Goal: Register for event/course: Register for event/course

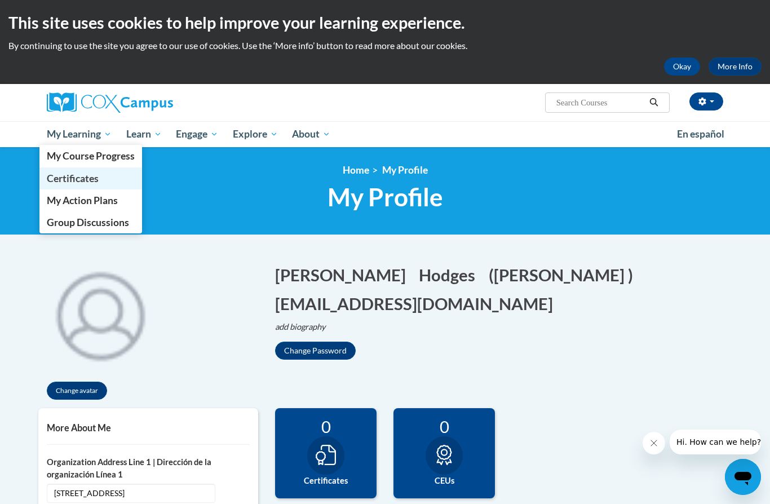
click at [93, 181] on span "Certificates" at bounding box center [73, 178] width 52 height 12
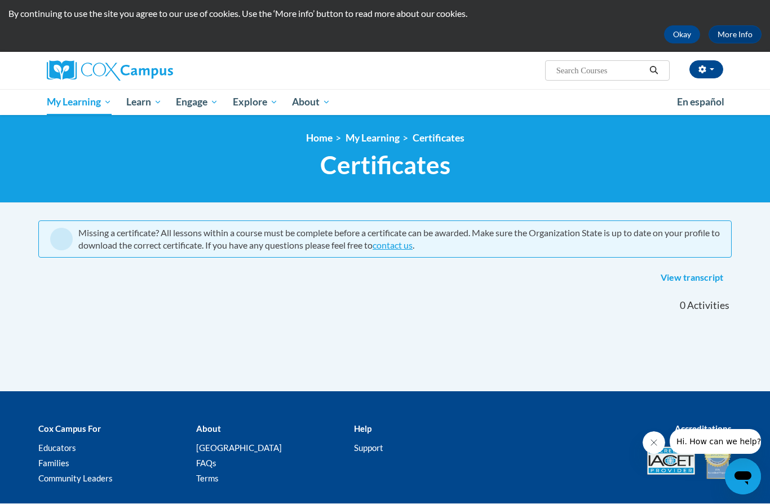
scroll to position [32, 0]
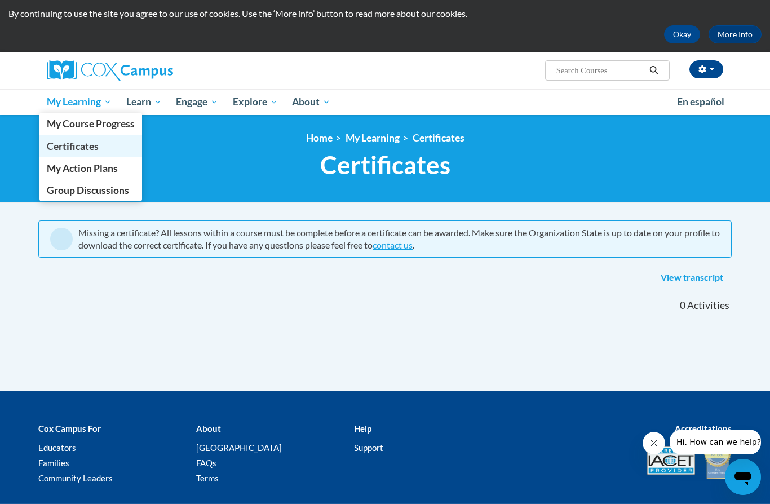
click at [98, 141] on span "Certificates" at bounding box center [73, 146] width 52 height 12
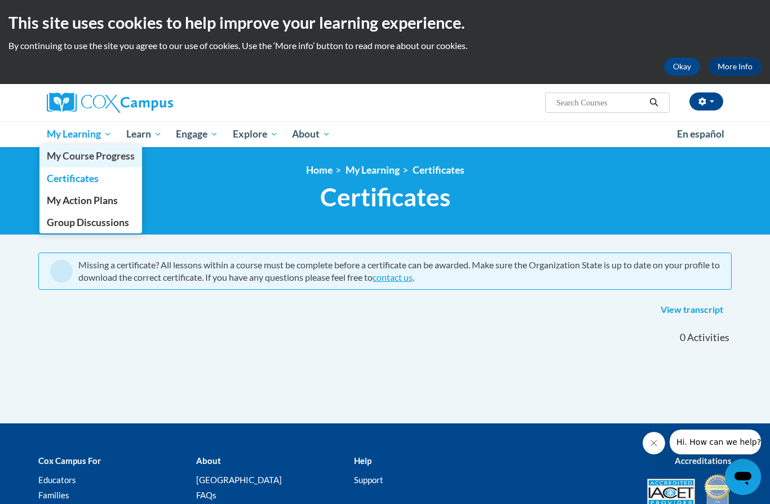
click at [86, 149] on link "My Course Progress" at bounding box center [90, 156] width 103 height 22
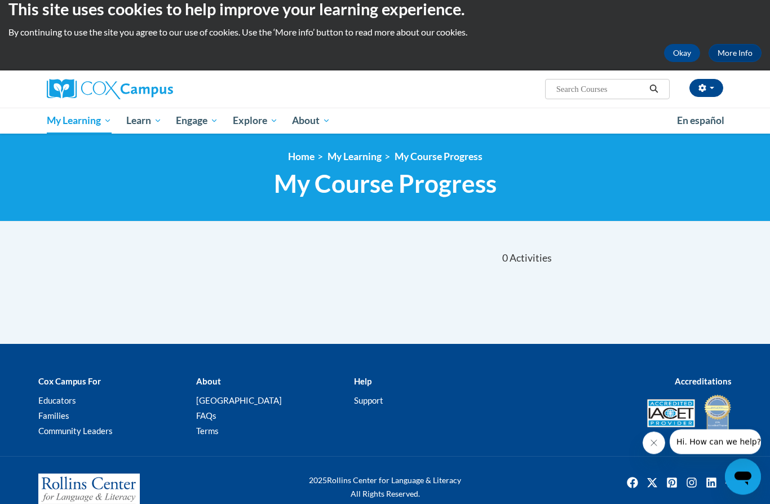
scroll to position [14, 0]
click at [686, 55] on button "Okay" at bounding box center [682, 53] width 36 height 18
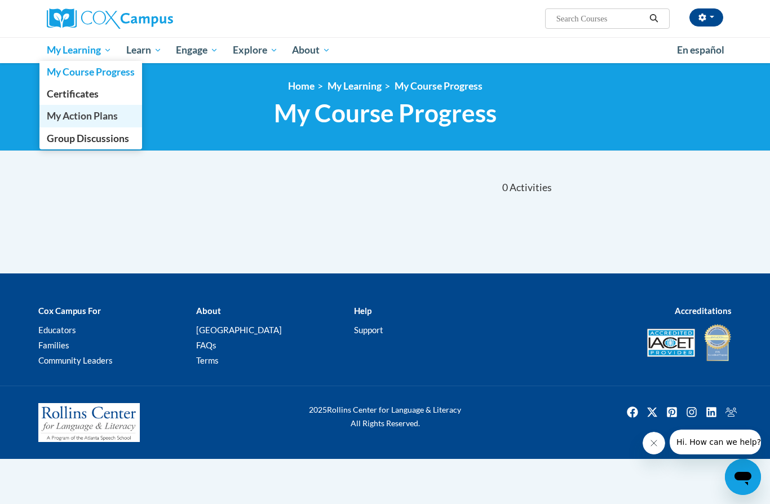
click at [79, 122] on span "My Action Plans" at bounding box center [82, 116] width 71 height 12
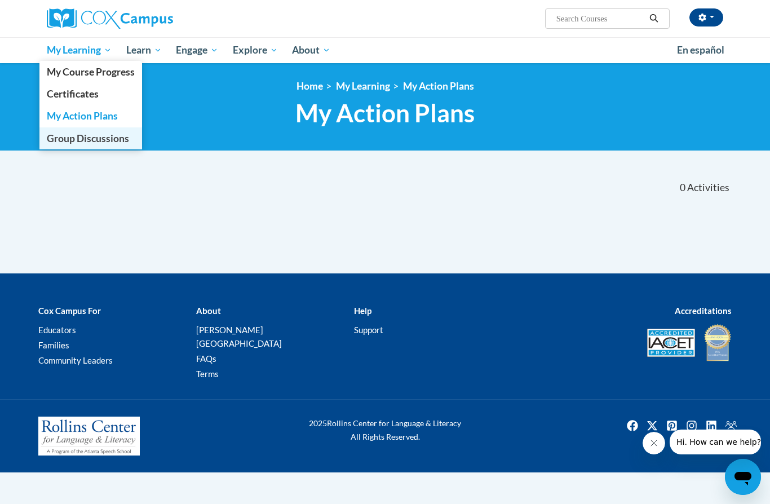
click at [79, 153] on body "Naomi Hodges (Eastern Daylight Time GMT-0400 ) My Profile Inbox My Transcripts …" at bounding box center [385, 252] width 770 height 504
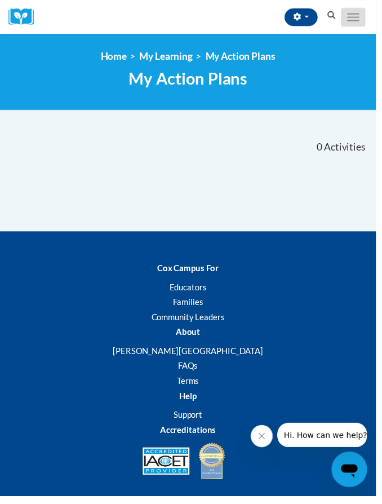
click at [367, 23] on button "Toggle navigation" at bounding box center [358, 17] width 25 height 19
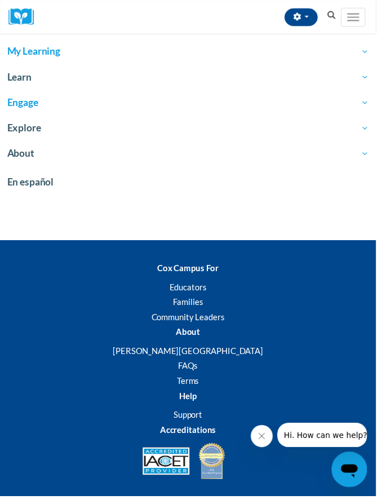
click at [176, 101] on span "Engage" at bounding box center [190, 104] width 367 height 14
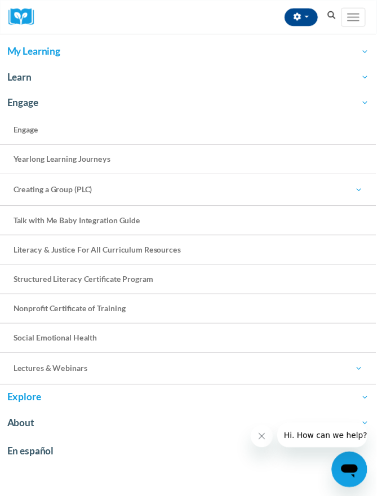
click at [130, 403] on span "Explore" at bounding box center [190, 404] width 367 height 14
click at [19, 78] on span "Learn" at bounding box center [190, 79] width 367 height 14
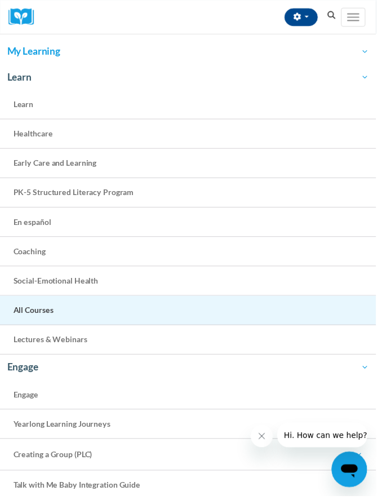
click at [100, 325] on link "All Courses" at bounding box center [191, 315] width 382 height 30
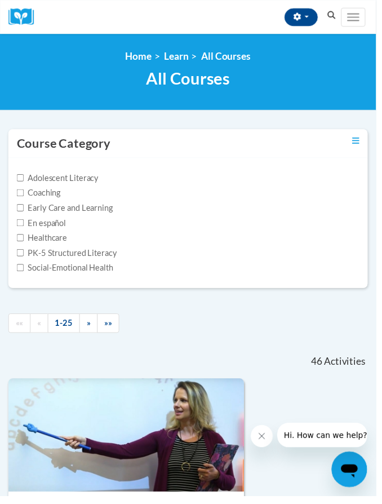
click at [333, 16] on icon "Search" at bounding box center [337, 15] width 10 height 8
click at [341, 19] on icon "Search" at bounding box center [337, 15] width 10 height 8
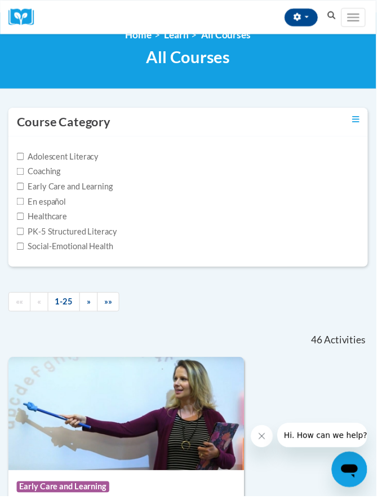
scroll to position [25, 0]
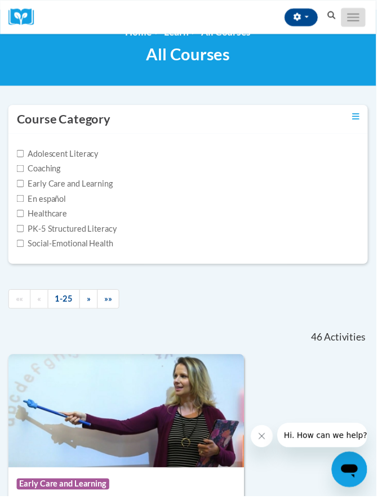
click at [361, 14] on span "Main menu" at bounding box center [359, 14] width 12 height 1
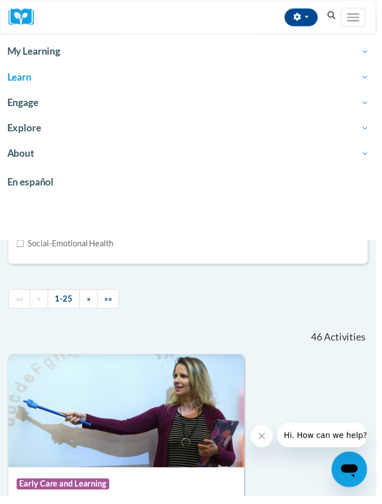
click at [209, 322] on nav "«« « 1-25 » »» 46 Activities CEUs" at bounding box center [191, 320] width 382 height 77
click at [362, 7] on div "Toggle navigation" at bounding box center [362, 17] width 33 height 28
click at [362, 10] on button "Toggle navigation" at bounding box center [358, 17] width 25 height 19
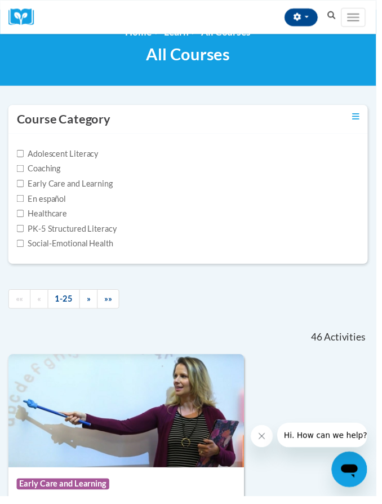
click at [19, 233] on input "PK-5 Structured Literacy" at bounding box center [20, 231] width 7 height 7
checkbox input "true"
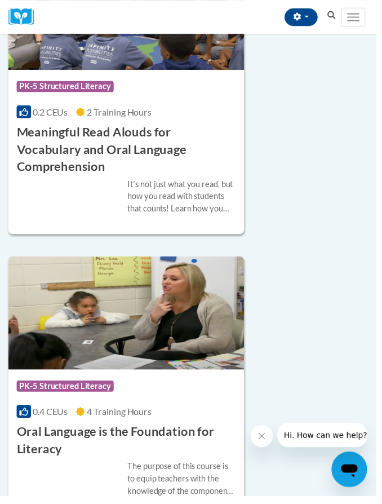
scroll to position [1490, 0]
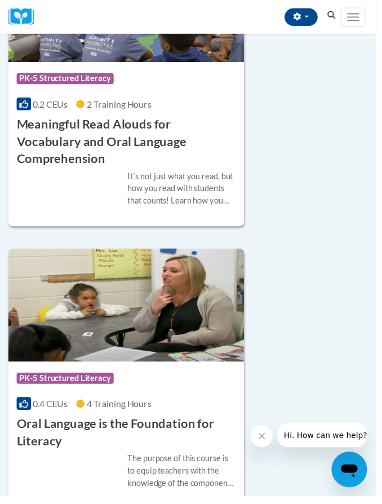
click at [147, 464] on div "The purpose of this course is to equip teachers with the knowledge of the compo…" at bounding box center [185, 478] width 110 height 37
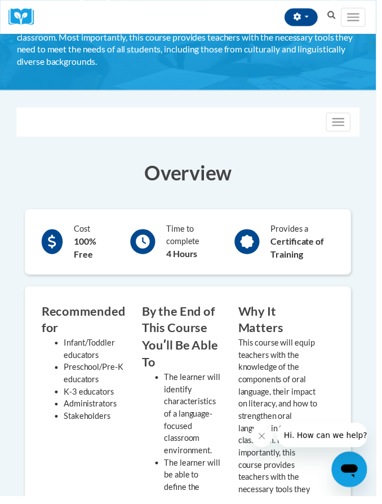
scroll to position [85, 0]
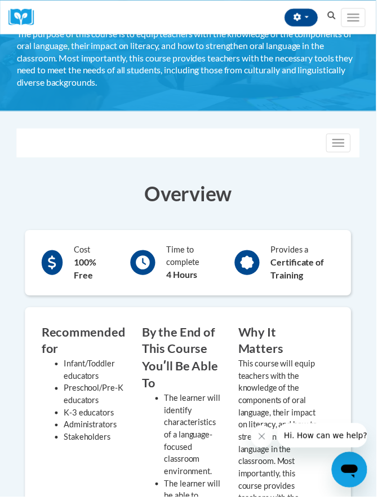
click at [276, 275] on b "Certificate of Training" at bounding box center [302, 272] width 54 height 24
click at [153, 278] on div "Time to complete 4 Hours" at bounding box center [172, 266] width 97 height 43
click at [71, 273] on div "Cost 100% Free" at bounding box center [75, 267] width 82 height 44
click at [184, 209] on h3 "Overview" at bounding box center [191, 196] width 348 height 28
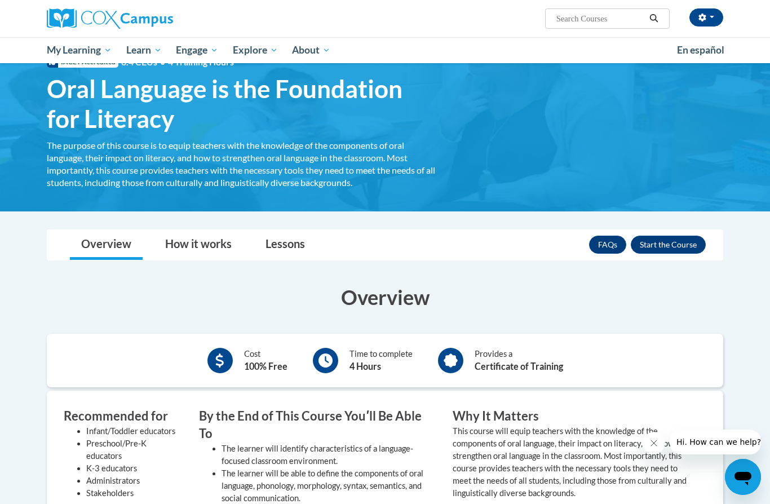
scroll to position [43, 0]
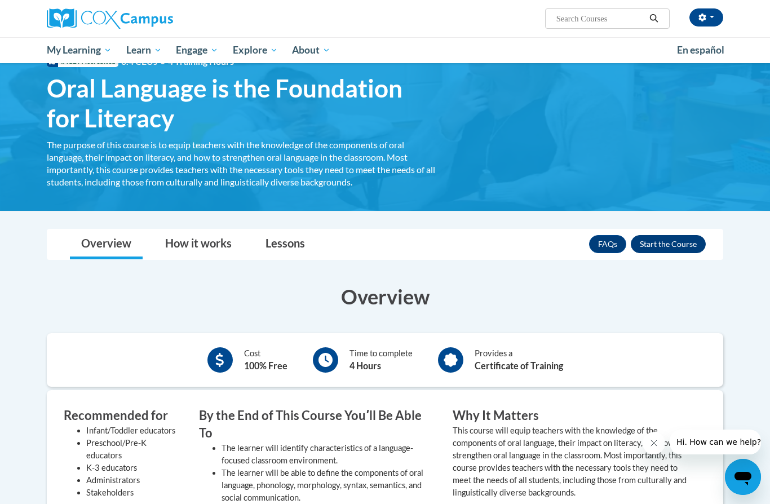
click at [381, 235] on button "Enroll" at bounding box center [667, 244] width 75 height 18
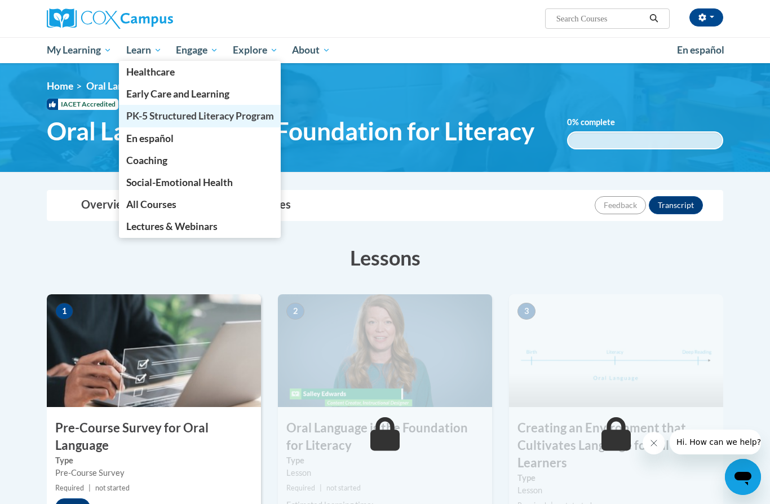
click at [155, 115] on span "PK-5 Structured Literacy Program" at bounding box center [200, 116] width 148 height 12
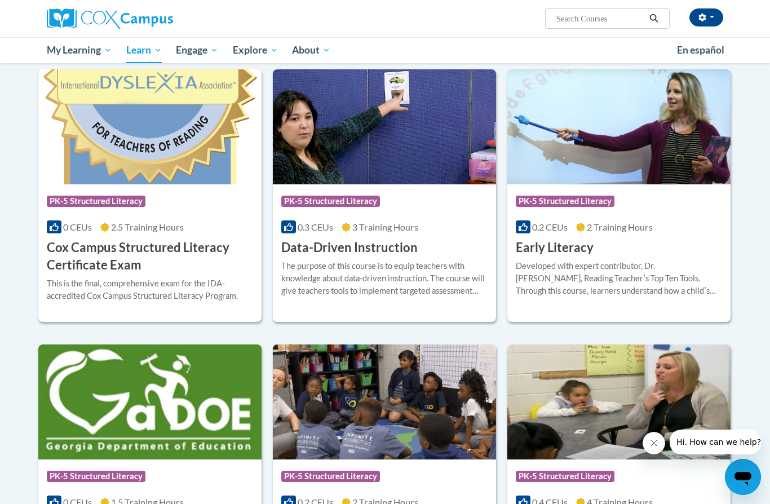
scroll to position [363, 0]
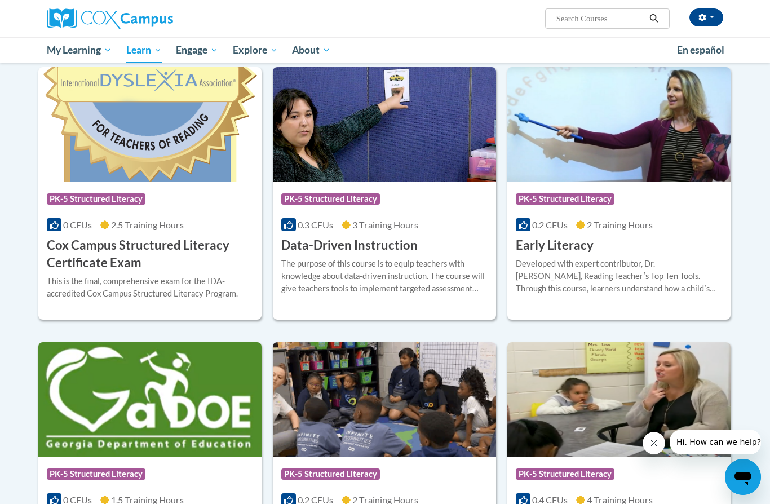
click at [588, 275] on div "Developed with expert contributor, Dr. [PERSON_NAME], Reading Teacherʹs Top Ten…" at bounding box center [618, 275] width 206 height 37
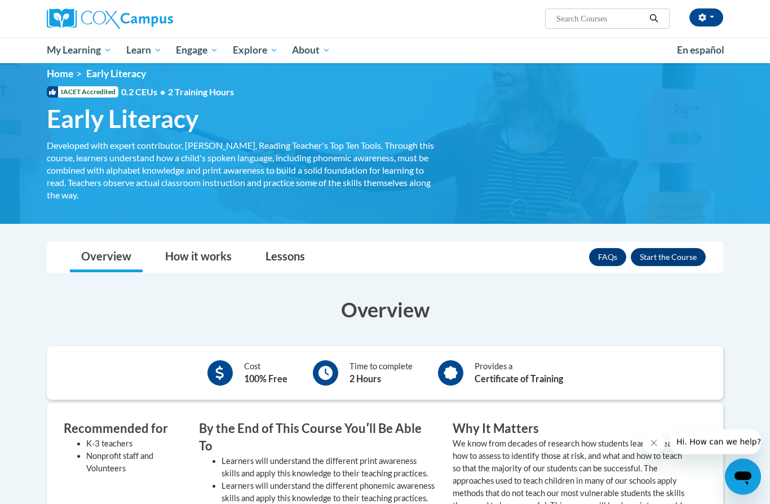
scroll to position [12, 0]
click at [673, 260] on button "Enroll" at bounding box center [667, 257] width 75 height 18
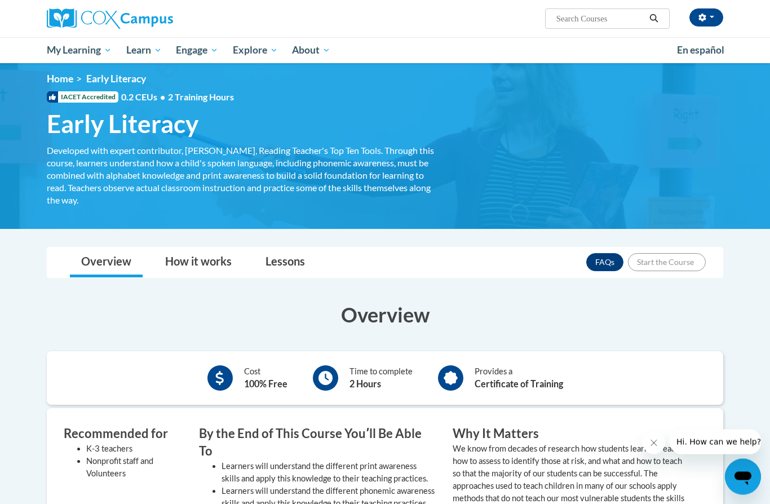
scroll to position [0, 0]
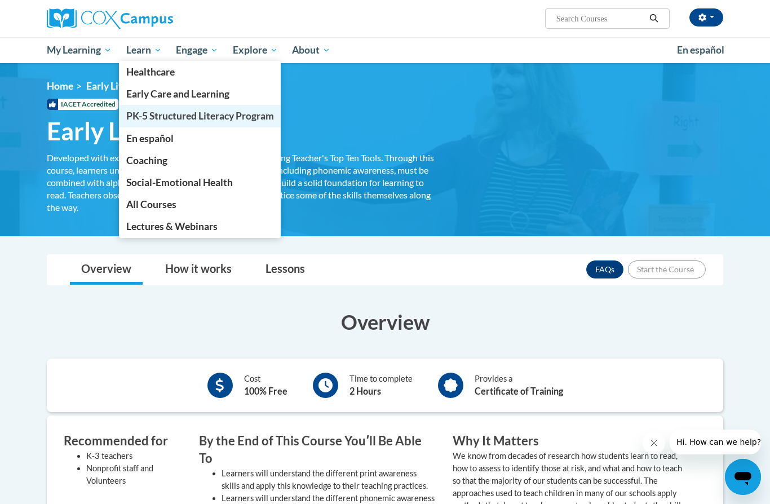
click at [160, 112] on span "PK-5 Structured Literacy Program" at bounding box center [200, 116] width 148 height 12
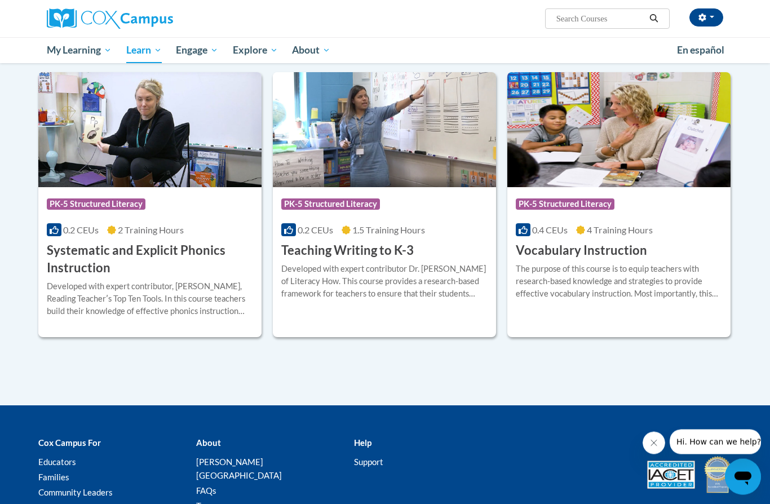
scroll to position [1243, 0]
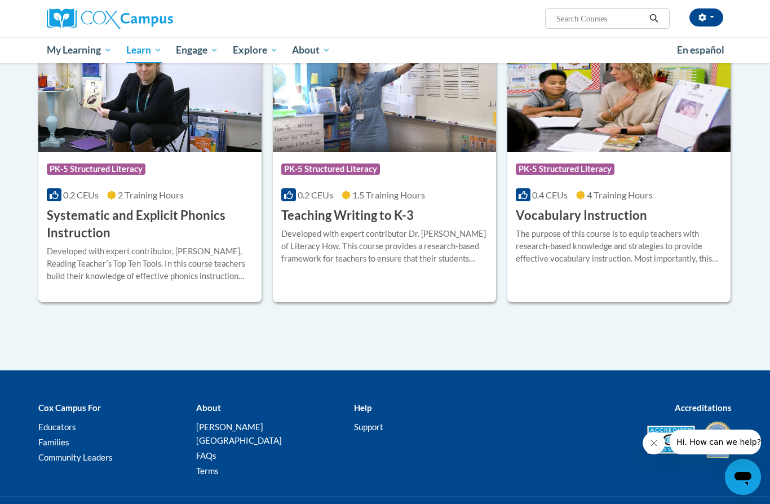
click at [123, 217] on h3 "Systematic and Explicit Phonics Instruction" at bounding box center [150, 224] width 206 height 35
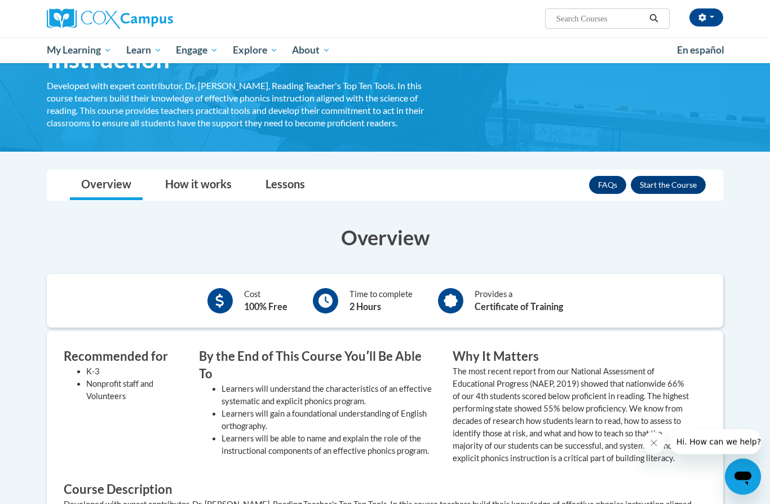
scroll to position [104, 0]
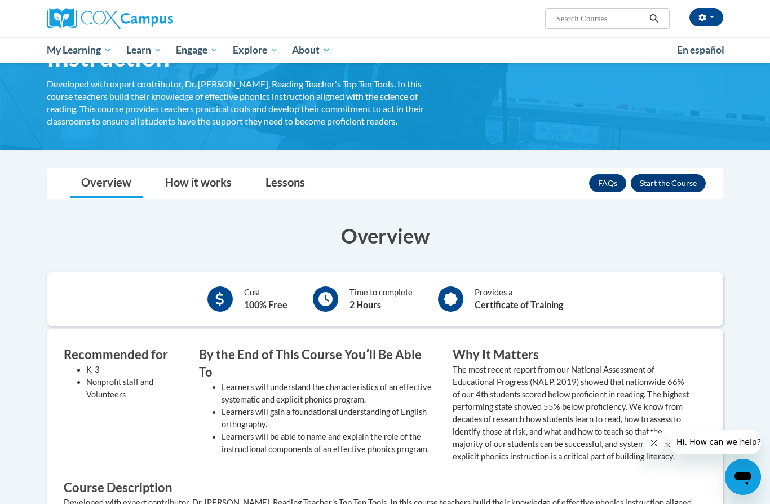
click at [674, 184] on button "Enroll" at bounding box center [667, 183] width 75 height 18
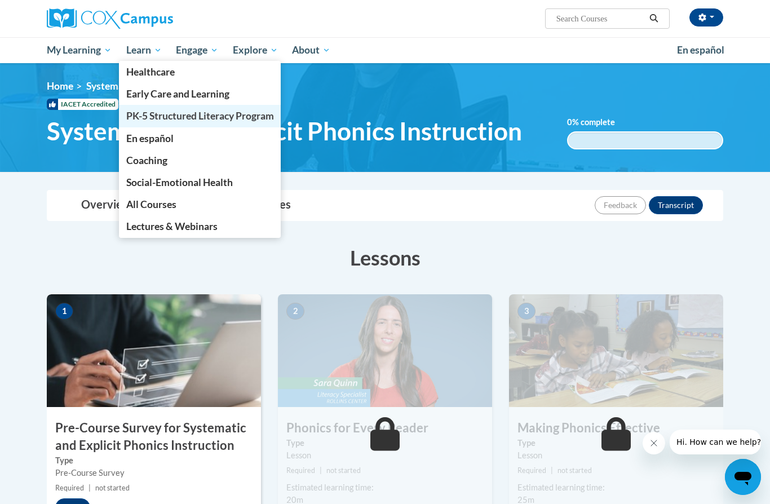
click at [158, 119] on span "PK-5 Structured Literacy Program" at bounding box center [200, 116] width 148 height 12
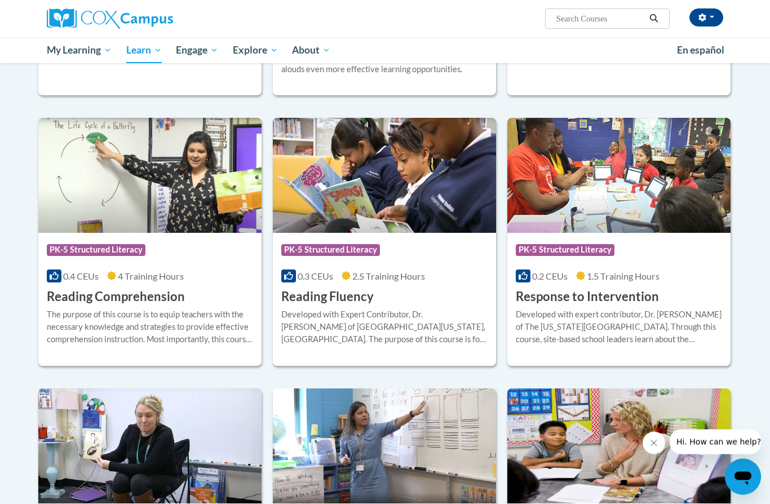
scroll to position [899, 0]
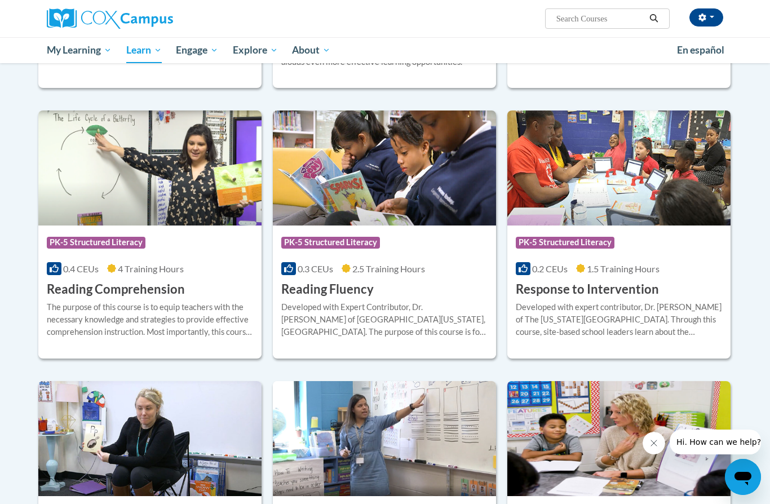
click at [123, 301] on div "The purpose of this course is to equip teachers with the necessary knowledge an…" at bounding box center [150, 319] width 206 height 37
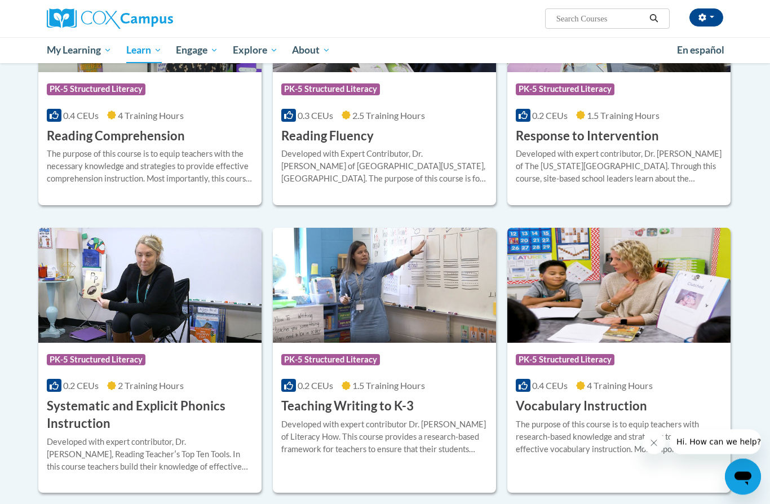
scroll to position [1052, 0]
click at [445, 279] on img at bounding box center [384, 285] width 223 height 115
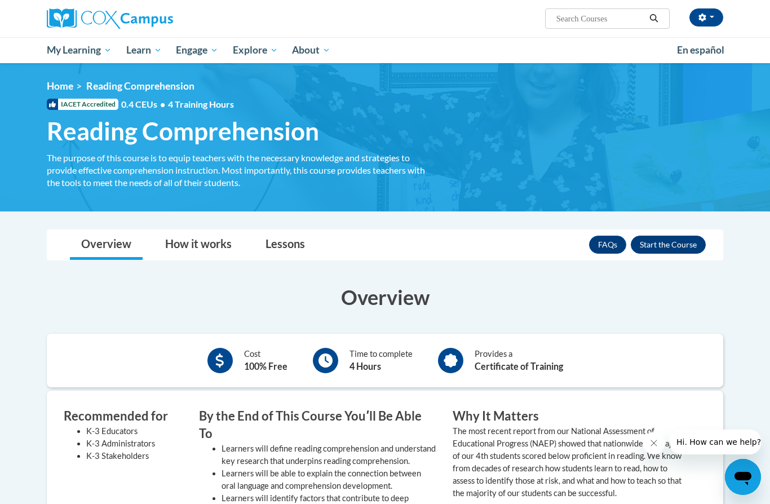
click at [679, 242] on button "Enroll" at bounding box center [667, 244] width 75 height 18
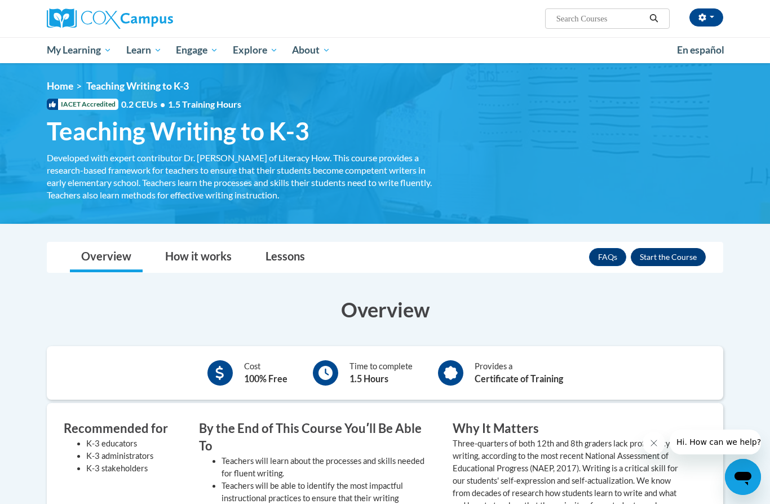
click at [671, 257] on button "Enroll" at bounding box center [667, 257] width 75 height 18
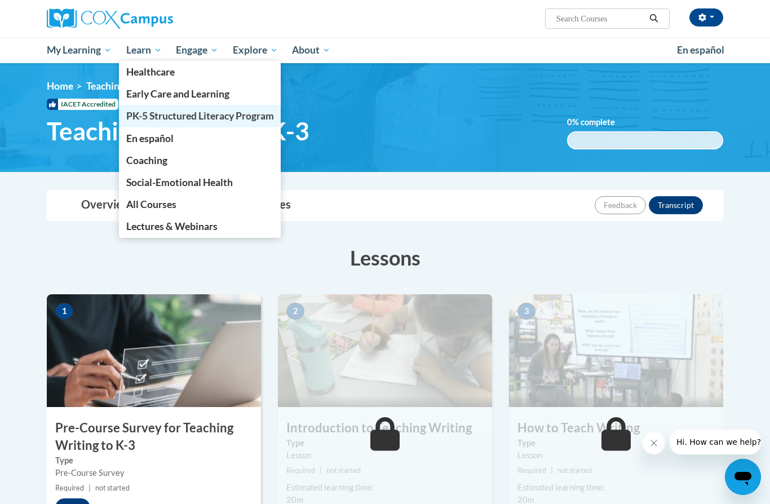
click at [159, 119] on span "PK-5 Structured Literacy Program" at bounding box center [200, 116] width 148 height 12
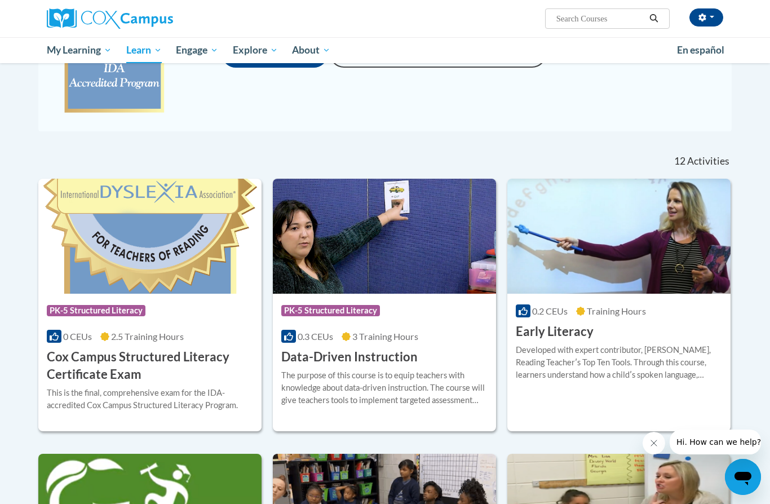
scroll to position [310, 0]
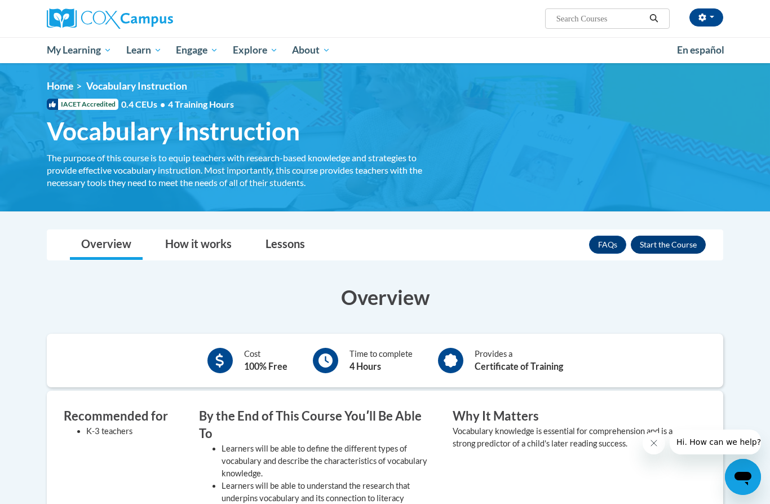
click at [670, 241] on button "Enroll" at bounding box center [667, 244] width 75 height 18
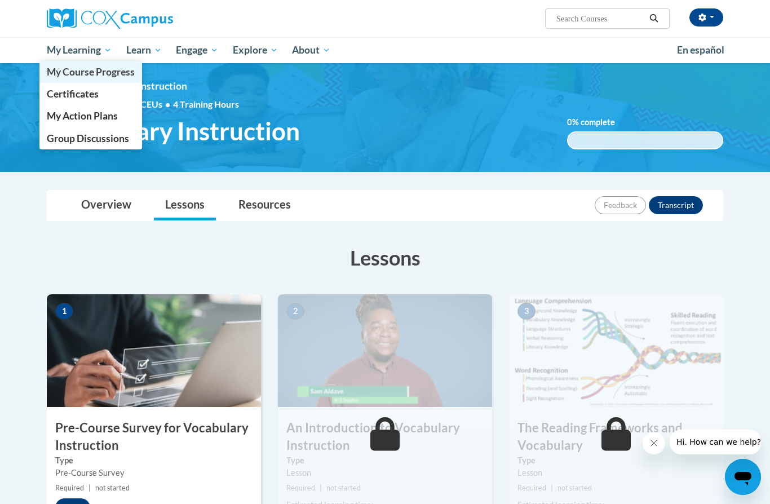
click at [102, 99] on ul "My Learning My Course Progress Certificates My Action Plans Group Discussions" at bounding box center [90, 105] width 103 height 88
click at [99, 72] on span "My Course Progress" at bounding box center [91, 72] width 88 height 12
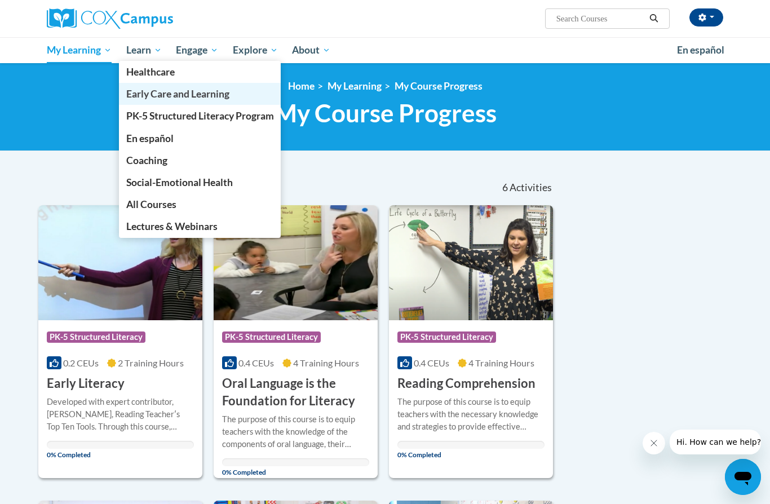
click at [160, 96] on span "Early Care and Learning" at bounding box center [177, 94] width 103 height 12
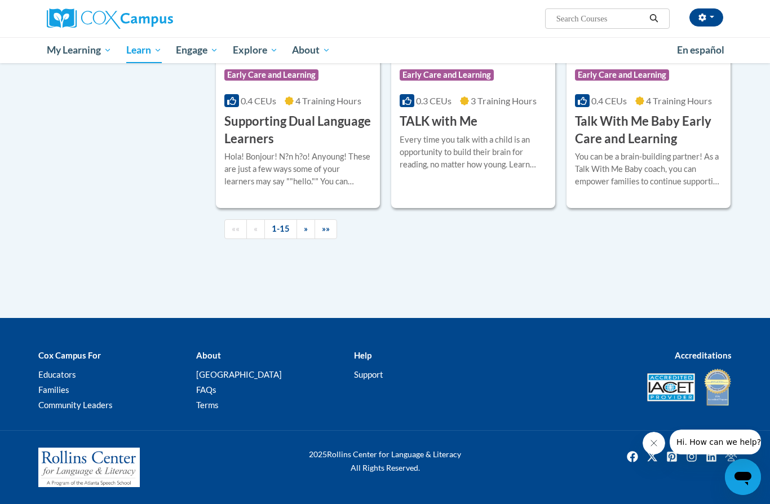
scroll to position [1726, 0]
click at [310, 239] on link "»" at bounding box center [305, 229] width 19 height 20
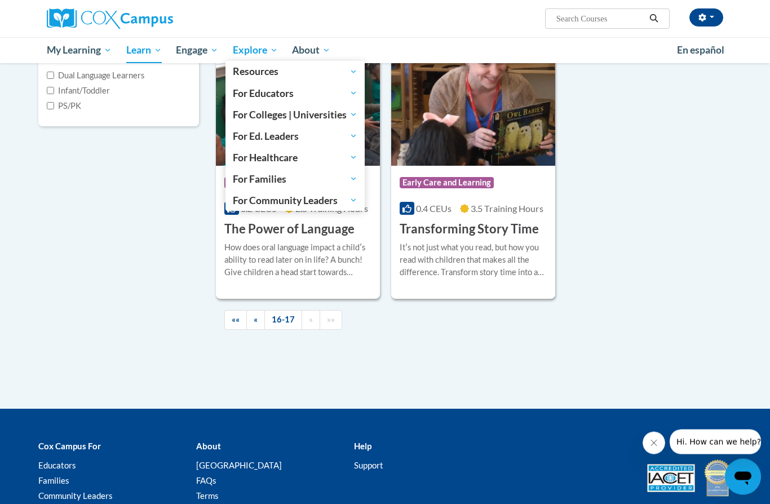
scroll to position [306, 0]
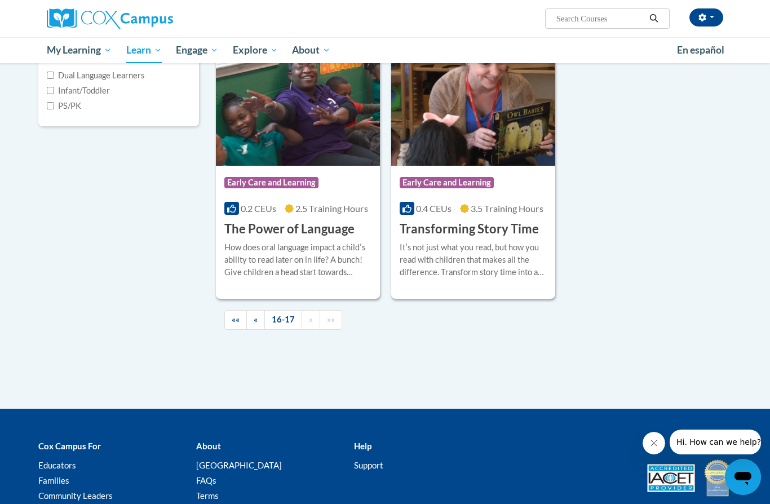
click at [594, 19] on input "Search..." at bounding box center [600, 19] width 90 height 14
type input "RTI"
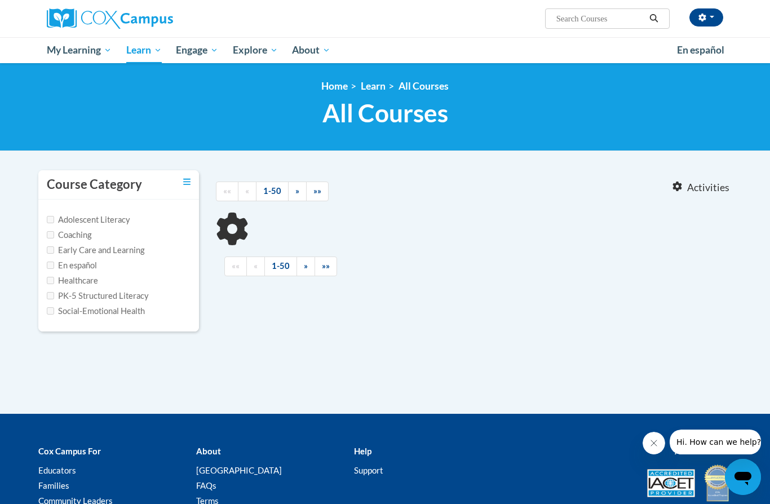
type input "RTI"
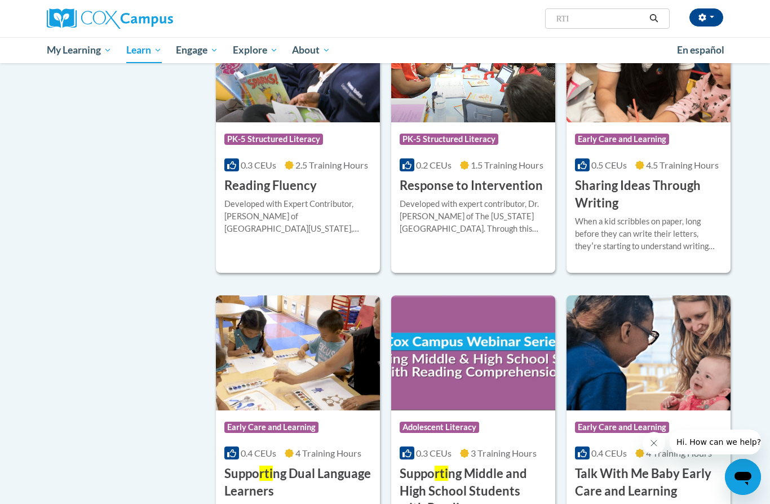
scroll to position [717, 0]
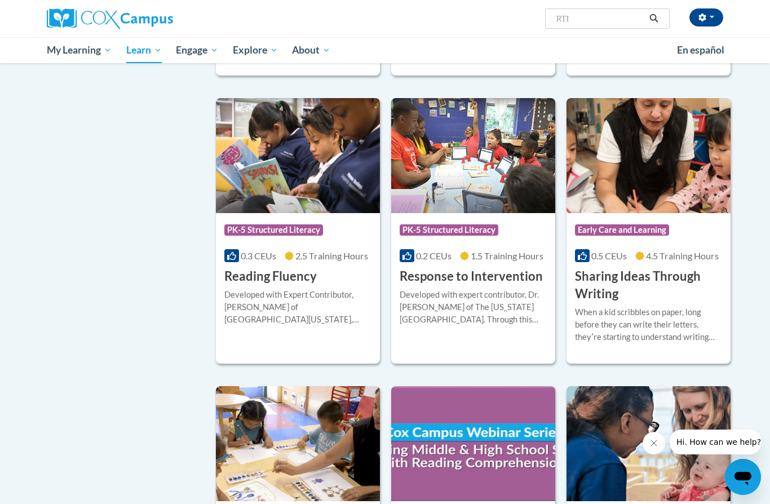
click at [455, 340] on div "Course Category: PK-5 Structured Literacy 0.2 CEUs 1.5 Training Hours COURSE Re…" at bounding box center [473, 230] width 164 height 265
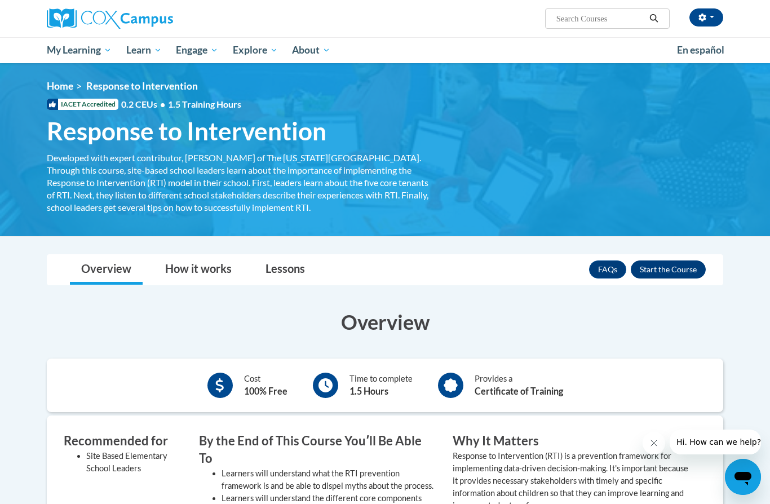
click at [662, 271] on button "Enroll" at bounding box center [667, 269] width 75 height 18
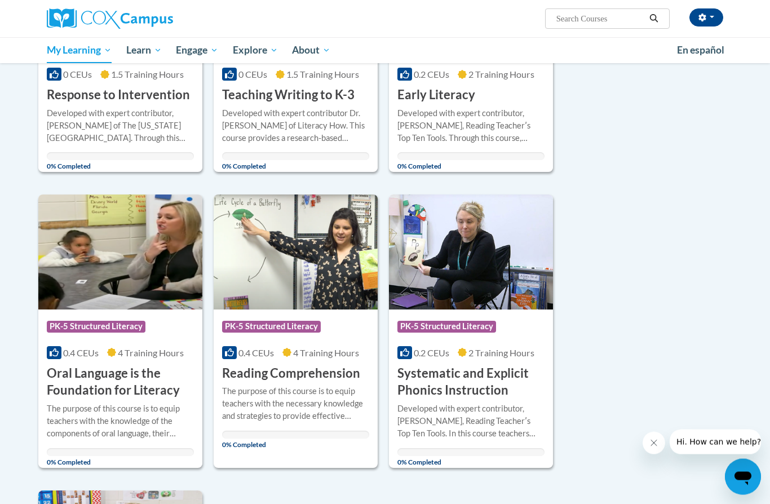
scroll to position [299, 0]
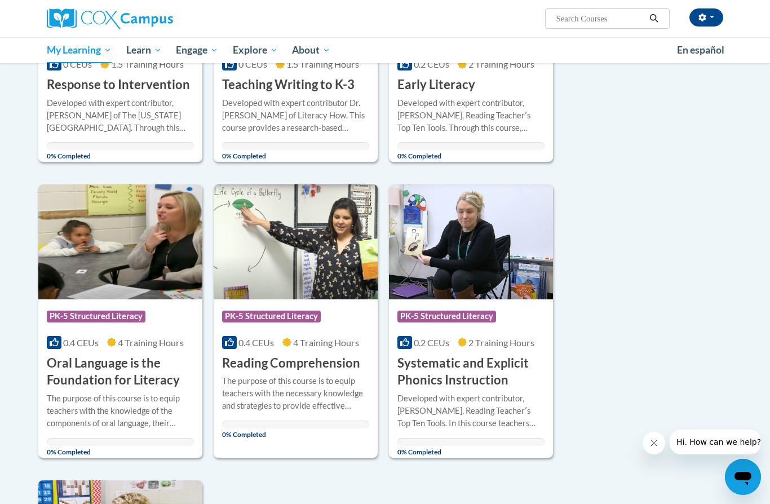
click at [155, 396] on div "The purpose of this course is to equip teachers with the knowledge of the compo…" at bounding box center [120, 410] width 147 height 37
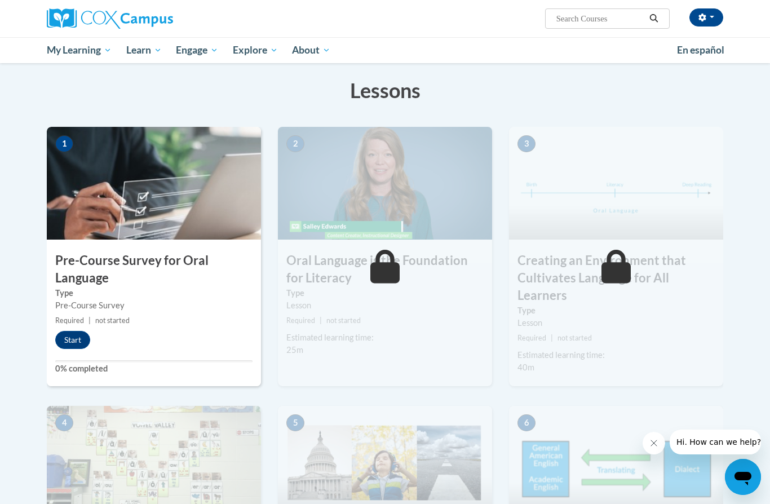
scroll to position [180, 0]
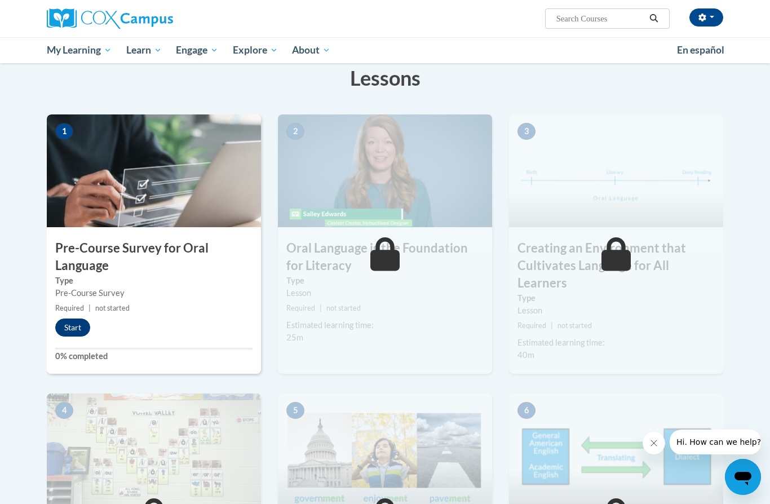
click at [72, 324] on button "Start" at bounding box center [72, 327] width 35 height 18
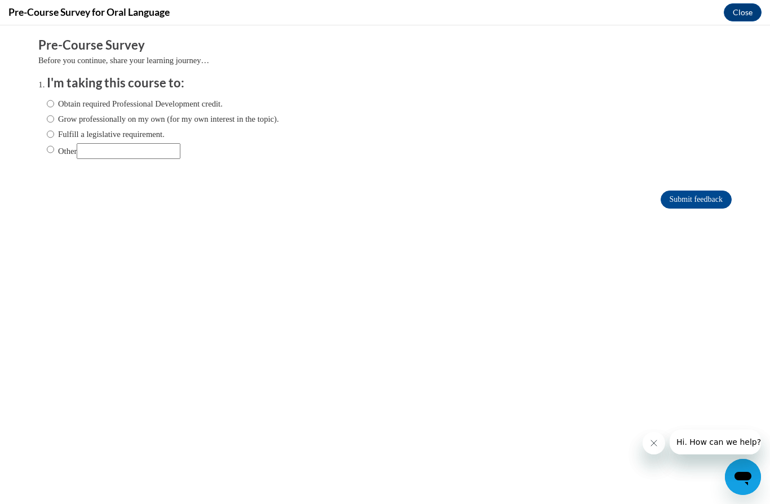
scroll to position [0, 0]
click at [52, 152] on input "Other" at bounding box center [50, 149] width 7 height 12
radio input "true"
click at [111, 150] on input "Other" at bounding box center [129, 151] width 104 height 16
type input "Class Requirement"
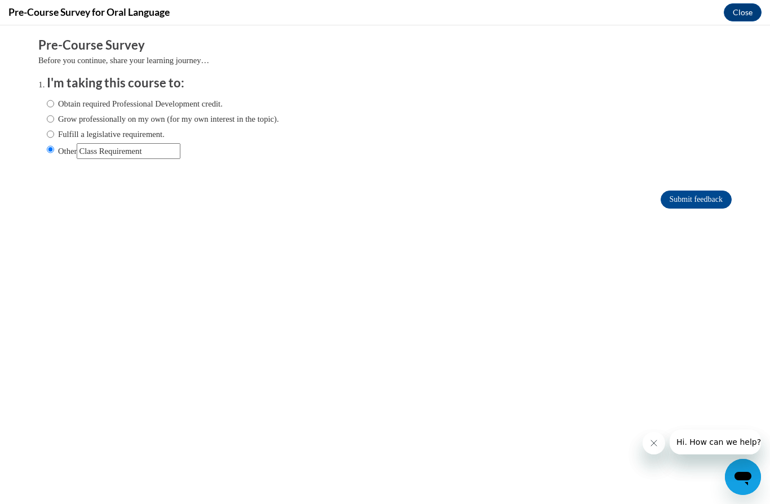
click at [52, 104] on input "Obtain required Professional Development credit." at bounding box center [50, 103] width 7 height 12
radio input "true"
click at [151, 150] on input "Other" at bounding box center [129, 151] width 104 height 16
drag, startPoint x: 151, startPoint y: 150, endPoint x: 45, endPoint y: 145, distance: 106.0
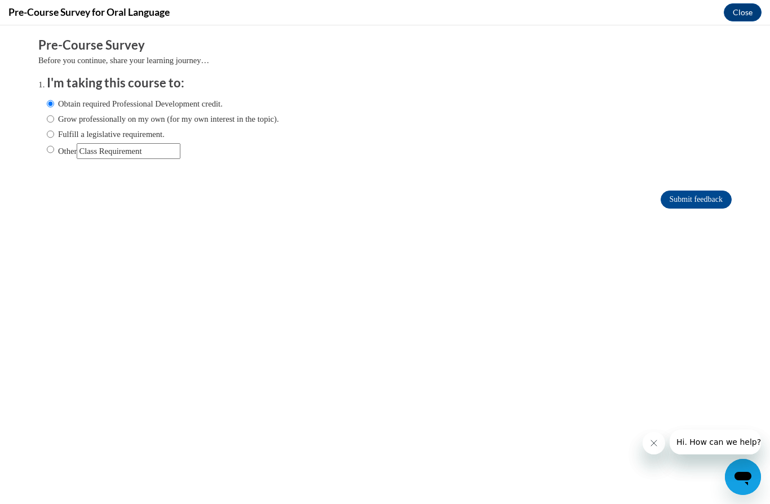
click at [45, 145] on ol "I'm taking this course to: Obtain required Professional Development credit. Gro…" at bounding box center [384, 125] width 693 height 102
click at [52, 133] on input "Fulfill a legislative requirement." at bounding box center [50, 134] width 7 height 12
radio input "true"
click at [708, 196] on input "Submit feedback" at bounding box center [695, 199] width 71 height 18
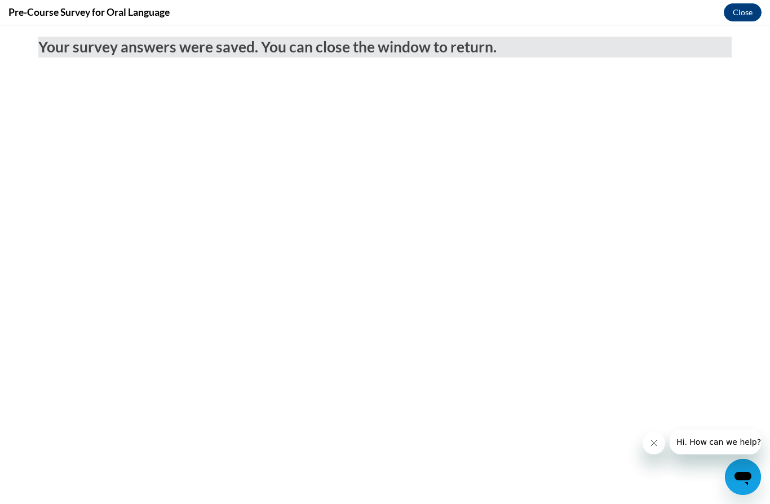
scroll to position [0, 0]
click at [752, 9] on button "Close" at bounding box center [742, 12] width 38 height 18
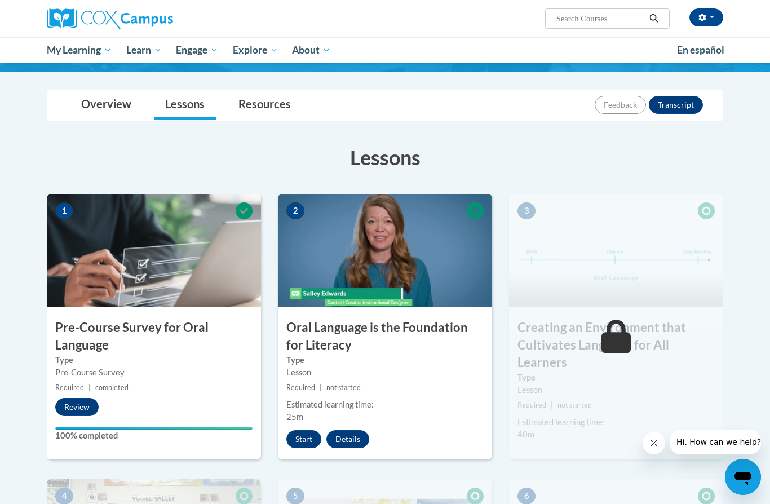
scroll to position [98, 0]
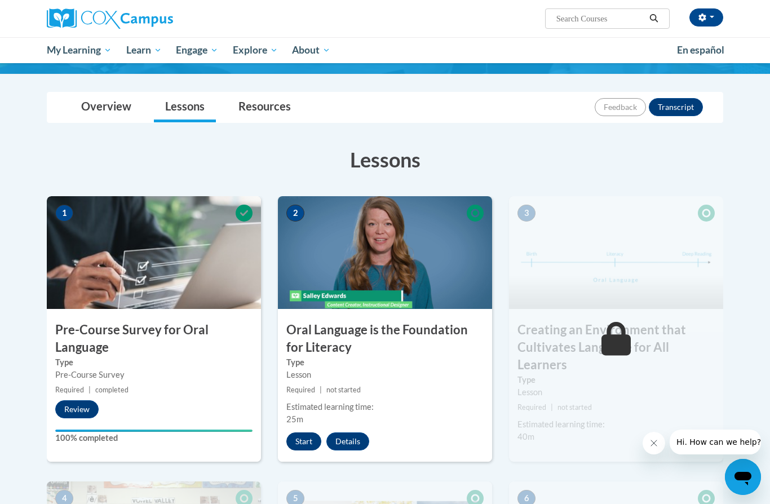
click at [304, 448] on button "Start" at bounding box center [303, 441] width 35 height 18
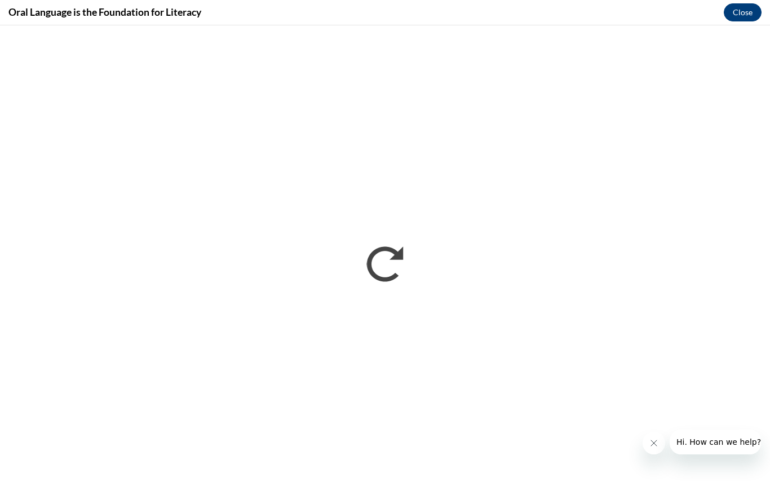
scroll to position [99, 0]
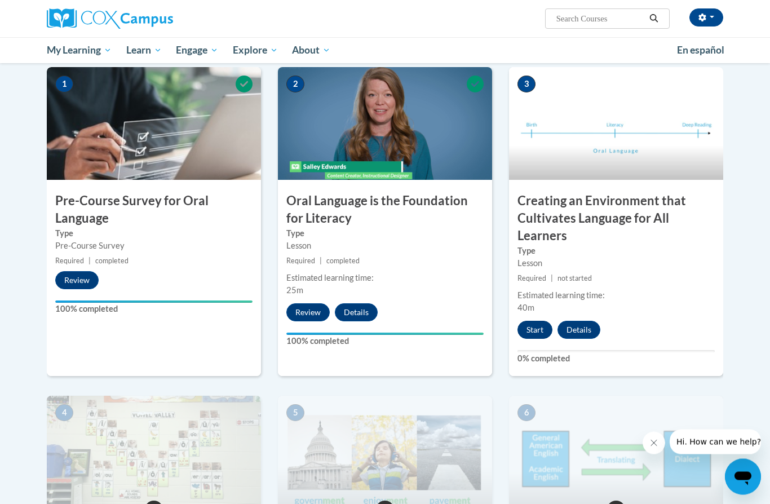
scroll to position [227, 0]
click at [539, 327] on button "Start" at bounding box center [534, 330] width 35 height 18
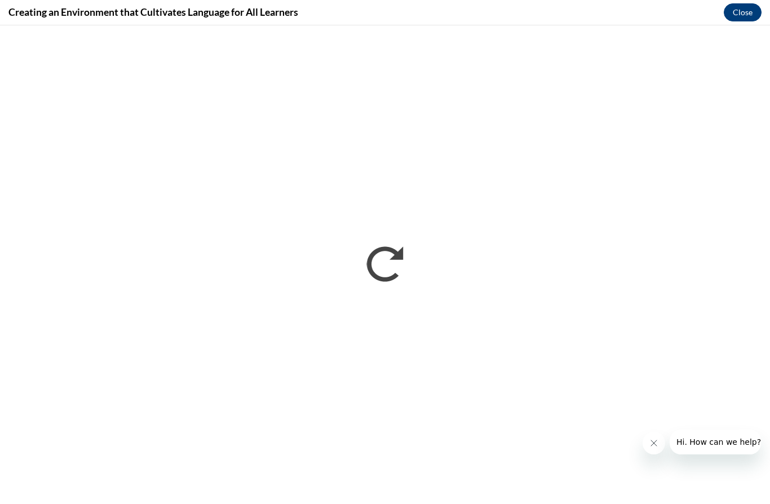
scroll to position [0, 0]
click at [654, 443] on icon "Close message from company" at bounding box center [654, 443] width 6 height 6
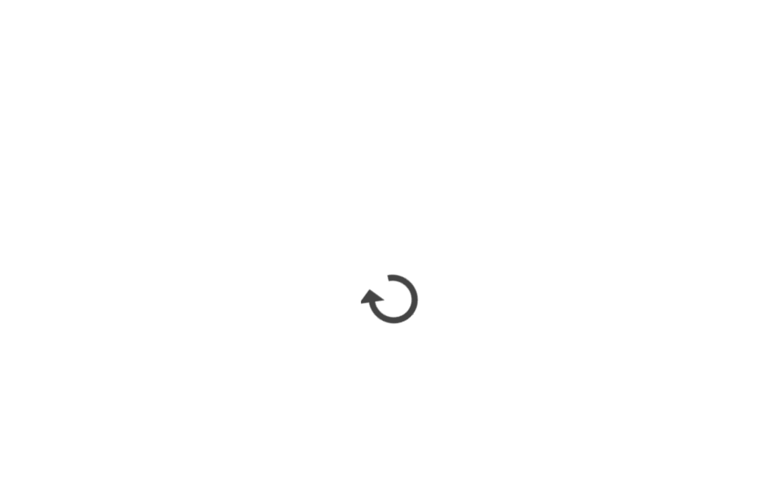
scroll to position [121, 0]
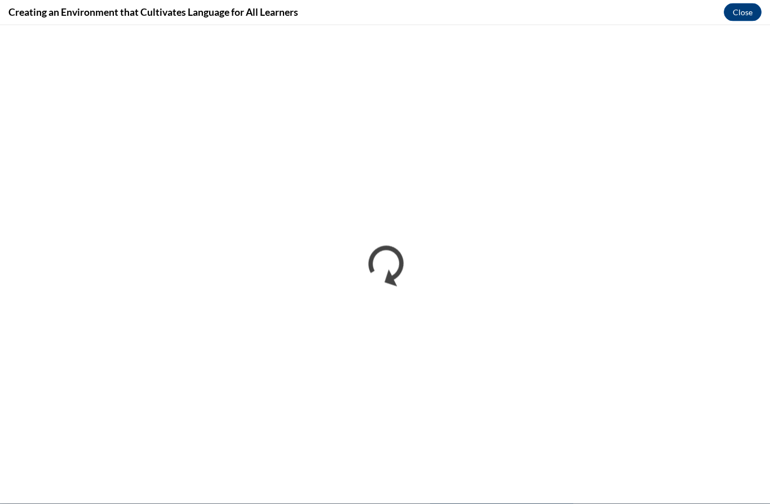
scroll to position [1097, 0]
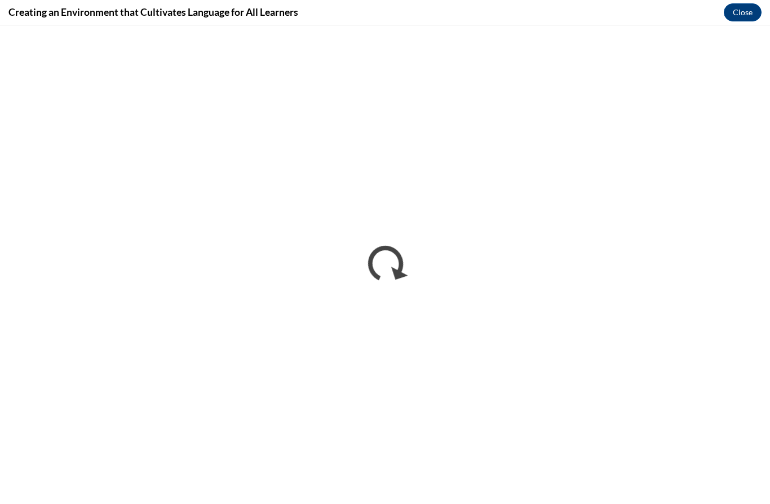
click at [738, 20] on button "Close" at bounding box center [742, 12] width 38 height 18
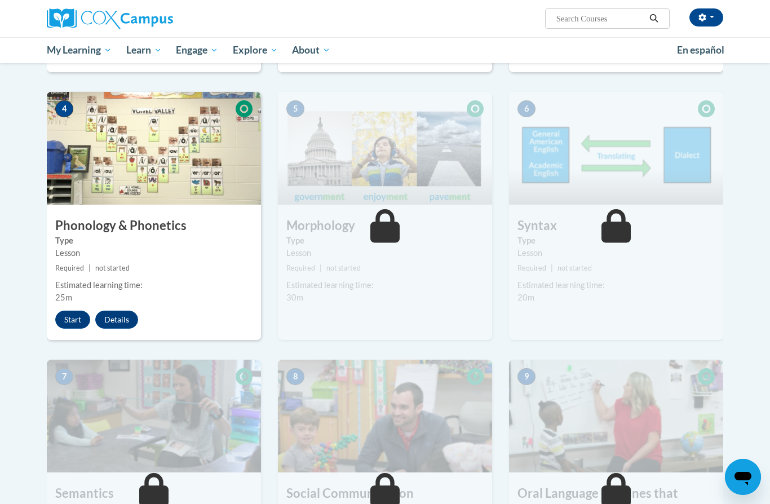
scroll to position [451, 0]
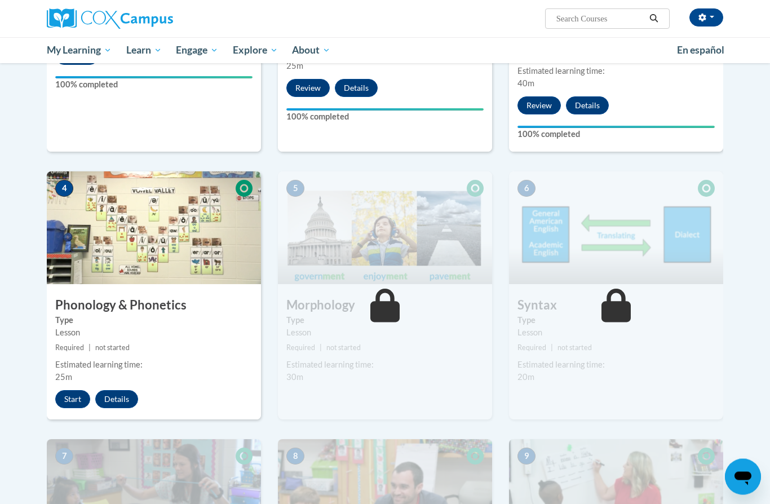
click at [70, 455] on span "7" at bounding box center [64, 456] width 18 height 17
click at [70, 456] on span "7" at bounding box center [64, 456] width 18 height 17
click at [70, 448] on span "7" at bounding box center [64, 456] width 18 height 17
click at [66, 445] on img at bounding box center [154, 495] width 214 height 113
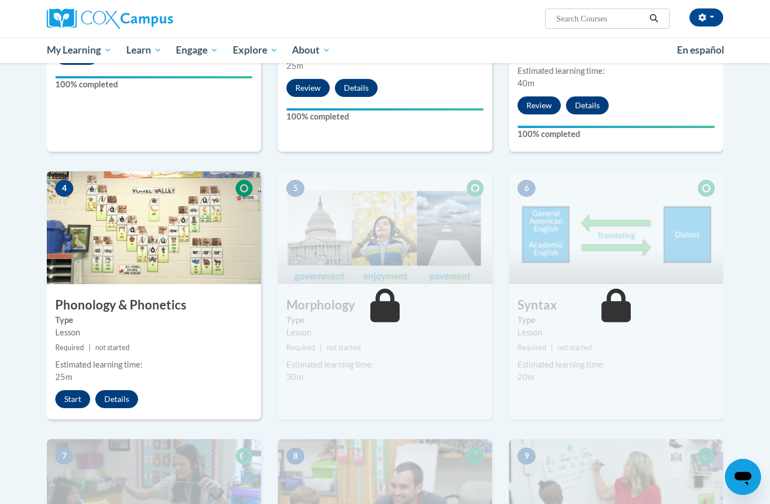
click at [71, 390] on button "Start" at bounding box center [72, 399] width 35 height 18
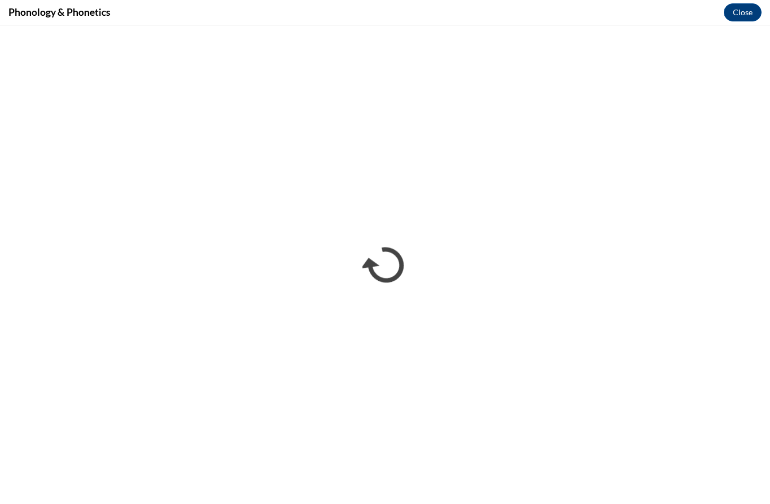
scroll to position [0, 0]
click at [742, 9] on button "Close" at bounding box center [742, 12] width 38 height 18
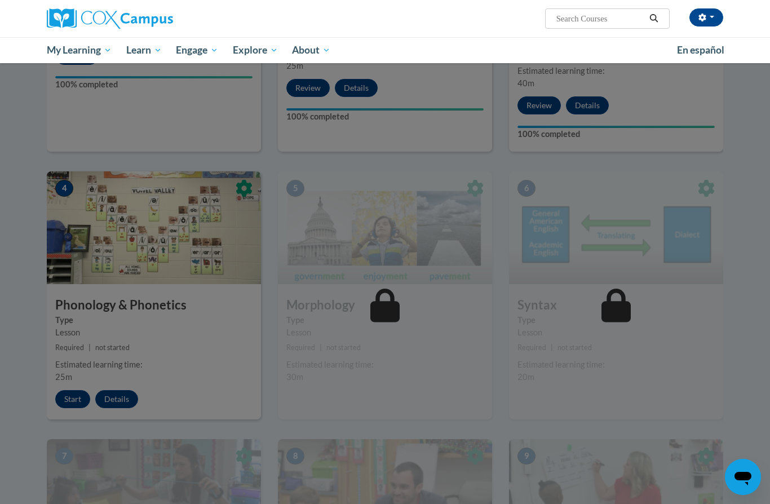
click at [74, 400] on div at bounding box center [385, 252] width 770 height 504
click at [74, 401] on div at bounding box center [385, 252] width 770 height 504
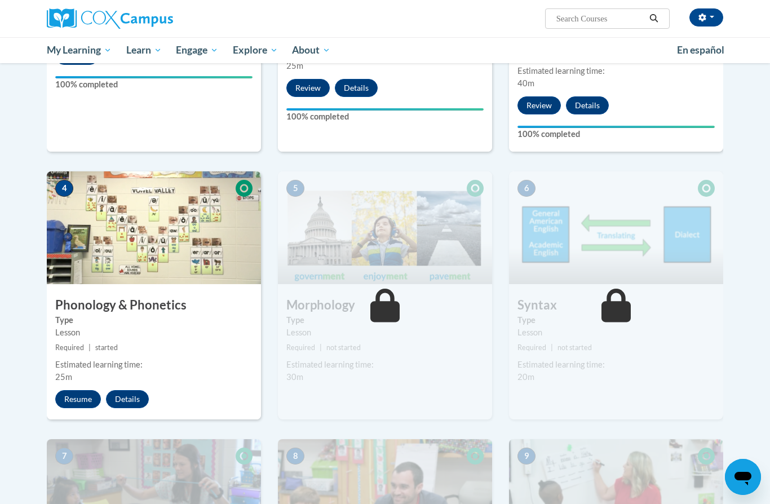
click at [85, 442] on div "1 Pre-Course Survey for Oral Language Type Pre-Course Survey Required | complet…" at bounding box center [384, 410] width 693 height 1134
click at [85, 434] on div "4 Phonology & Phonetics Type Lesson Required | started Estimated learning time:…" at bounding box center [153, 305] width 231 height 268
click at [83, 443] on img at bounding box center [154, 495] width 214 height 113
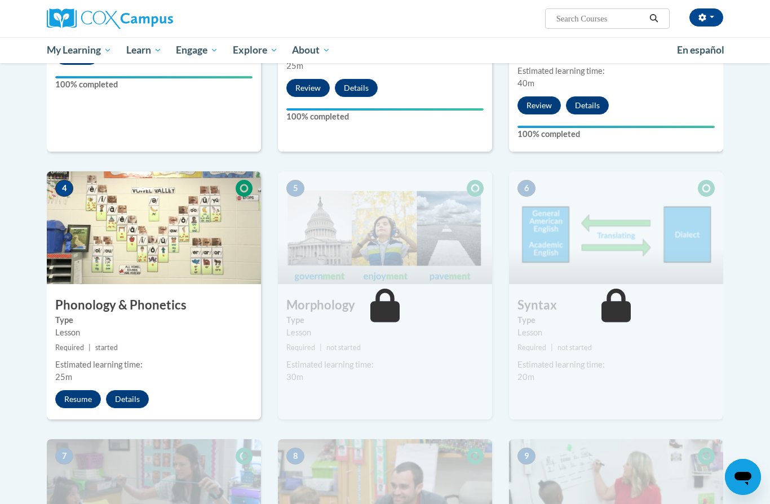
click at [83, 443] on img at bounding box center [154, 495] width 214 height 113
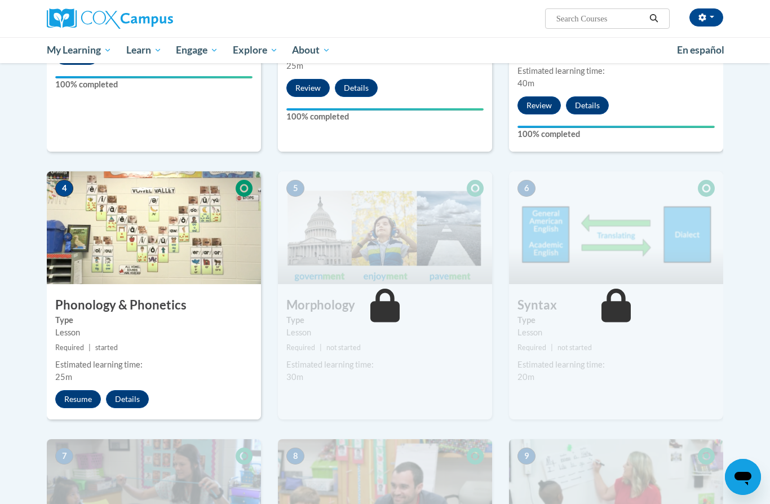
click at [83, 443] on img at bounding box center [154, 495] width 214 height 113
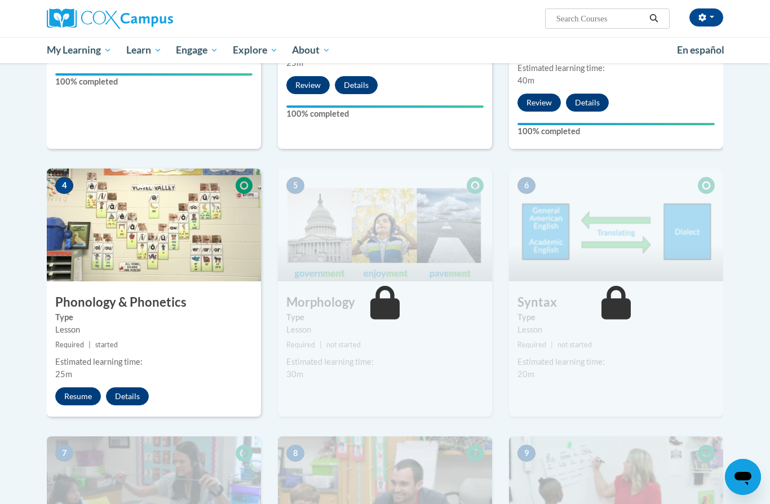
scroll to position [446, 0]
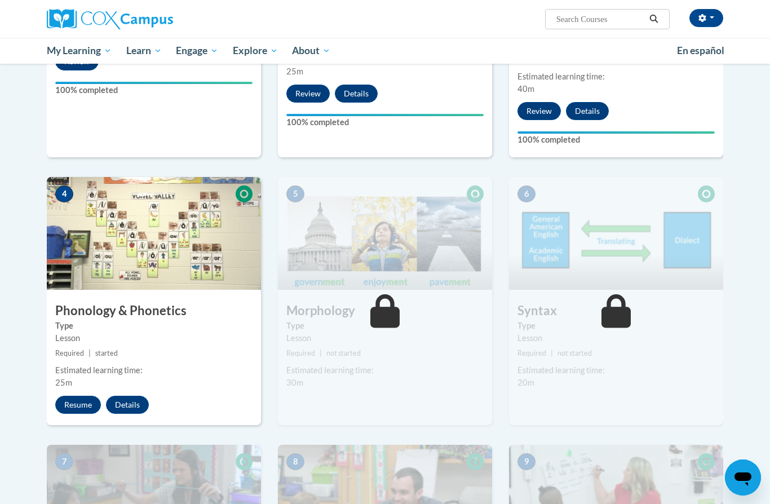
click at [135, 323] on label "Type" at bounding box center [153, 325] width 197 height 12
click at [77, 404] on button "Resume" at bounding box center [78, 404] width 46 height 18
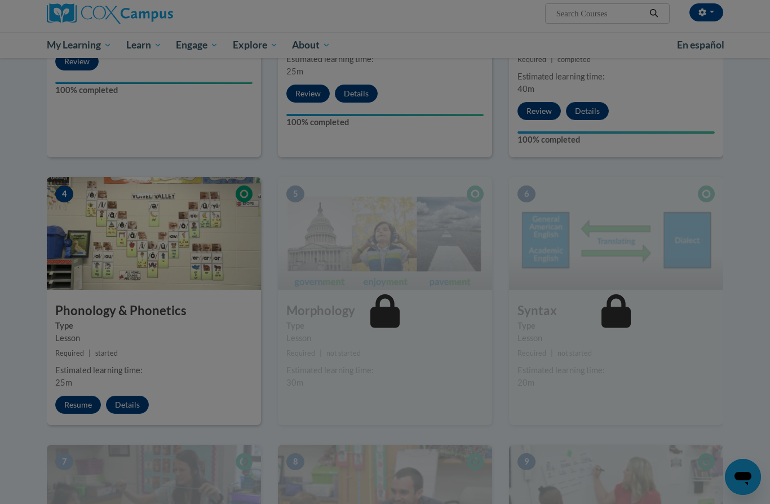
click at [77, 405] on div at bounding box center [385, 252] width 770 height 504
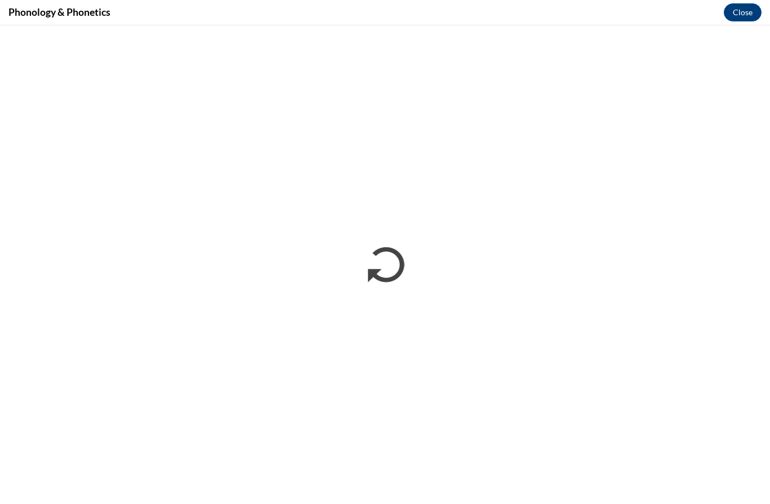
scroll to position [883, 0]
click at [743, 15] on button "Close" at bounding box center [742, 12] width 38 height 18
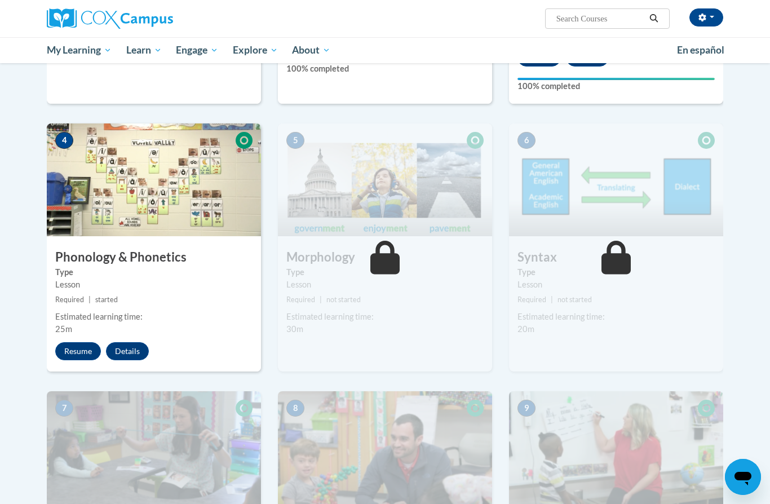
scroll to position [528, 0]
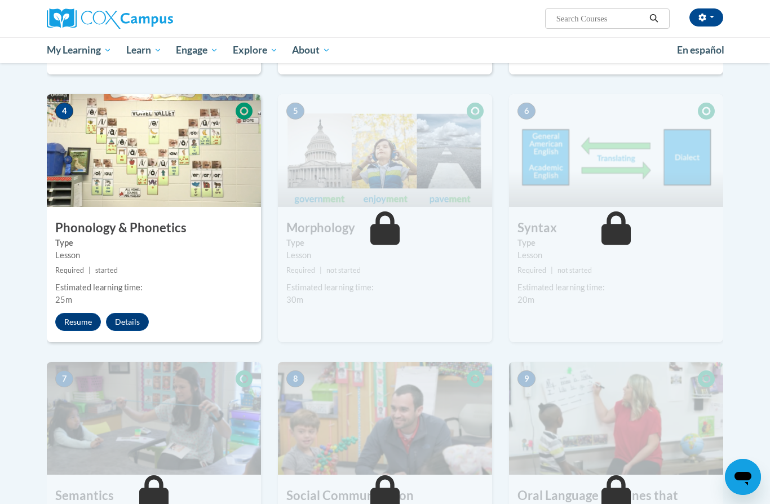
click at [73, 318] on button "Resume" at bounding box center [78, 322] width 46 height 18
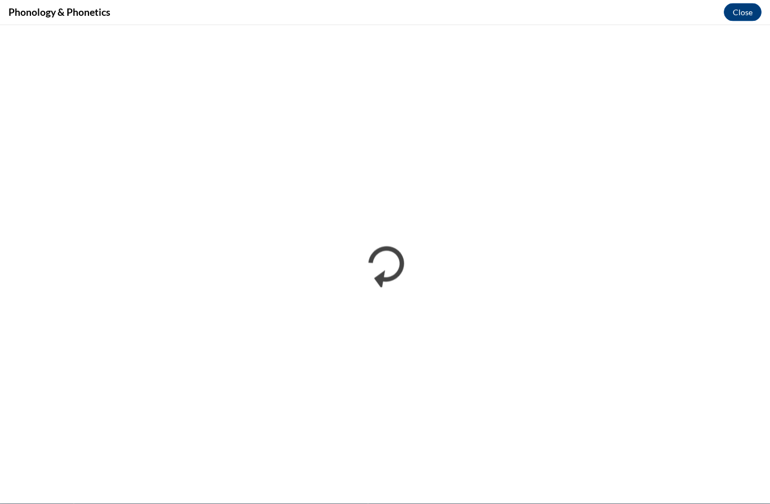
scroll to position [1123, 0]
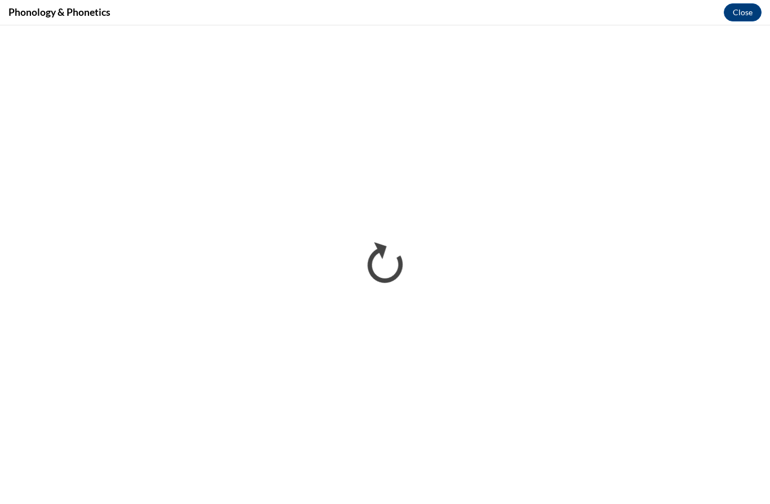
click at [754, 2] on div "Phonology & Phonetics Close" at bounding box center [385, 12] width 770 height 25
click at [754, 8] on button "Close" at bounding box center [742, 12] width 38 height 18
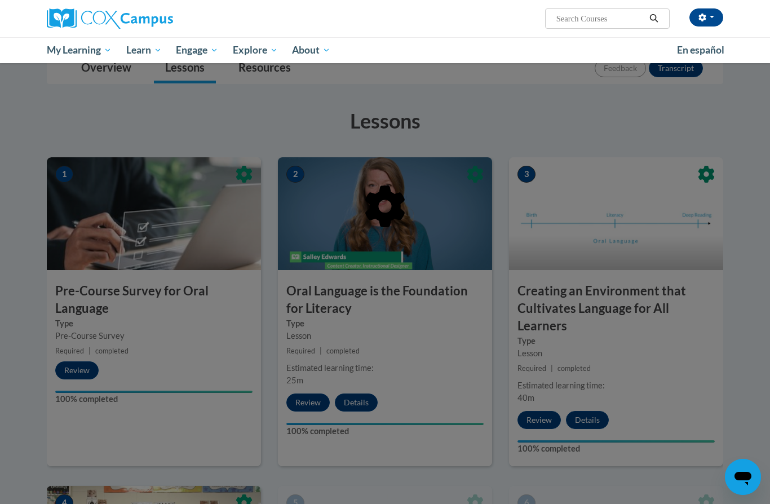
scroll to position [0, 0]
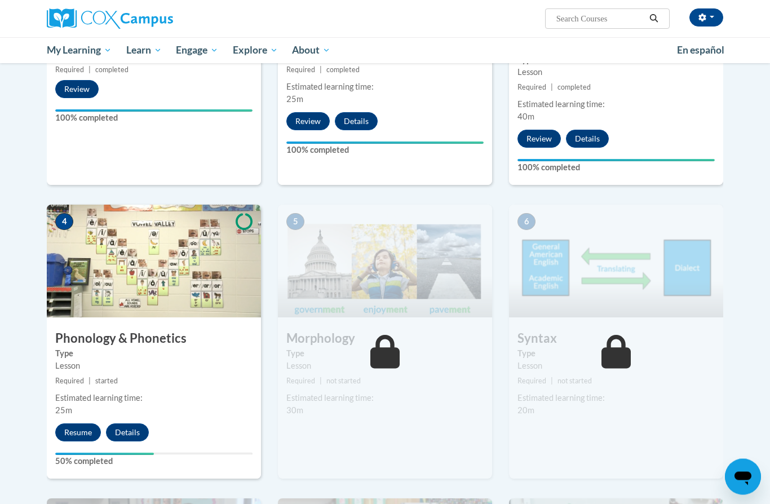
scroll to position [418, 0]
click at [85, 432] on button "Resume" at bounding box center [78, 432] width 46 height 18
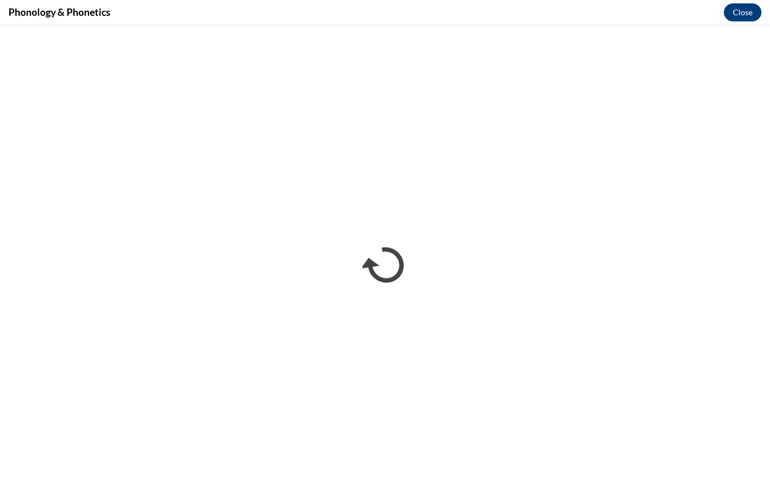
scroll to position [1149, 0]
click at [746, 10] on button "Close" at bounding box center [742, 12] width 38 height 18
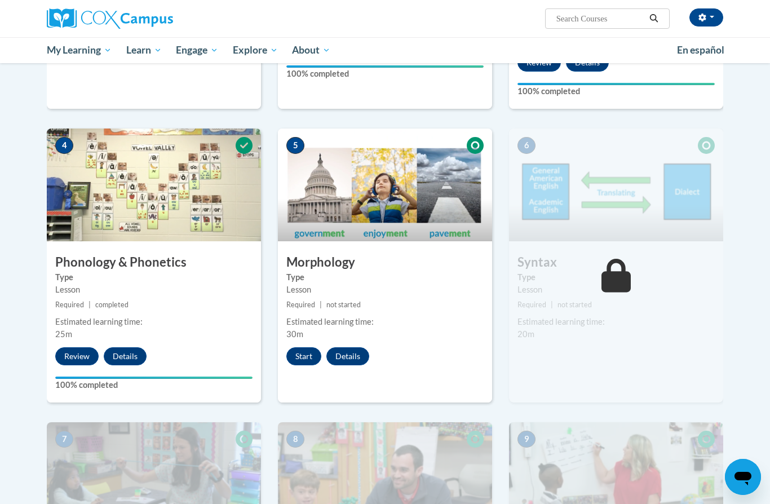
scroll to position [483, 0]
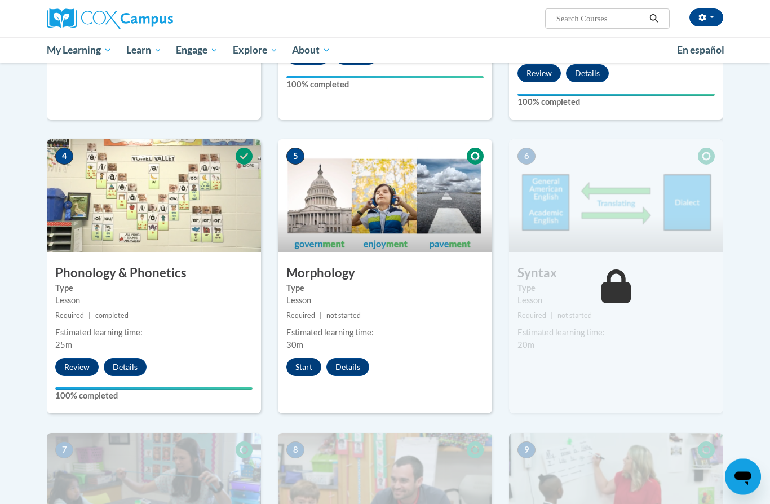
click at [305, 367] on button "Start" at bounding box center [303, 367] width 35 height 18
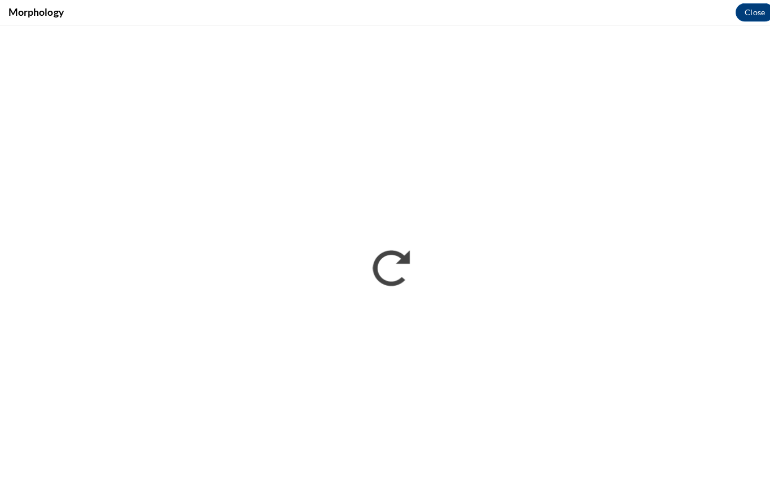
scroll to position [236, 0]
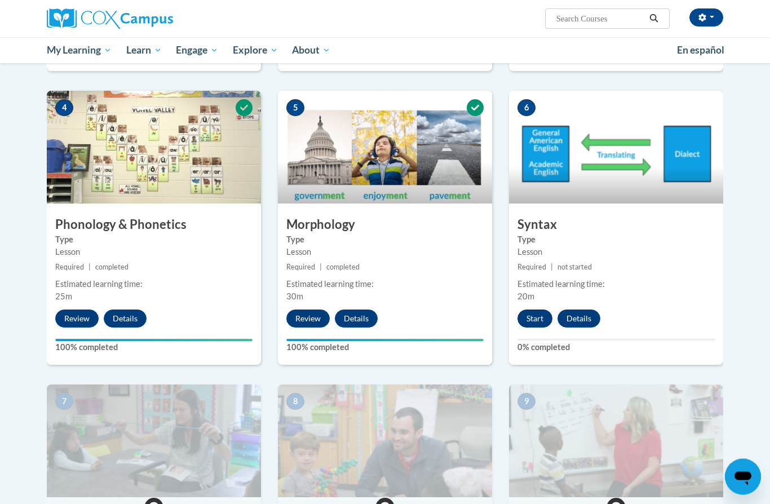
scroll to position [532, 0]
click at [540, 322] on button "Start" at bounding box center [534, 318] width 35 height 18
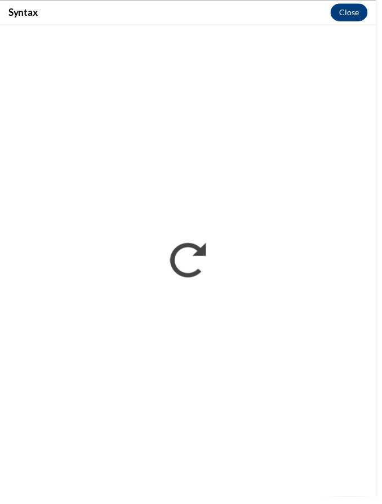
scroll to position [792, 0]
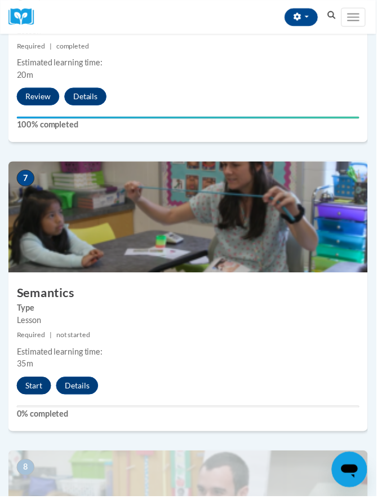
scroll to position [1872, 0]
click at [33, 386] on button "Start" at bounding box center [34, 392] width 35 height 18
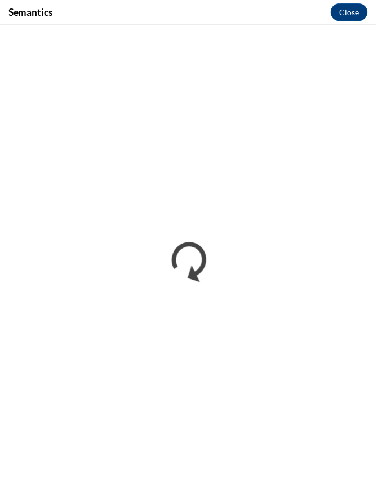
scroll to position [0, 0]
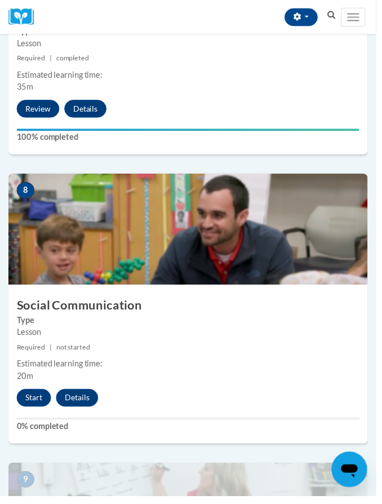
scroll to position [2130, 0]
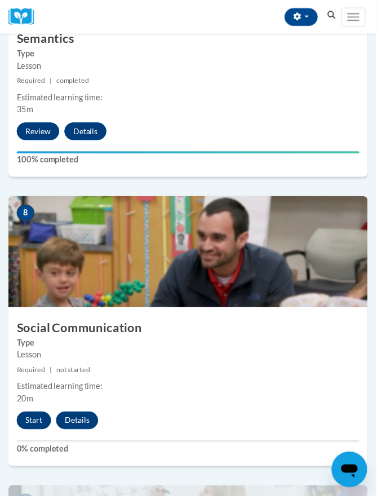
click at [35, 418] on button "Start" at bounding box center [34, 427] width 35 height 18
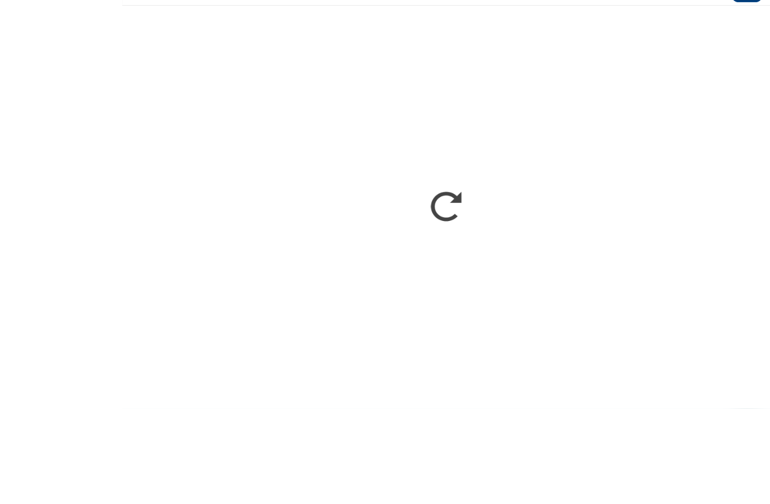
scroll to position [1129, 0]
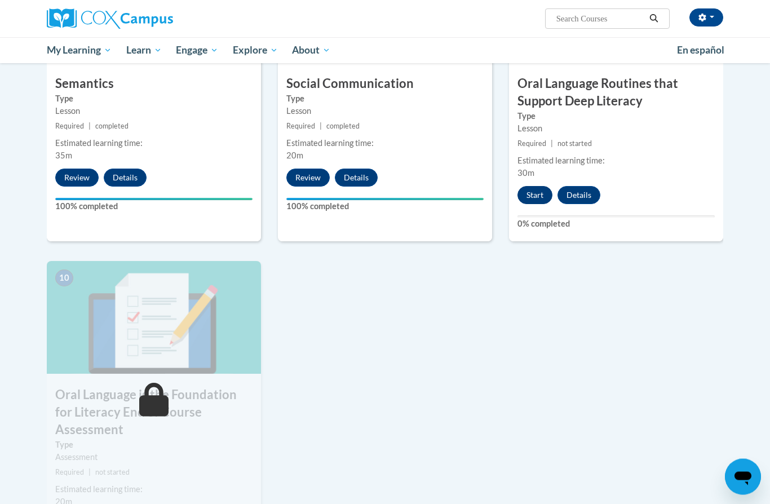
scroll to position [966, 0]
click at [535, 198] on button "Start" at bounding box center [534, 195] width 35 height 18
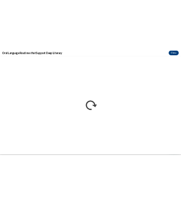
scroll to position [1200, 0]
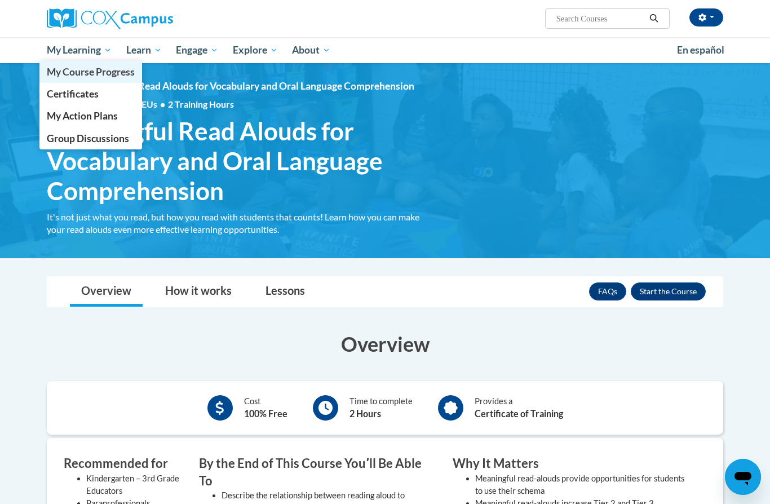
click at [71, 68] on span "My Course Progress" at bounding box center [91, 72] width 88 height 12
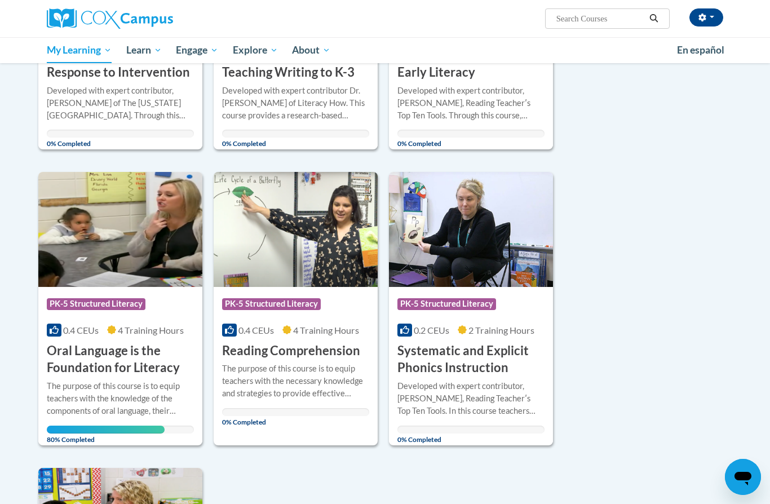
scroll to position [335, 0]
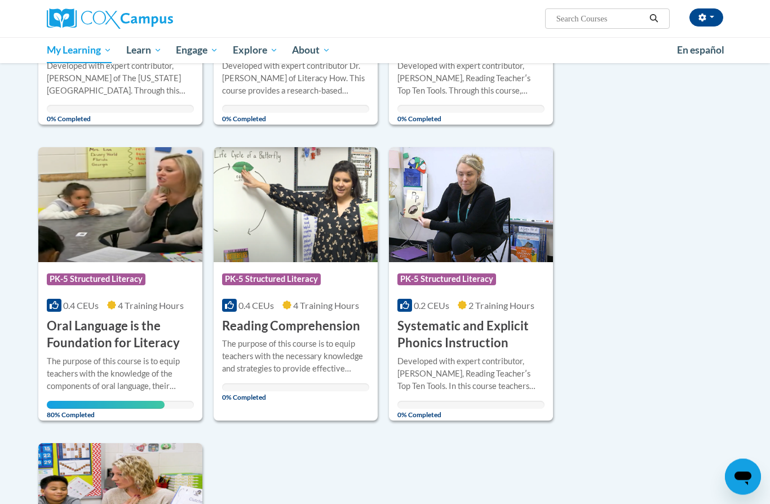
click at [122, 338] on h3 "Oral Language is the Foundation for Literacy" at bounding box center [120, 335] width 147 height 35
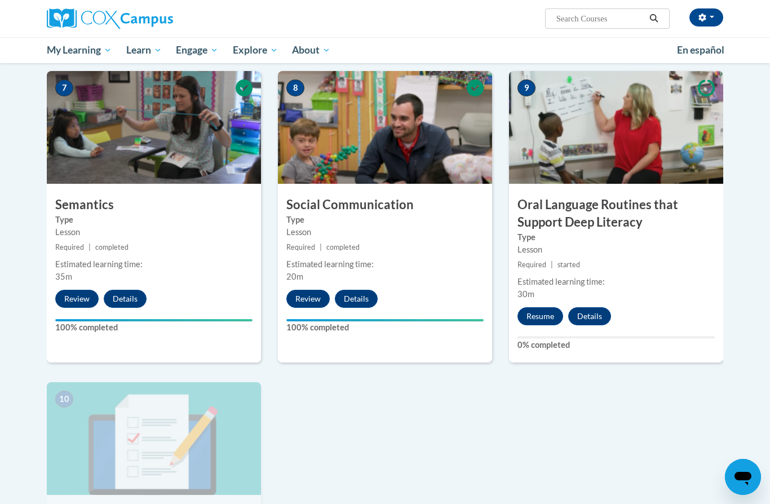
scroll to position [846, 0]
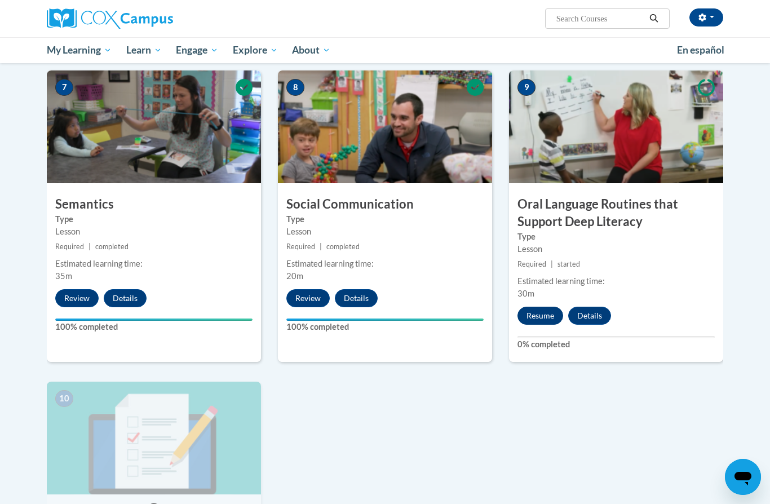
click at [536, 312] on button "Resume" at bounding box center [540, 315] width 46 height 18
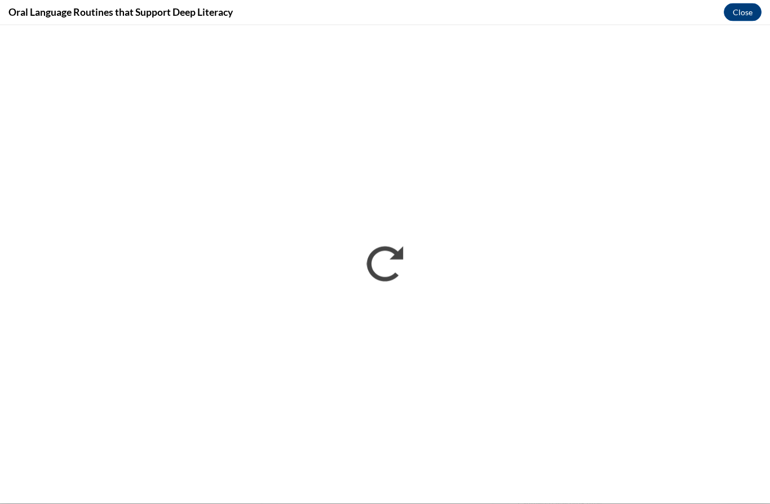
scroll to position [0, 0]
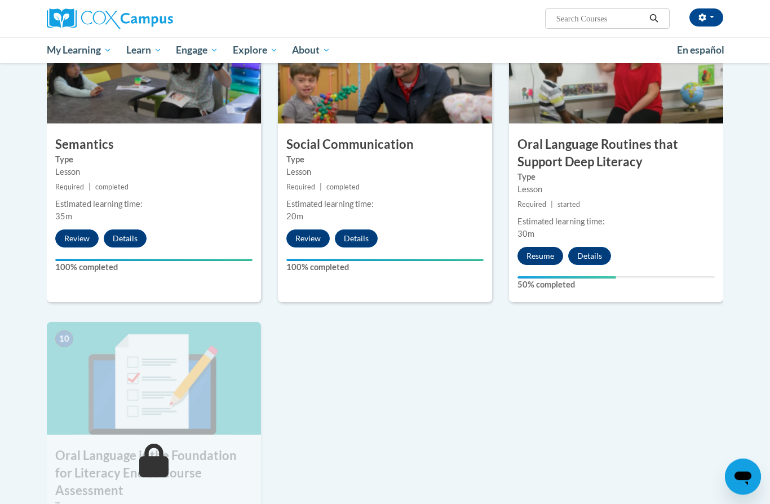
scroll to position [905, 0]
click at [537, 248] on button "Resume" at bounding box center [540, 256] width 46 height 18
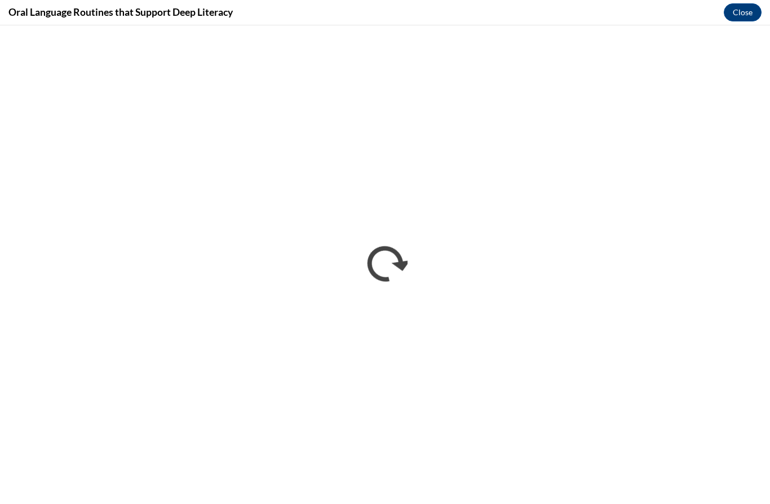
scroll to position [1199, 0]
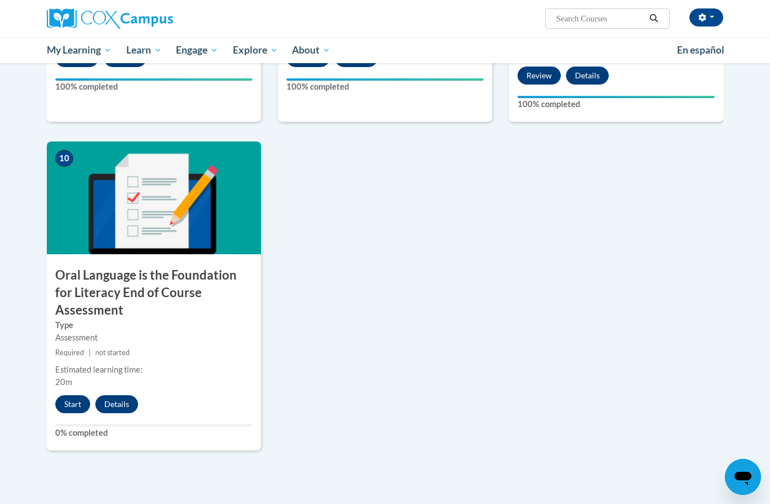
scroll to position [1250, 0]
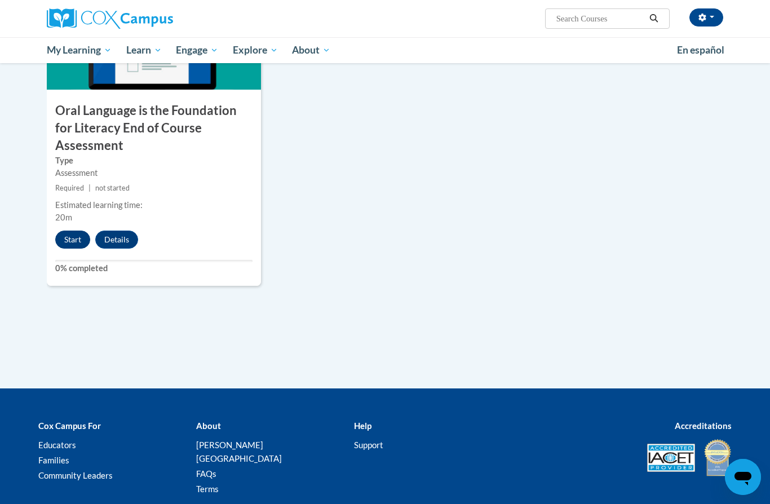
click at [69, 230] on button "Start" at bounding box center [72, 239] width 35 height 18
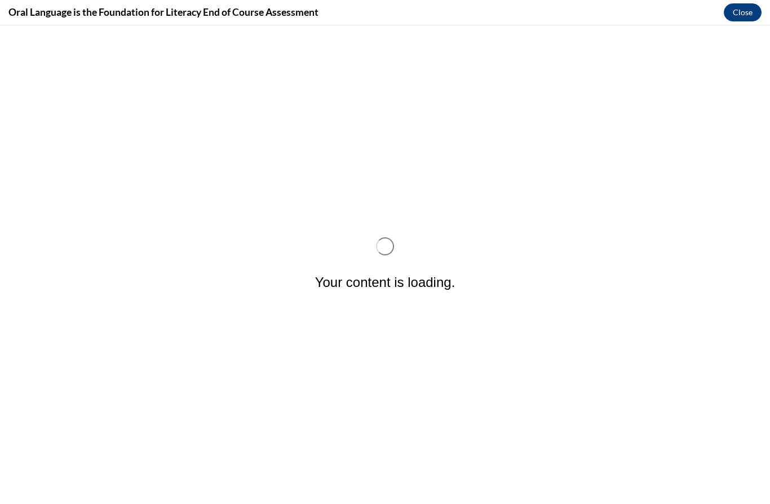
scroll to position [0, 0]
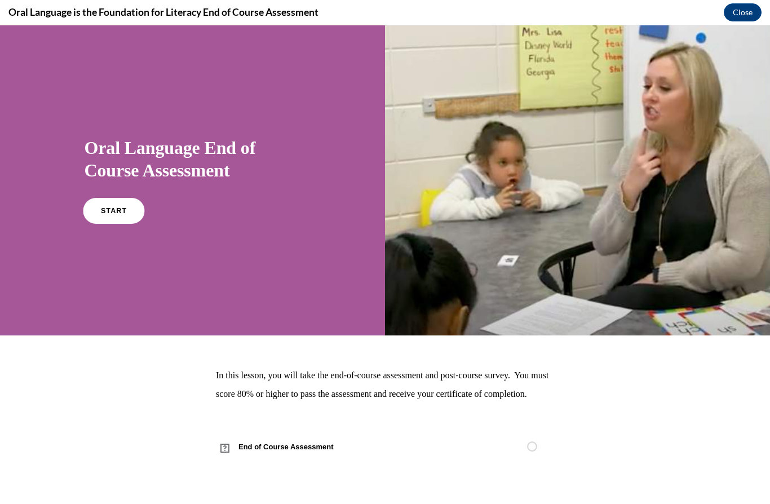
click at [110, 220] on link "START" at bounding box center [113, 211] width 61 height 26
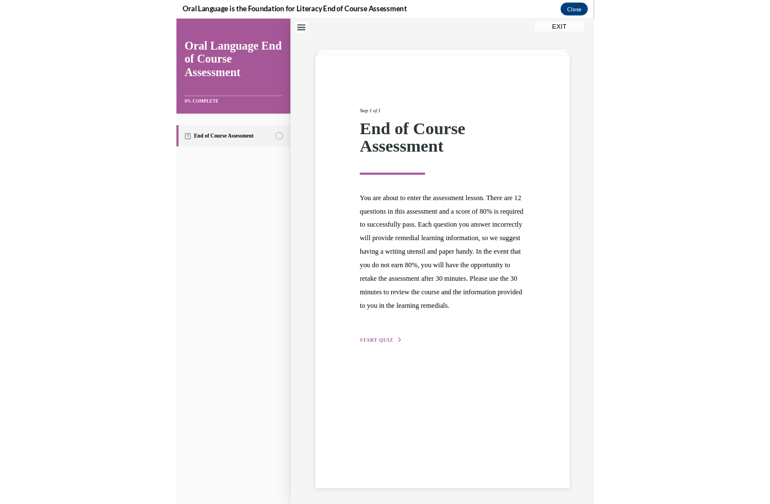
scroll to position [1250, 0]
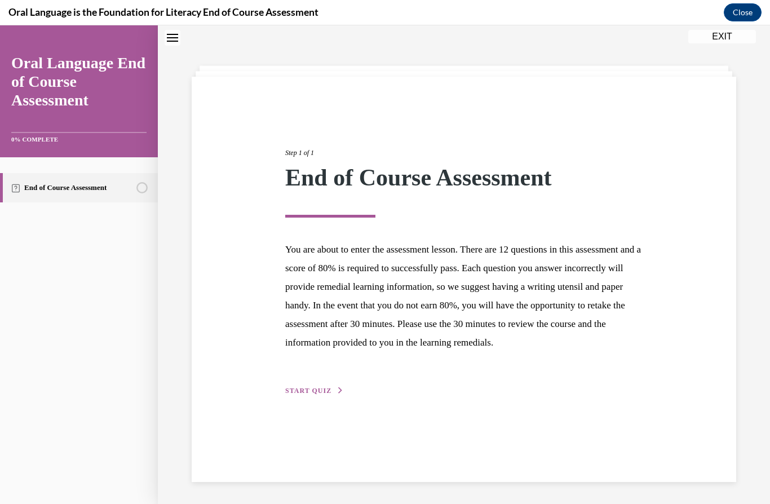
click at [311, 397] on div "Step 1 of 1 End of Course Assessment You are about to enter the assessment less…" at bounding box center [464, 259] width 374 height 275
click at [310, 397] on div "Step 1 of 1 End of Course Assessment You are about to enter the assessment less…" at bounding box center [464, 259] width 374 height 275
click at [309, 394] on span "START QUIZ" at bounding box center [308, 390] width 46 height 8
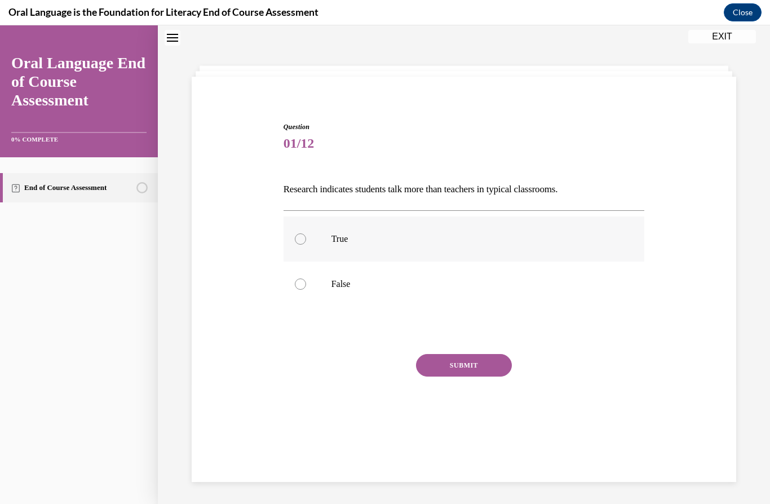
click at [344, 245] on label "True" at bounding box center [463, 238] width 361 height 45
click at [306, 245] on input "True" at bounding box center [300, 238] width 11 height 11
radio input "true"
click at [465, 369] on button "SUBMIT" at bounding box center [464, 365] width 96 height 23
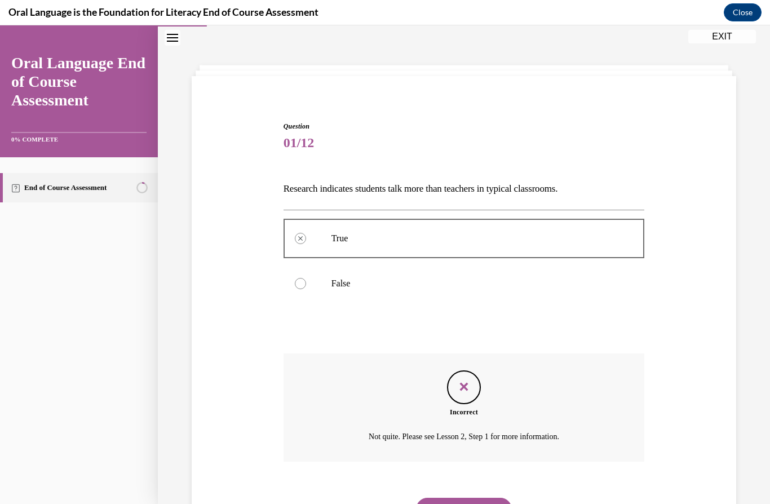
scroll to position [35, 0]
click at [408, 288] on p "False" at bounding box center [473, 283] width 285 height 11
click at [464, 497] on button "NEXT" at bounding box center [464, 508] width 96 height 23
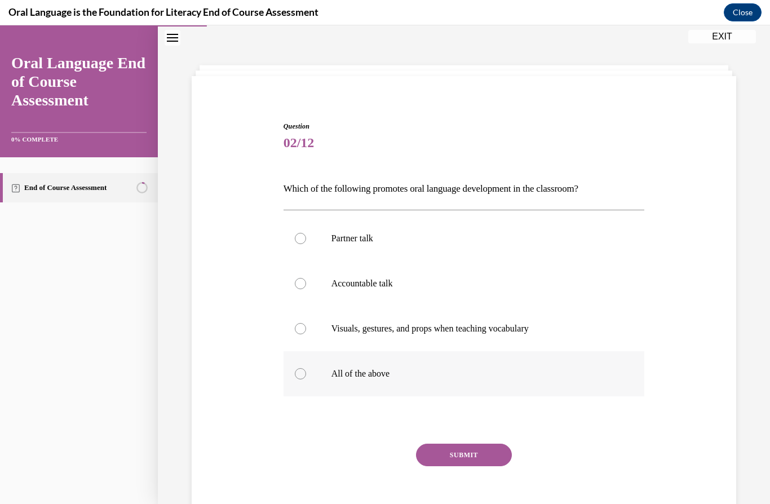
click at [400, 368] on p "All of the above" at bounding box center [473, 373] width 285 height 11
click at [306, 368] on input "All of the above" at bounding box center [300, 373] width 11 height 11
radio input "true"
click at [474, 456] on button "SUBMIT" at bounding box center [464, 454] width 96 height 23
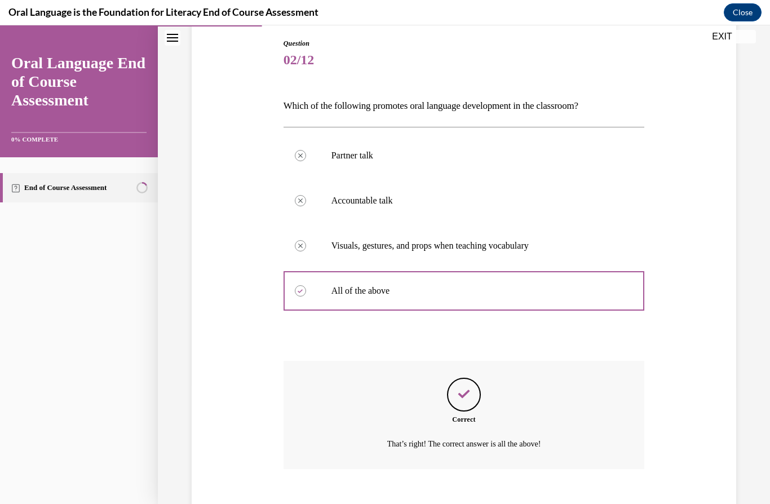
click at [462, 503] on div "Home Question 01/12 Research indicates students talk more than teachers in typi…" at bounding box center [464, 264] width 612 height 478
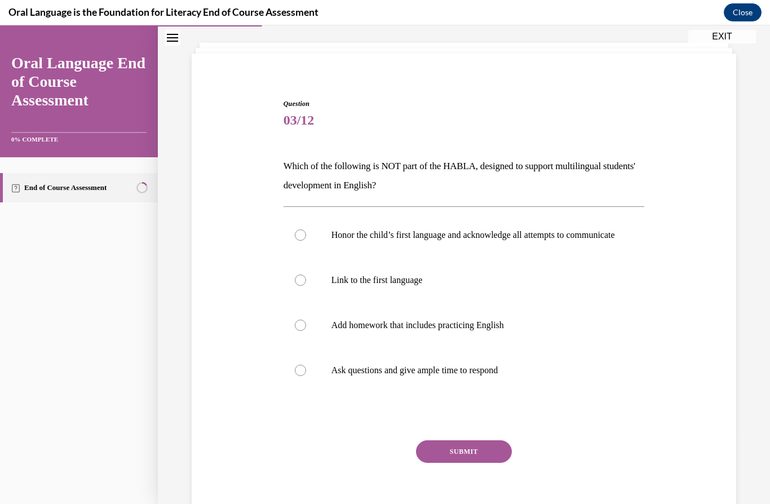
scroll to position [1250, 0]
click at [471, 348] on label "Add homework that includes practicing English" at bounding box center [463, 325] width 361 height 45
click at [306, 331] on input "Add homework that includes practicing English" at bounding box center [300, 324] width 11 height 11
radio input "true"
click at [468, 463] on button "SUBMIT" at bounding box center [464, 451] width 96 height 23
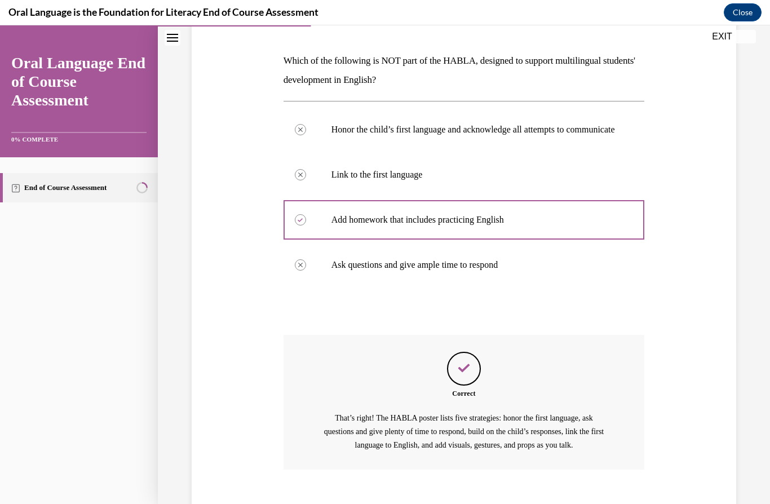
scroll to position [175, 0]
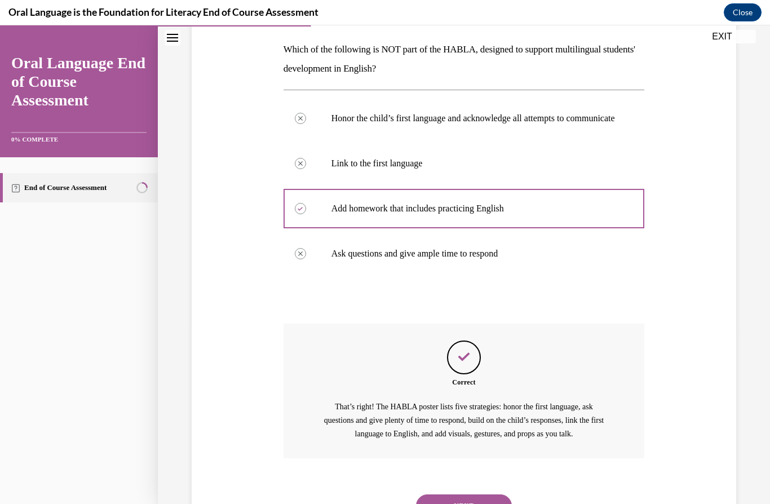
click at [445, 503] on button "NEXT" at bounding box center [464, 505] width 96 height 23
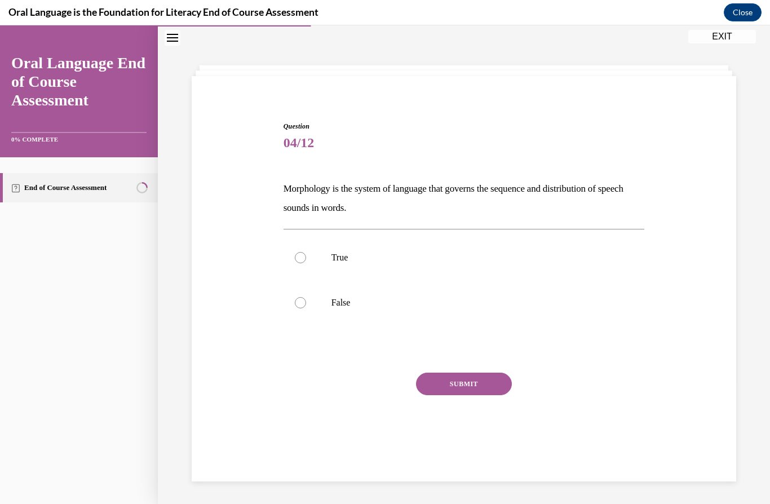
scroll to position [35, 0]
click at [399, 252] on p "True" at bounding box center [473, 257] width 285 height 11
click at [306, 252] on input "True" at bounding box center [300, 257] width 11 height 11
radio input "true"
click at [489, 394] on button "SUBMIT" at bounding box center [464, 383] width 96 height 23
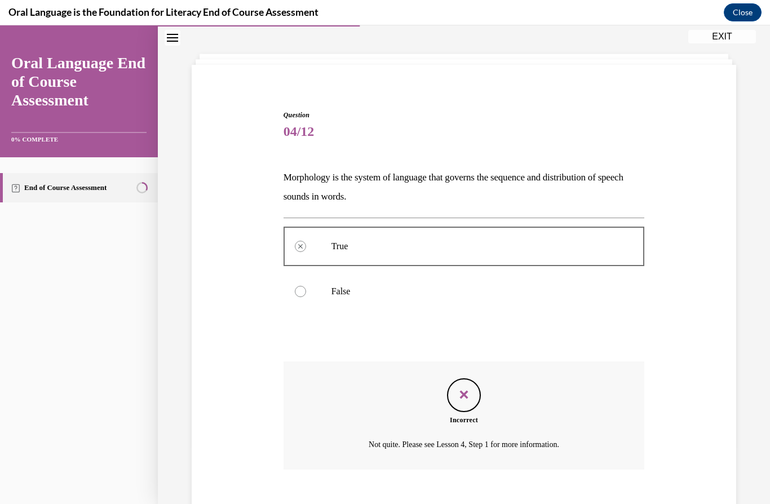
scroll to position [47, 0]
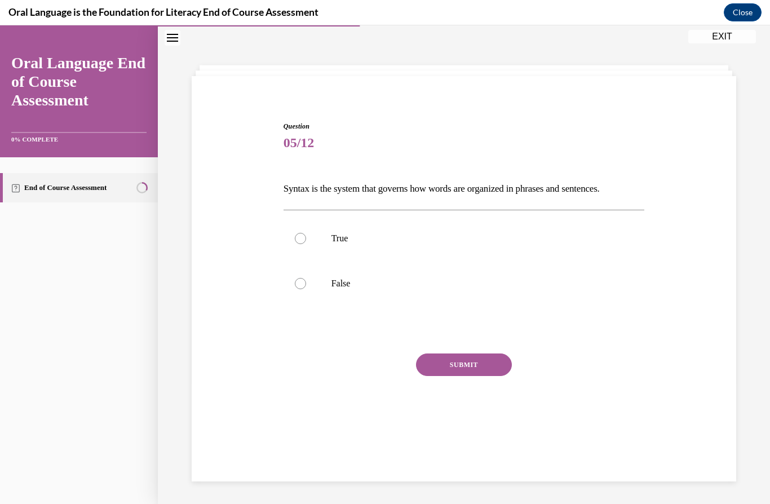
scroll to position [35, 0]
click at [339, 241] on p "True" at bounding box center [473, 238] width 285 height 11
click at [306, 241] on input "True" at bounding box center [300, 238] width 11 height 11
radio input "true"
click at [482, 365] on button "SUBMIT" at bounding box center [464, 364] width 96 height 23
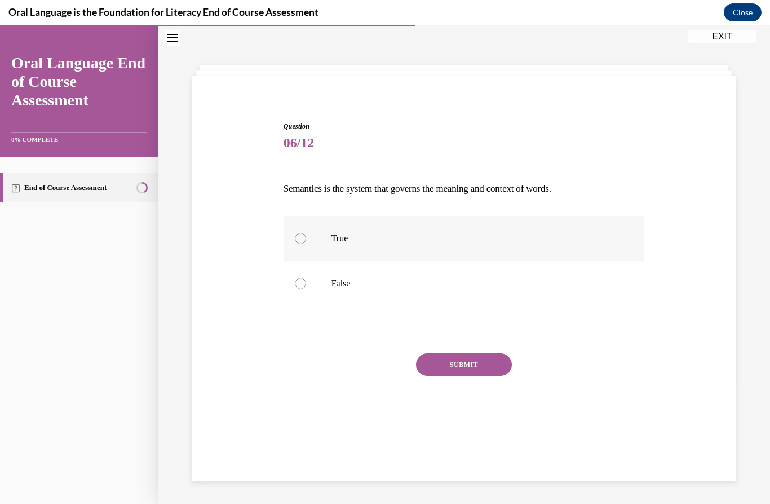
click at [460, 231] on label "True" at bounding box center [463, 238] width 361 height 45
click at [306, 233] on input "True" at bounding box center [300, 238] width 11 height 11
radio input "true"
click at [442, 366] on button "SUBMIT" at bounding box center [464, 364] width 96 height 23
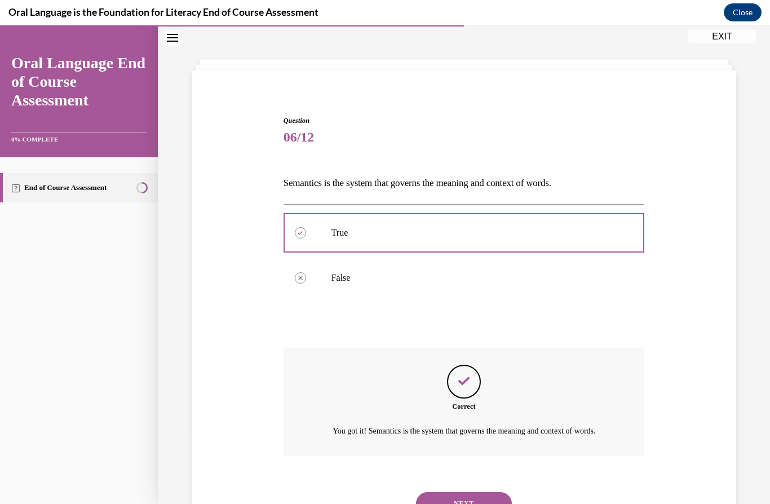
click at [481, 502] on button "NEXT" at bounding box center [464, 503] width 96 height 23
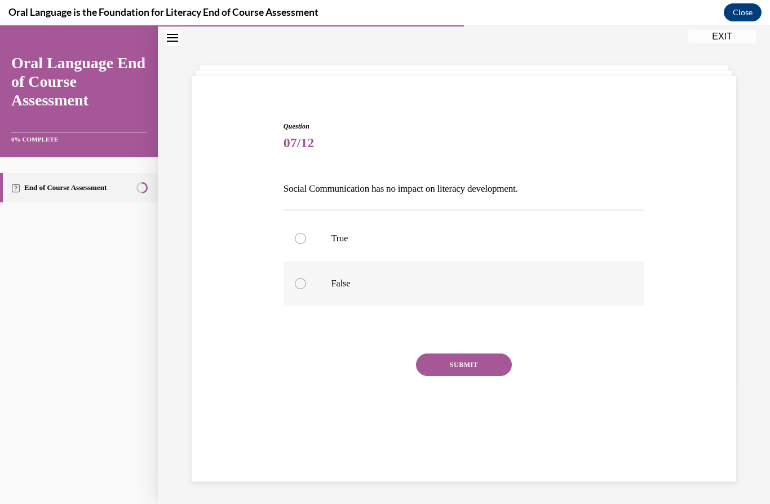
click at [465, 299] on label "False" at bounding box center [463, 283] width 361 height 45
click at [306, 289] on input "False" at bounding box center [300, 283] width 11 height 11
radio input "true"
click at [472, 362] on button "SUBMIT" at bounding box center [464, 364] width 96 height 23
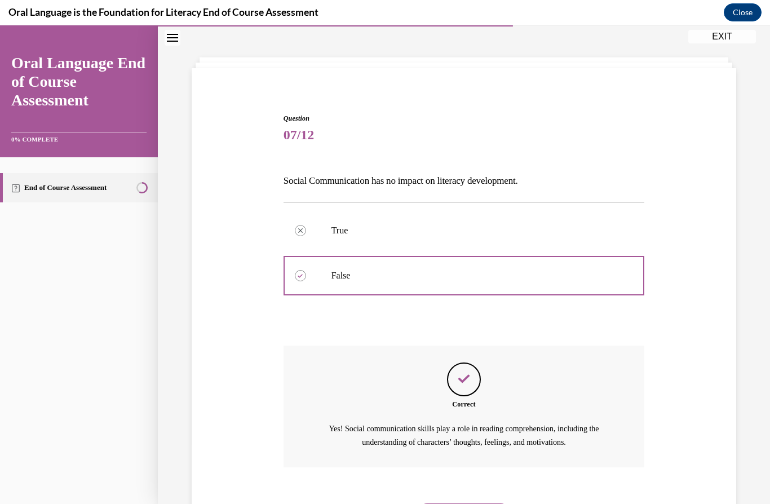
scroll to position [41, 0]
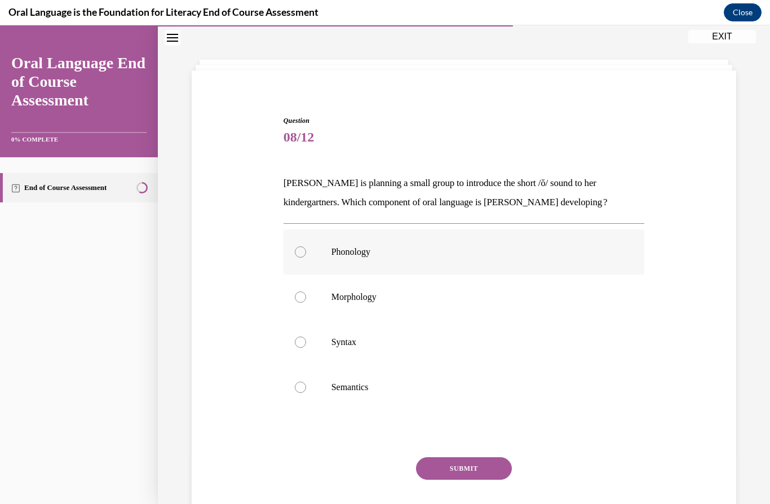
click at [450, 260] on label "Phonology" at bounding box center [463, 251] width 361 height 45
click at [306, 257] on input "Phonology" at bounding box center [300, 251] width 11 height 11
radio input "true"
click at [477, 468] on button "SUBMIT" at bounding box center [464, 468] width 96 height 23
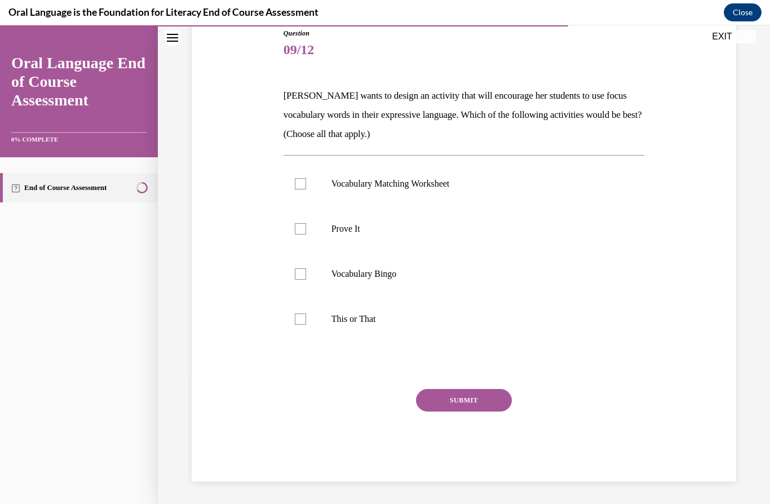
scroll to position [66, 0]
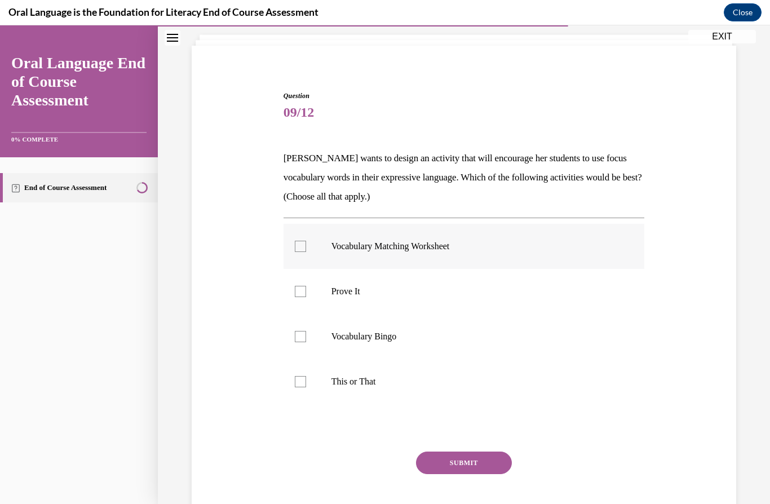
click at [458, 255] on label "Vocabulary Matching Worksheet" at bounding box center [463, 246] width 361 height 45
click at [306, 252] on input "Vocabulary Matching Worksheet" at bounding box center [300, 246] width 11 height 11
checkbox input "true"
click at [458, 463] on button "SUBMIT" at bounding box center [464, 462] width 96 height 23
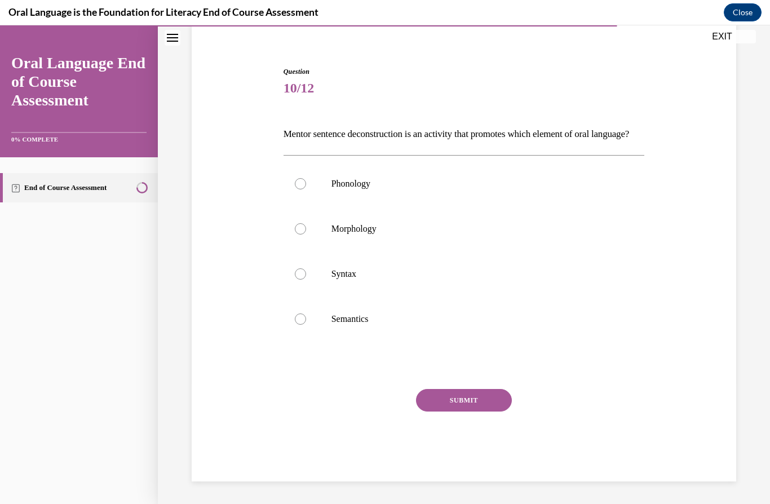
scroll to position [47, 0]
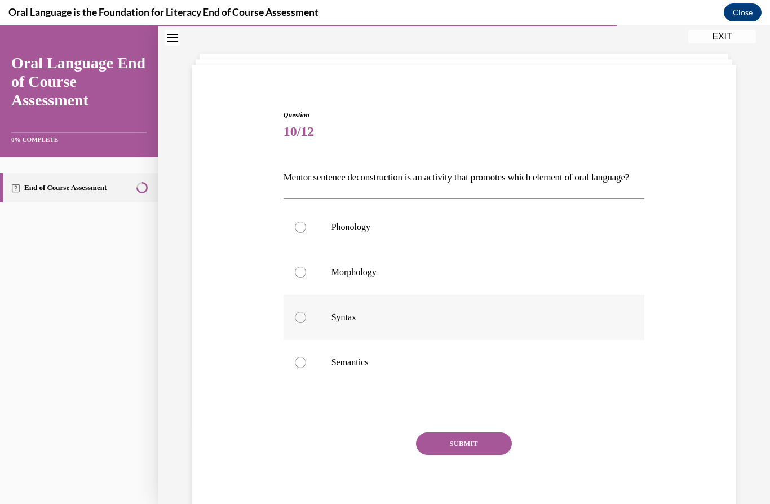
click at [445, 340] on label "Syntax" at bounding box center [463, 317] width 361 height 45
click at [306, 323] on input "Syntax" at bounding box center [300, 317] width 11 height 11
radio input "true"
click at [456, 455] on button "SUBMIT" at bounding box center [464, 443] width 96 height 23
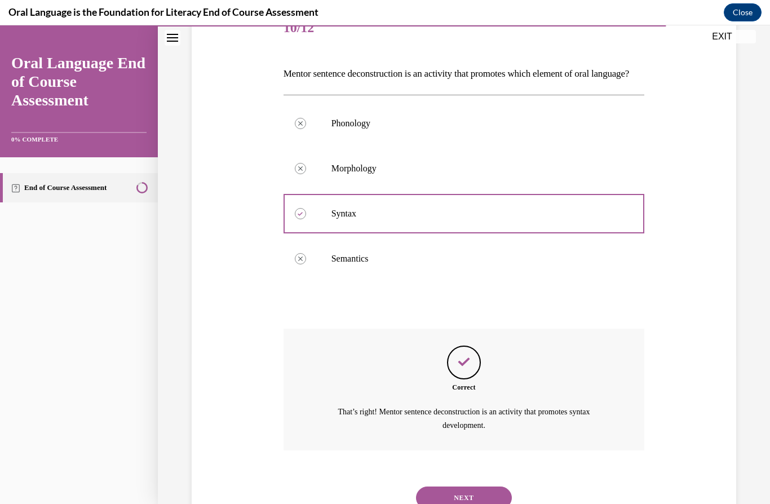
click at [476, 503] on button "NEXT" at bounding box center [464, 497] width 96 height 23
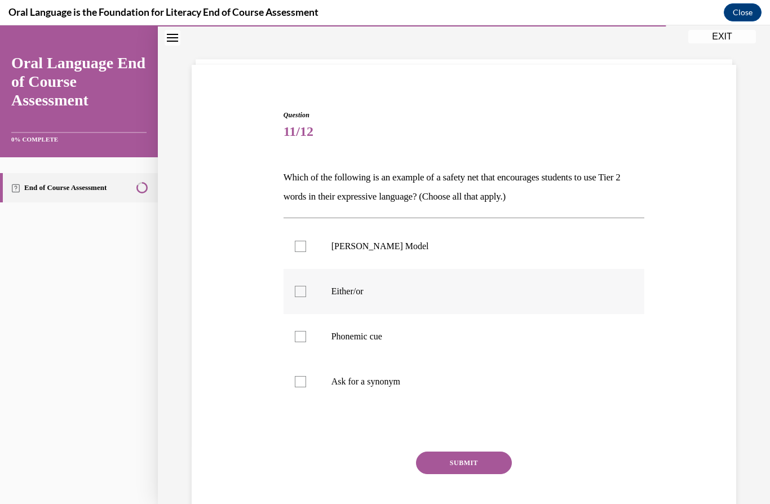
click at [470, 300] on label "Either/or" at bounding box center [463, 291] width 361 height 45
click at [306, 297] on input "Either/or" at bounding box center [300, 291] width 11 height 11
checkbox input "true"
click at [485, 257] on label "Frayer Model" at bounding box center [463, 246] width 361 height 45
click at [306, 252] on input "Frayer Model" at bounding box center [300, 246] width 11 height 11
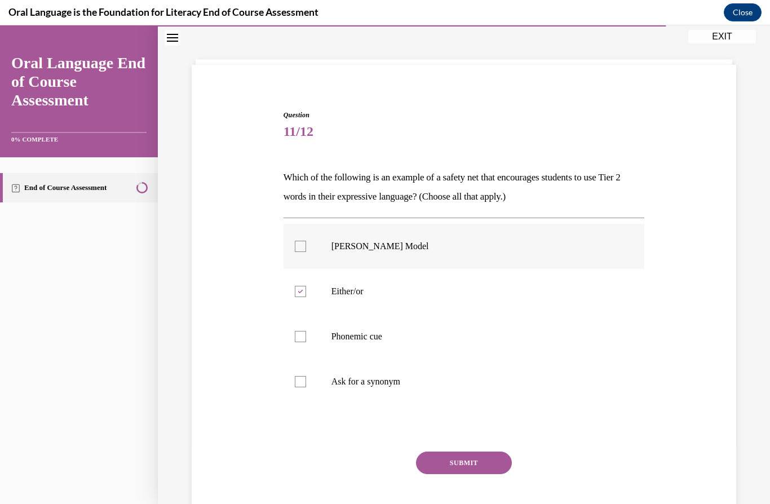
checkbox input "true"
click at [472, 463] on button "SUBMIT" at bounding box center [464, 462] width 96 height 23
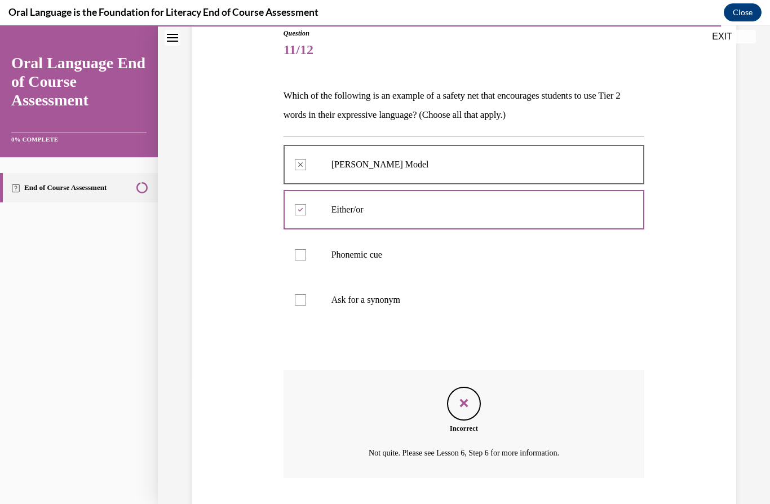
scroll to position [137, 0]
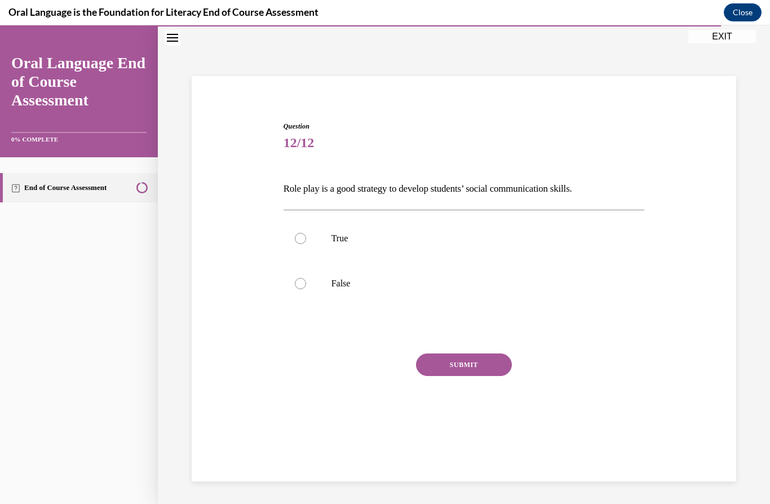
scroll to position [35, 0]
click at [361, 236] on p "True" at bounding box center [473, 238] width 285 height 11
click at [306, 236] on input "True" at bounding box center [300, 238] width 11 height 11
radio input "true"
click at [477, 294] on label "False" at bounding box center [463, 283] width 361 height 45
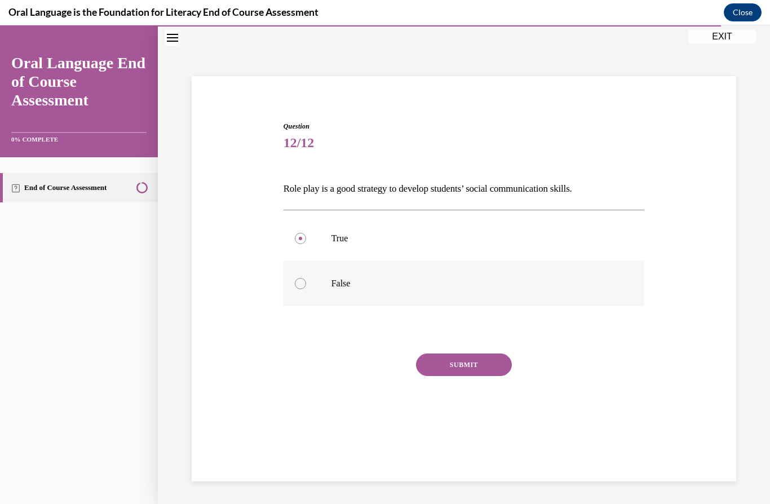
click at [306, 289] on input "False" at bounding box center [300, 283] width 11 height 11
radio input "true"
click at [471, 375] on button "SUBMIT" at bounding box center [464, 364] width 96 height 23
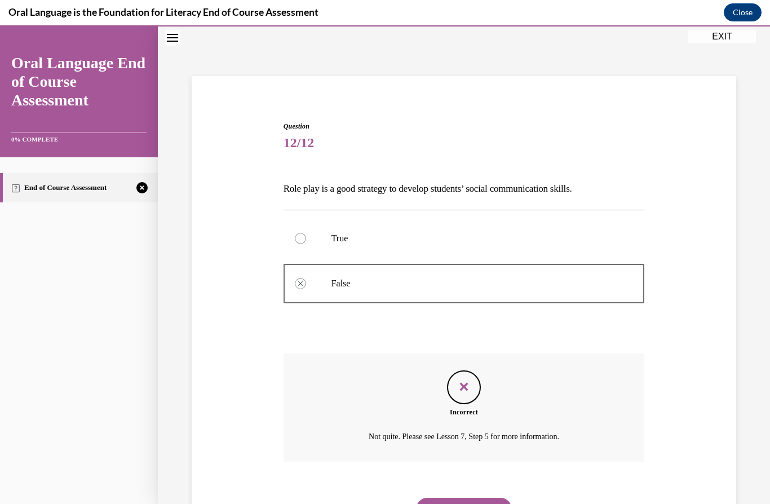
click at [481, 497] on button "NEXT" at bounding box center [464, 508] width 96 height 23
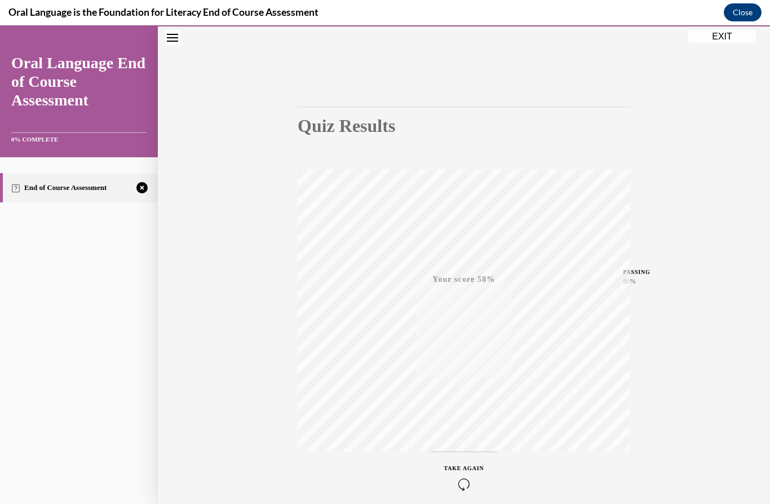
click at [458, 485] on icon "button" at bounding box center [464, 484] width 40 height 12
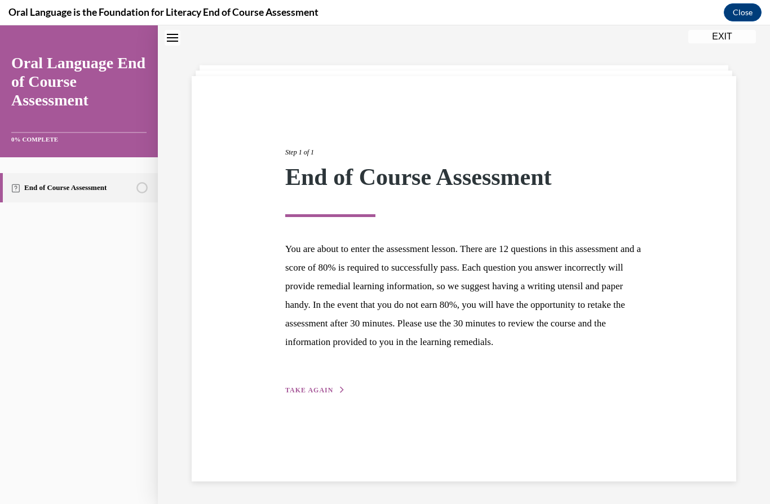
click at [314, 394] on span "TAKE AGAIN" at bounding box center [309, 390] width 48 height 8
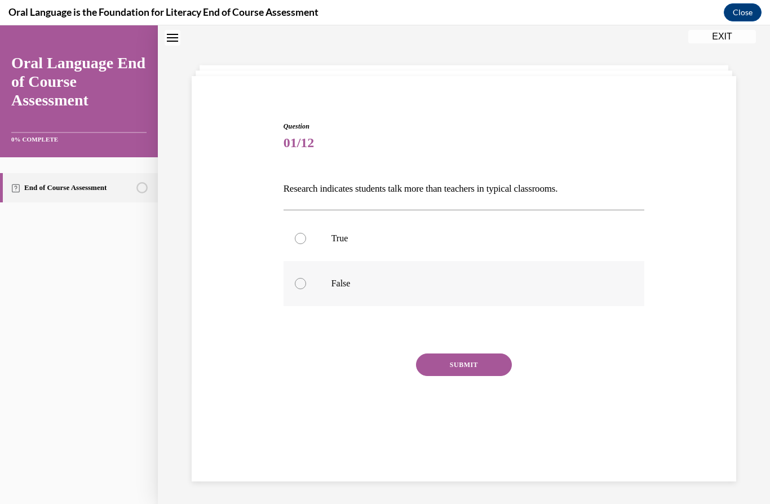
click at [438, 282] on p "False" at bounding box center [473, 283] width 285 height 11
click at [306, 282] on input "False" at bounding box center [300, 283] width 11 height 11
radio input "true"
click at [466, 381] on div "SUBMIT" at bounding box center [463, 381] width 361 height 56
click at [475, 361] on button "SUBMIT" at bounding box center [464, 364] width 96 height 23
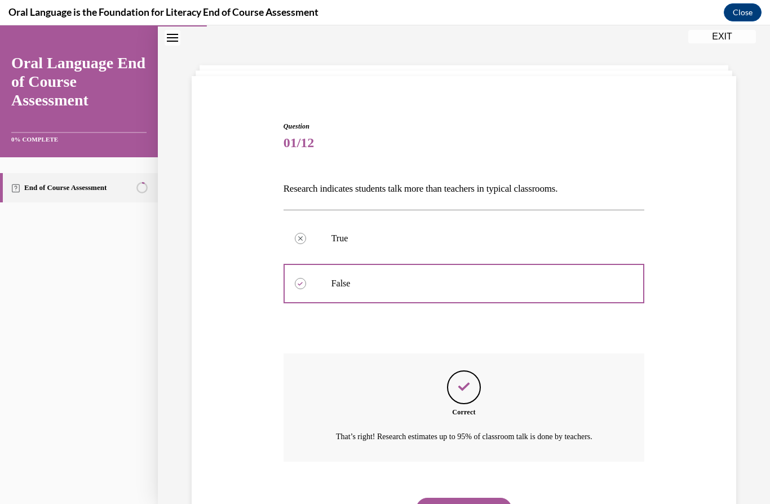
click at [480, 503] on button "NEXT" at bounding box center [464, 508] width 96 height 23
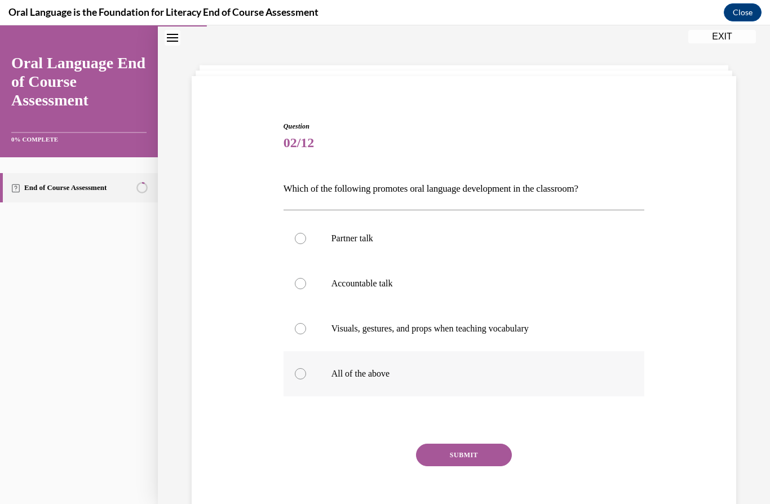
click at [503, 374] on p "All of the above" at bounding box center [473, 373] width 285 height 11
click at [306, 374] on input "All of the above" at bounding box center [300, 373] width 11 height 11
radio input "true"
click at [478, 457] on button "SUBMIT" at bounding box center [464, 454] width 96 height 23
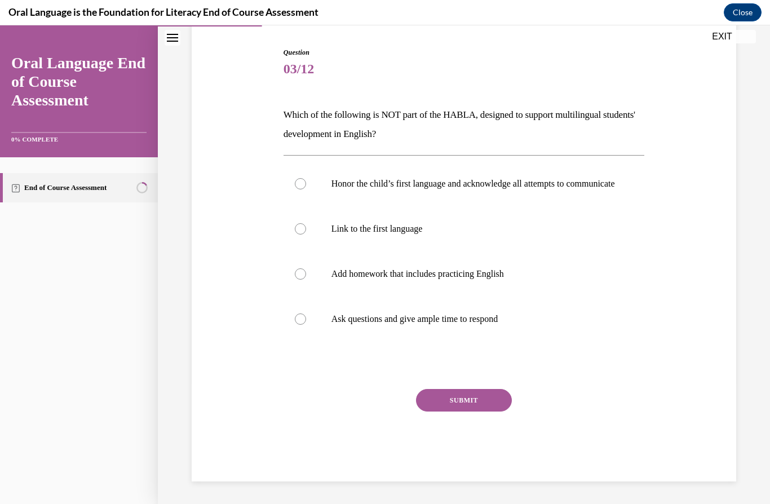
scroll to position [58, 0]
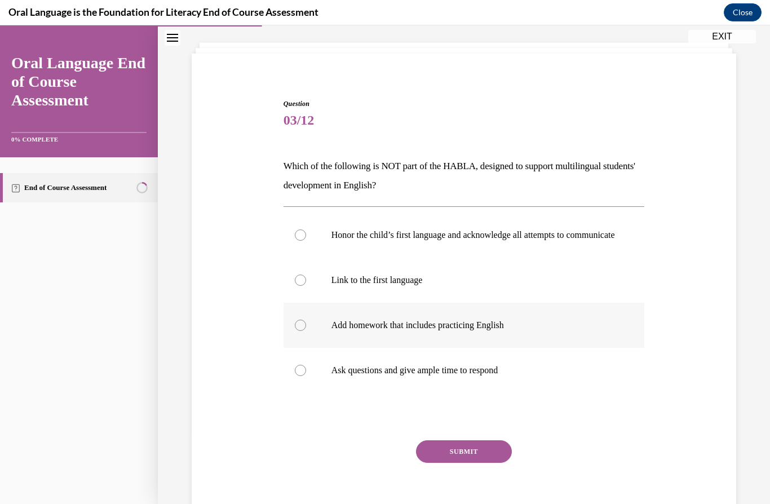
click at [495, 346] on label "Add homework that includes practicing English" at bounding box center [463, 325] width 361 height 45
click at [306, 331] on input "Add homework that includes practicing English" at bounding box center [300, 324] width 11 height 11
radio input "true"
click at [470, 463] on button "SUBMIT" at bounding box center [464, 451] width 96 height 23
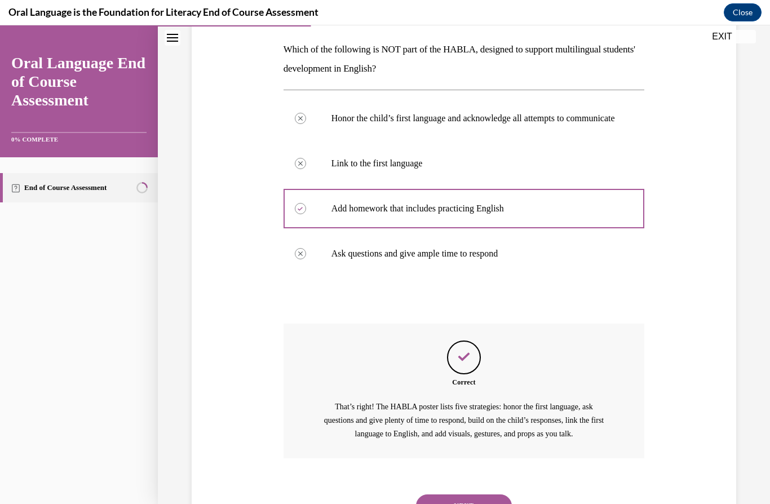
click at [464, 503] on button "NEXT" at bounding box center [464, 505] width 96 height 23
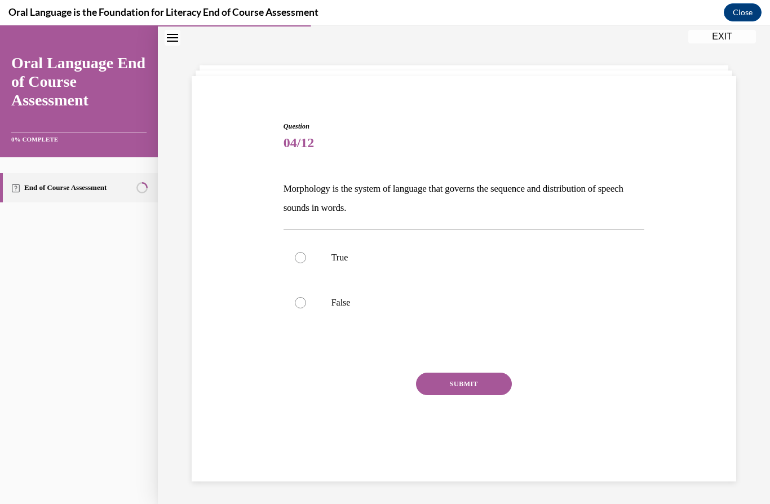
scroll to position [35, 0]
click at [437, 296] on label "False" at bounding box center [463, 302] width 361 height 45
click at [306, 297] on input "False" at bounding box center [300, 302] width 11 height 11
radio input "true"
click at [492, 391] on button "SUBMIT" at bounding box center [464, 383] width 96 height 23
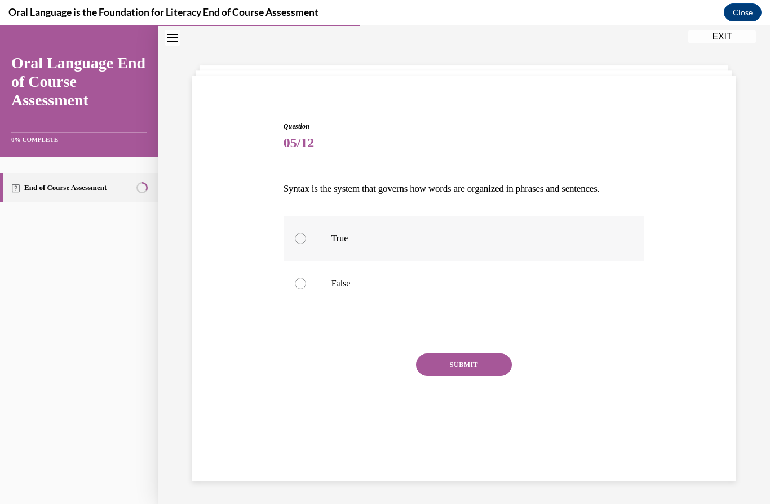
click at [527, 239] on p "True" at bounding box center [473, 238] width 285 height 11
click at [306, 239] on input "True" at bounding box center [300, 238] width 11 height 11
radio input "true"
click at [475, 362] on button "SUBMIT" at bounding box center [464, 364] width 96 height 23
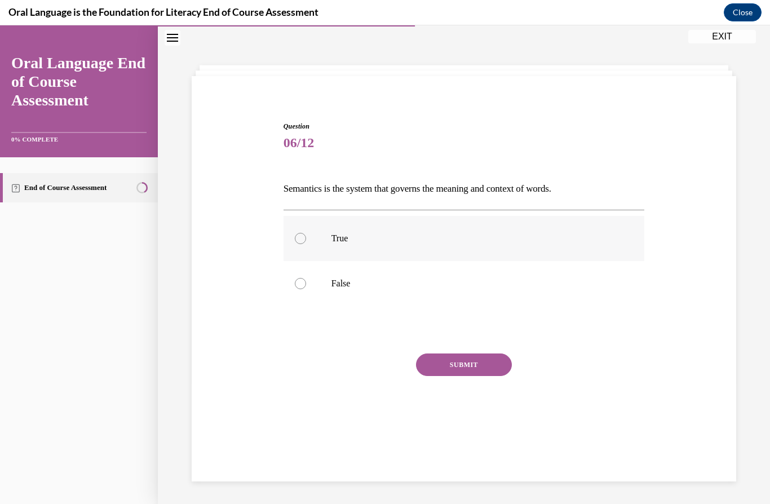
click at [505, 238] on p "True" at bounding box center [473, 238] width 285 height 11
click at [306, 238] on input "True" at bounding box center [300, 238] width 11 height 11
radio input "true"
click at [493, 366] on button "SUBMIT" at bounding box center [464, 364] width 96 height 23
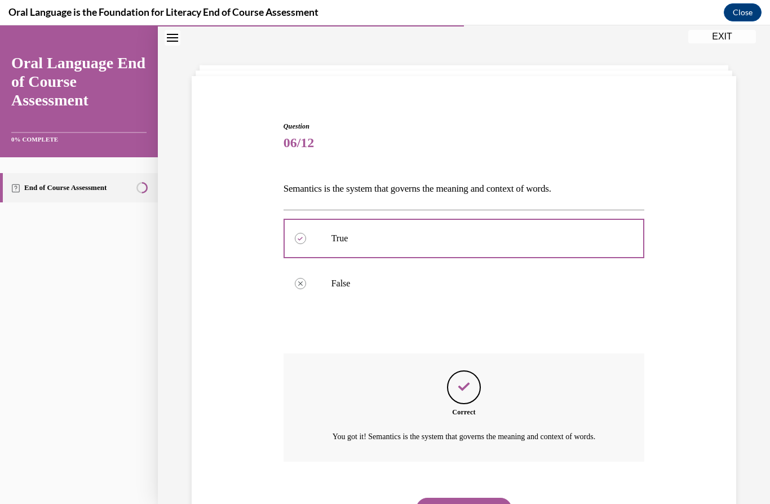
scroll to position [41, 0]
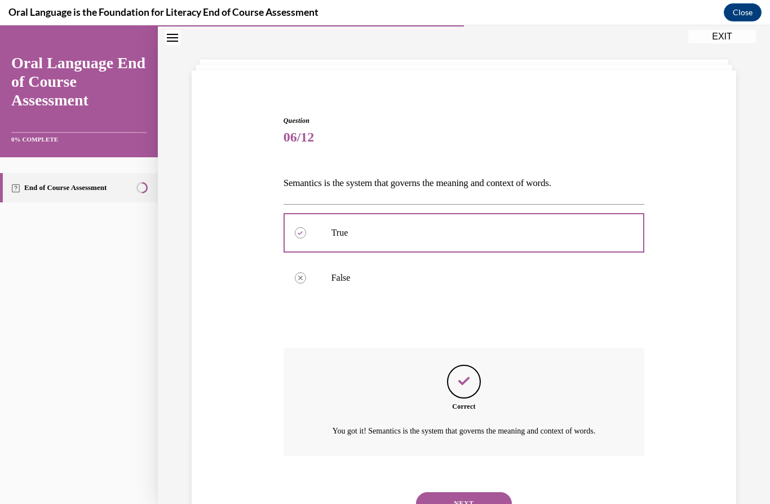
click at [497, 503] on button "NEXT" at bounding box center [464, 503] width 96 height 23
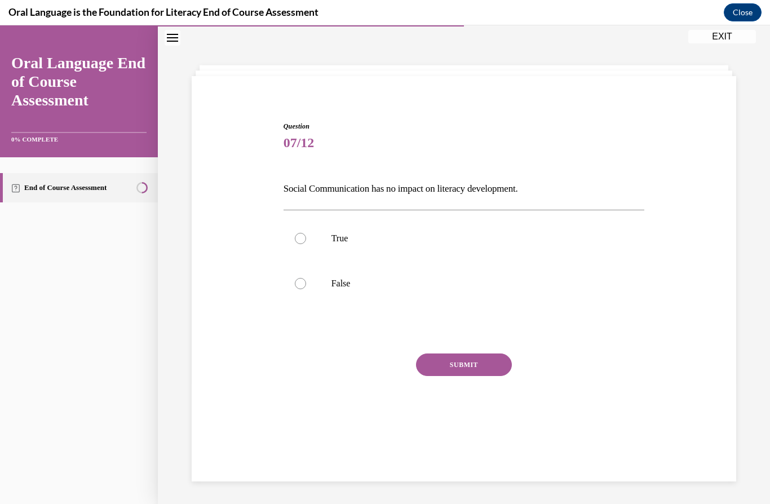
scroll to position [35, 0]
click at [480, 290] on label "False" at bounding box center [463, 283] width 361 height 45
click at [306, 289] on input "False" at bounding box center [300, 283] width 11 height 11
radio input "true"
click at [484, 374] on button "SUBMIT" at bounding box center [464, 364] width 96 height 23
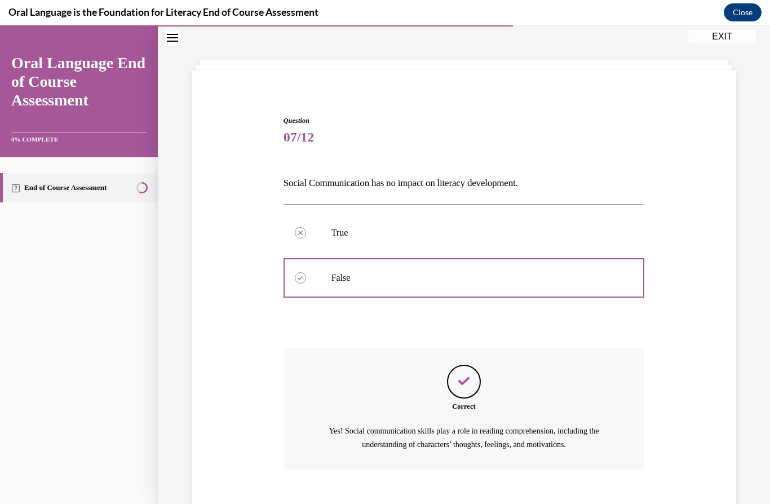
scroll to position [41, 0]
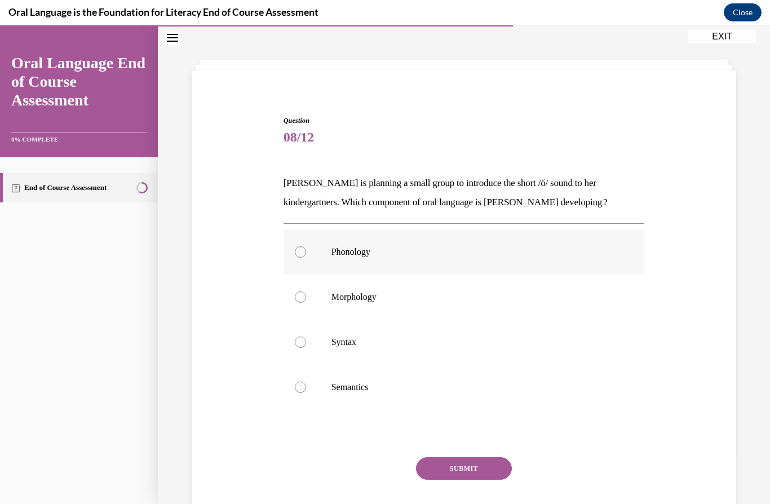
click at [443, 247] on p "Phonology" at bounding box center [473, 251] width 285 height 11
click at [306, 247] on input "Phonology" at bounding box center [300, 251] width 11 height 11
radio input "true"
click at [466, 468] on button "SUBMIT" at bounding box center [464, 468] width 96 height 23
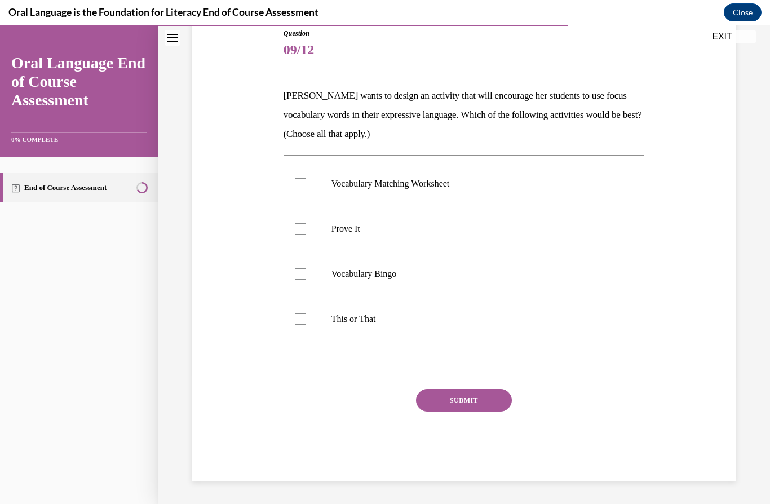
scroll to position [66, 0]
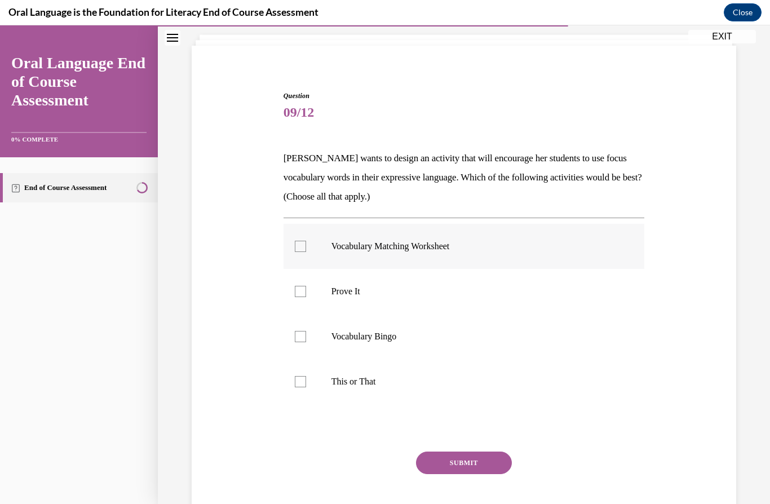
click at [503, 256] on label "Vocabulary Matching Worksheet" at bounding box center [463, 246] width 361 height 45
click at [306, 252] on input "Vocabulary Matching Worksheet" at bounding box center [300, 246] width 11 height 11
checkbox input "true"
click at [480, 336] on p "Vocabulary Bingo" at bounding box center [473, 336] width 285 height 11
click at [306, 336] on input "Vocabulary Bingo" at bounding box center [300, 336] width 11 height 11
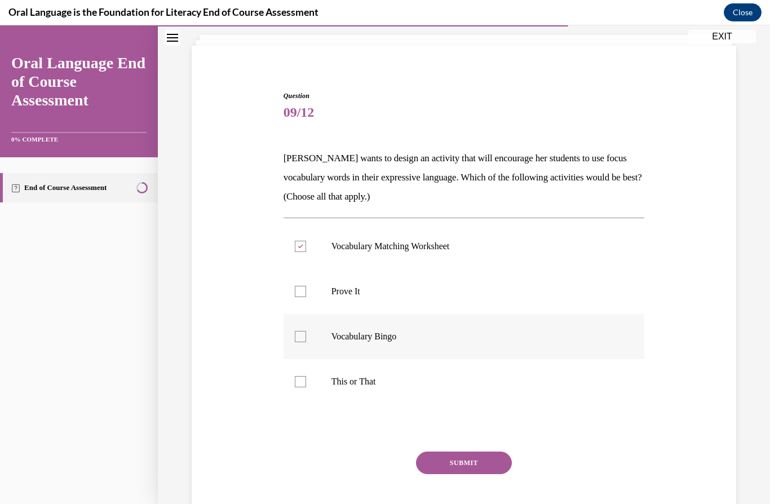
checkbox input "true"
click at [478, 296] on p "Prove It" at bounding box center [473, 291] width 285 height 11
click at [306, 296] on input "Prove It" at bounding box center [300, 291] width 11 height 11
checkbox input "true"
click at [479, 466] on button "SUBMIT" at bounding box center [464, 462] width 96 height 23
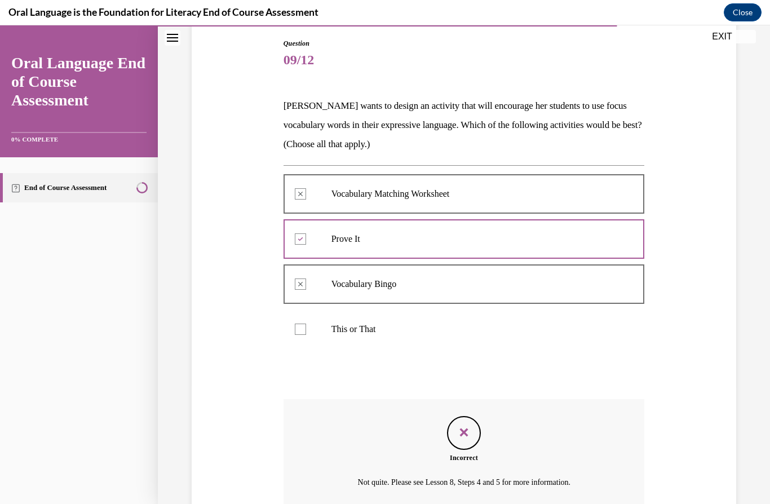
scroll to position [157, 0]
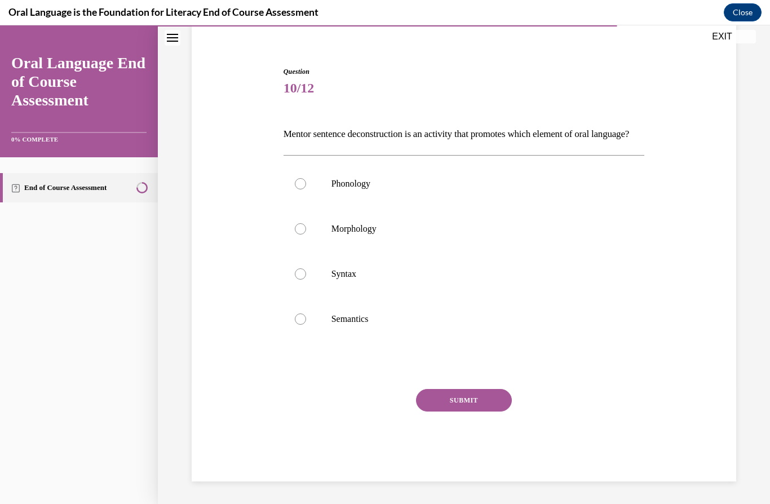
scroll to position [47, 0]
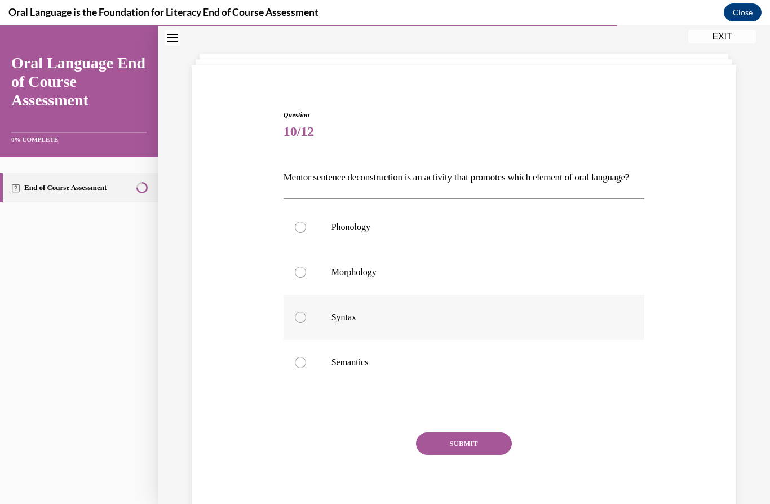
click at [504, 323] on p "Syntax" at bounding box center [473, 317] width 285 height 11
click at [306, 323] on input "Syntax" at bounding box center [300, 317] width 11 height 11
radio input "true"
click at [491, 385] on label "Semantics" at bounding box center [463, 362] width 361 height 45
click at [306, 368] on input "Semantics" at bounding box center [300, 362] width 11 height 11
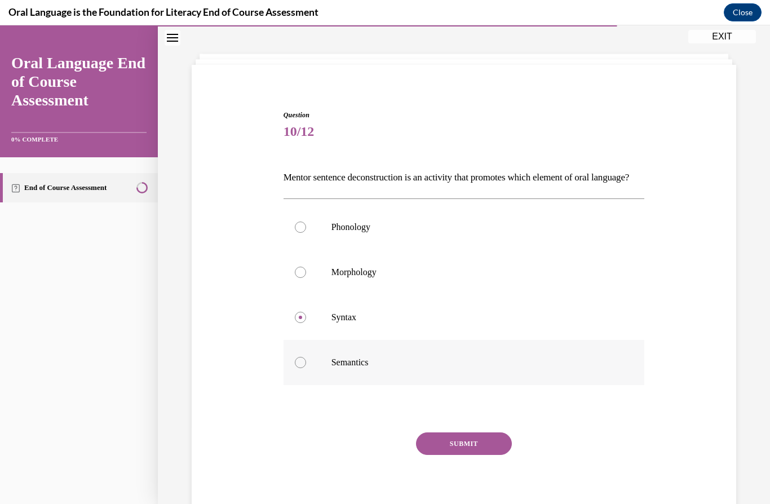
radio input "true"
click at [484, 455] on button "SUBMIT" at bounding box center [464, 443] width 96 height 23
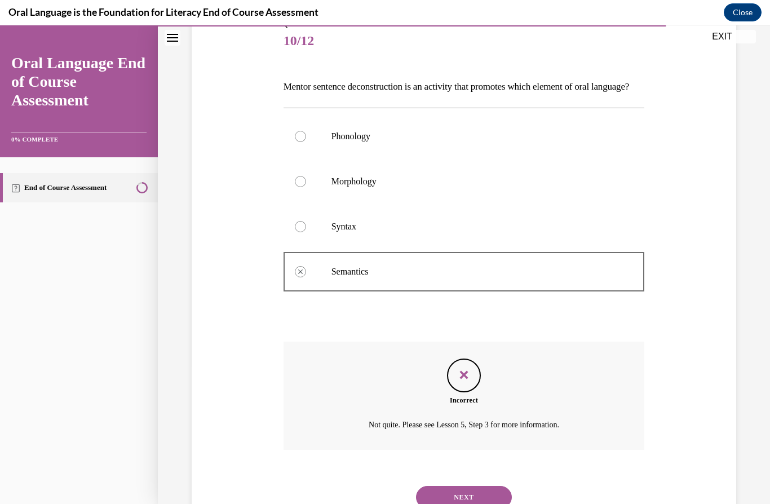
scroll to position [137, 0]
click at [498, 503] on button "NEXT" at bounding box center [464, 497] width 96 height 23
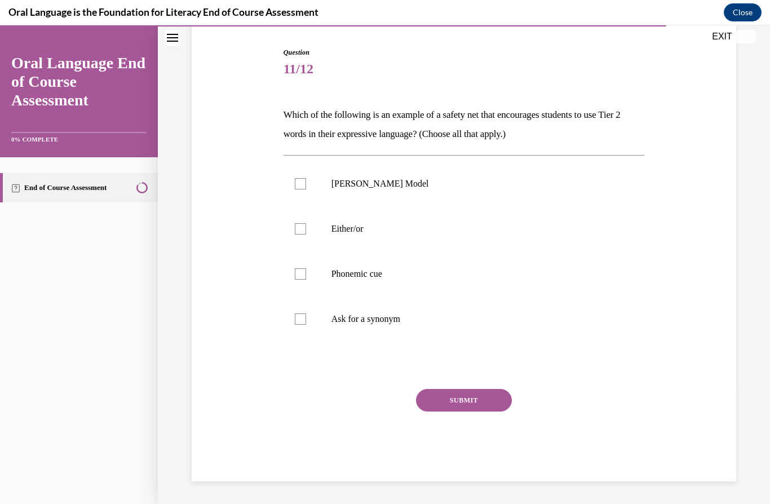
scroll to position [47, 0]
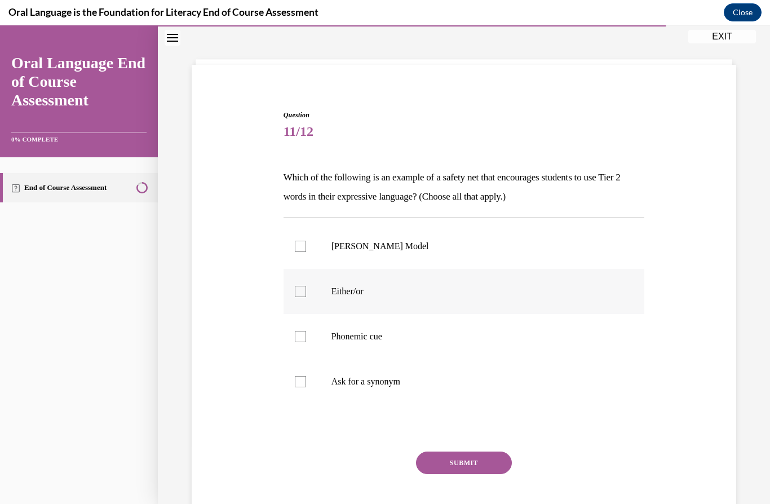
click at [308, 295] on label "Either/or" at bounding box center [463, 291] width 361 height 45
click at [306, 295] on input "Either/or" at bounding box center [300, 291] width 11 height 11
checkbox input "true"
click at [488, 466] on button "SUBMIT" at bounding box center [464, 462] width 96 height 23
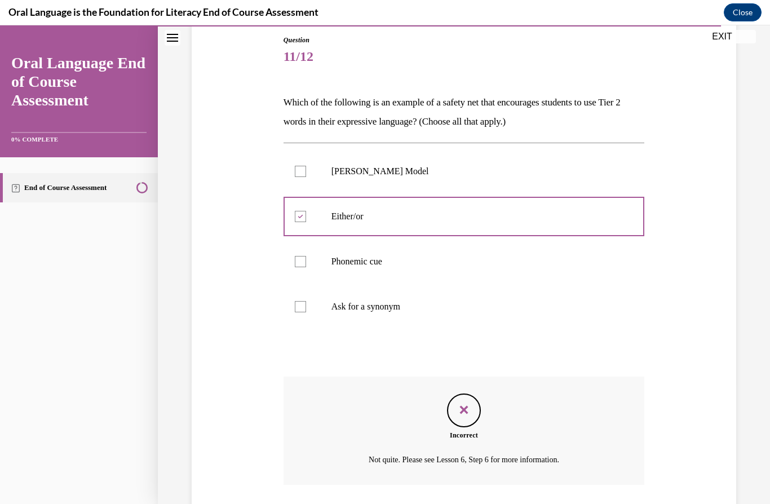
scroll to position [137, 0]
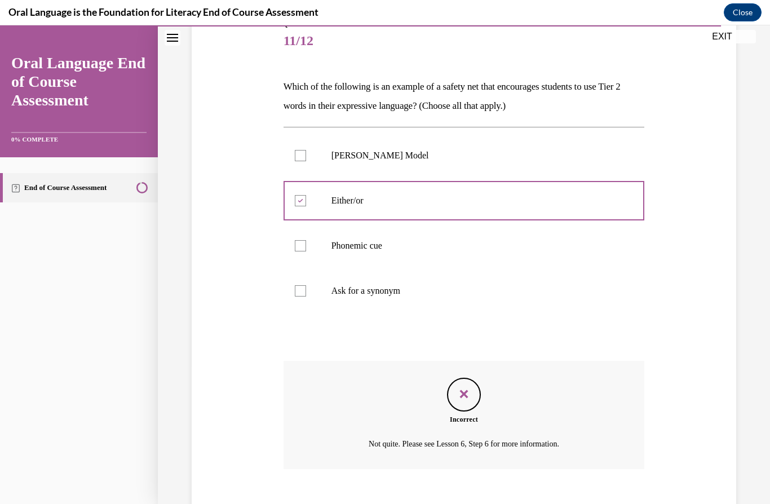
click at [536, 162] on label "Frayer Model" at bounding box center [463, 155] width 361 height 45
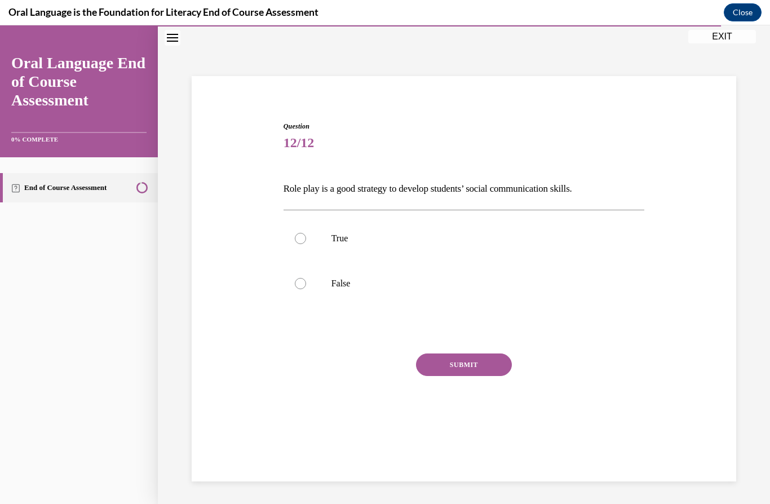
scroll to position [35, 0]
click at [305, 255] on label "True" at bounding box center [463, 238] width 361 height 45
click at [305, 244] on input "True" at bounding box center [300, 238] width 11 height 11
radio input "true"
click at [491, 368] on button "SUBMIT" at bounding box center [464, 364] width 96 height 23
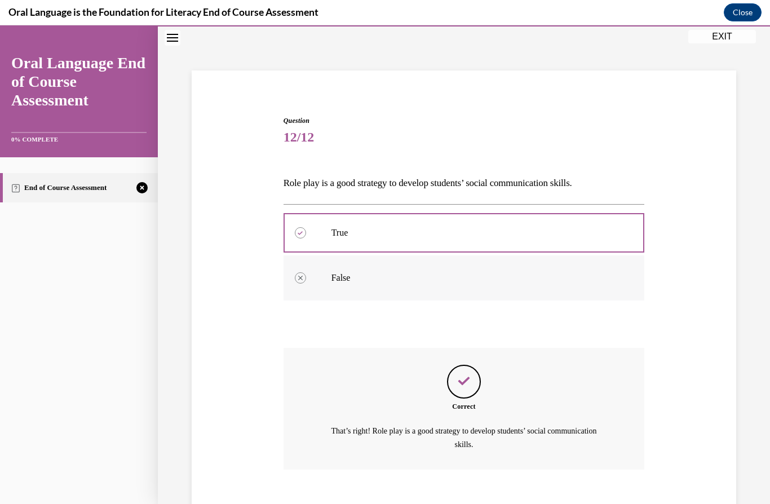
scroll to position [41, 0]
click at [473, 503] on div "Question 12/12 Role play is a good strategy to develop students’ social communi…" at bounding box center [464, 294] width 612 height 548
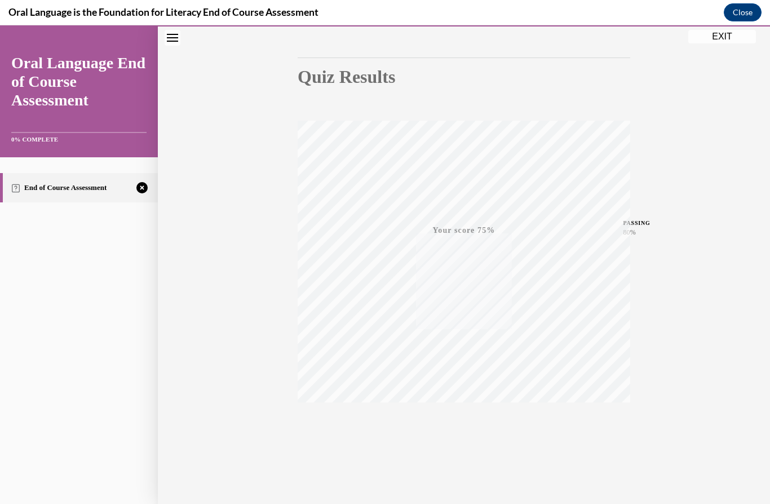
scroll to position [92, 0]
click at [459, 436] on icon "button" at bounding box center [464, 441] width 40 height 12
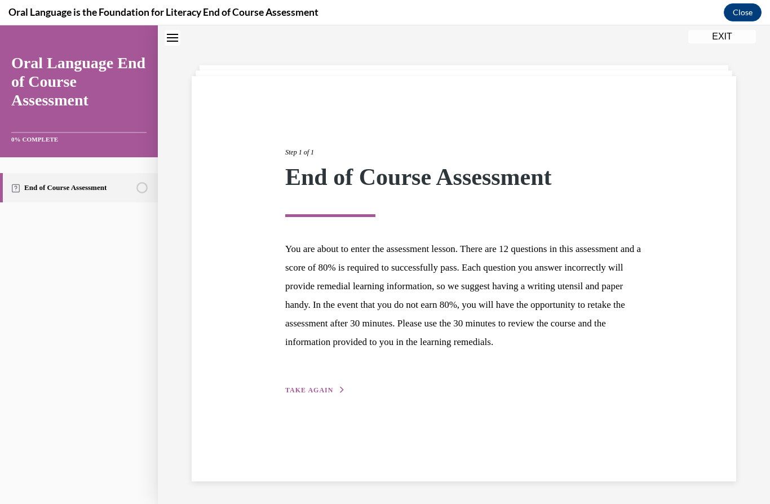
scroll to position [35, 0]
click at [322, 394] on span "TAKE AGAIN" at bounding box center [309, 390] width 48 height 8
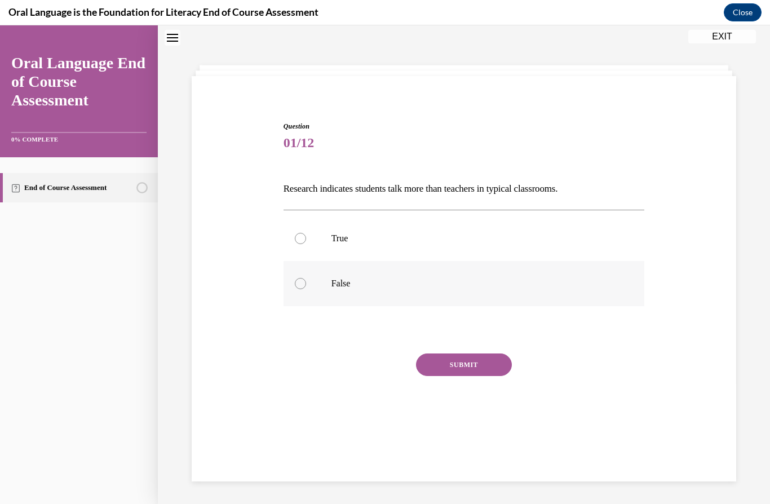
click at [333, 285] on p "False" at bounding box center [473, 283] width 285 height 11
click at [306, 285] on input "False" at bounding box center [300, 283] width 11 height 11
radio input "true"
click at [468, 364] on button "SUBMIT" at bounding box center [464, 364] width 96 height 23
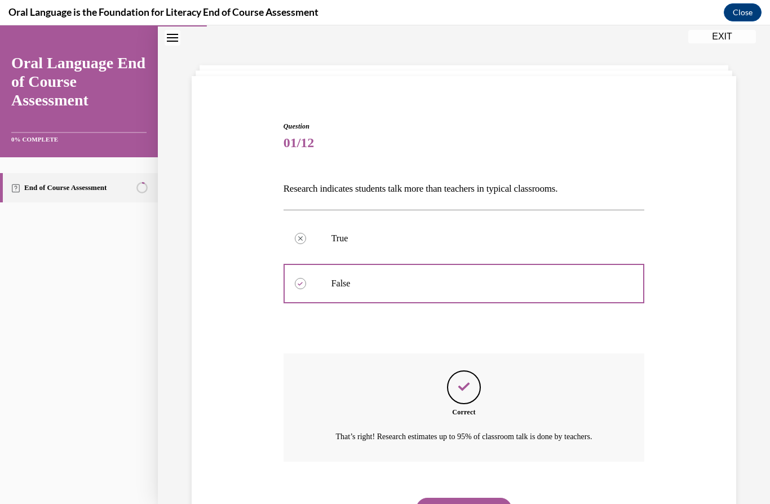
click at [459, 497] on button "NEXT" at bounding box center [464, 508] width 96 height 23
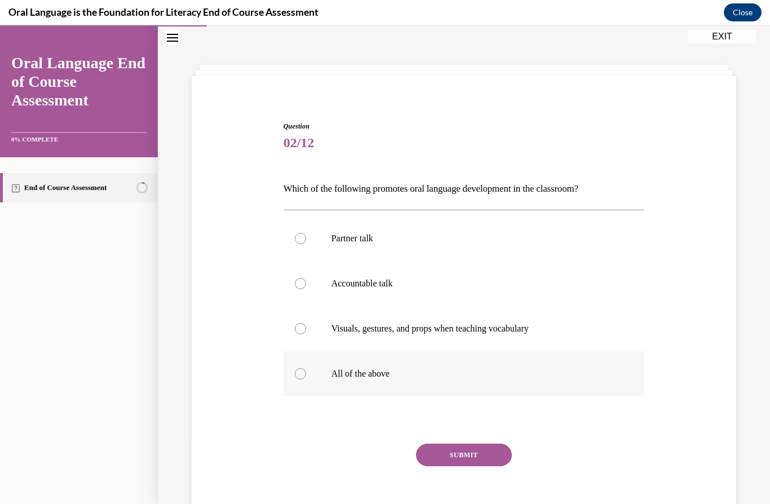
click at [361, 373] on p "All of the above" at bounding box center [473, 373] width 285 height 11
click at [306, 373] on input "All of the above" at bounding box center [300, 373] width 11 height 11
radio input "true"
click at [452, 446] on button "SUBMIT" at bounding box center [464, 454] width 96 height 23
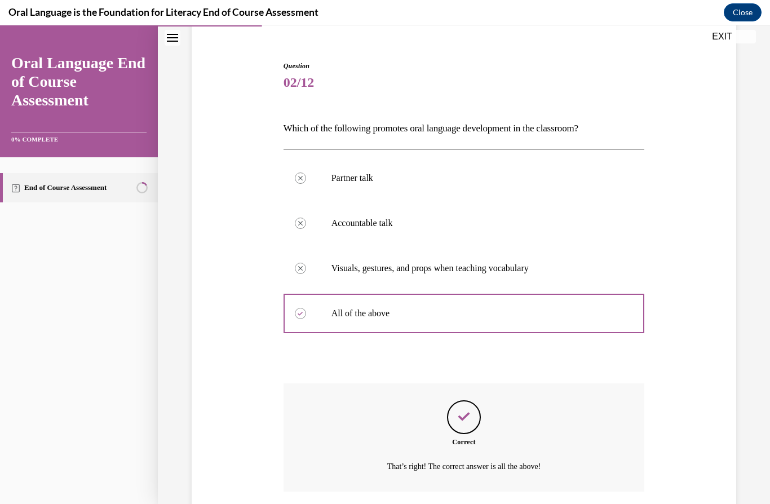
scroll to position [118, 0]
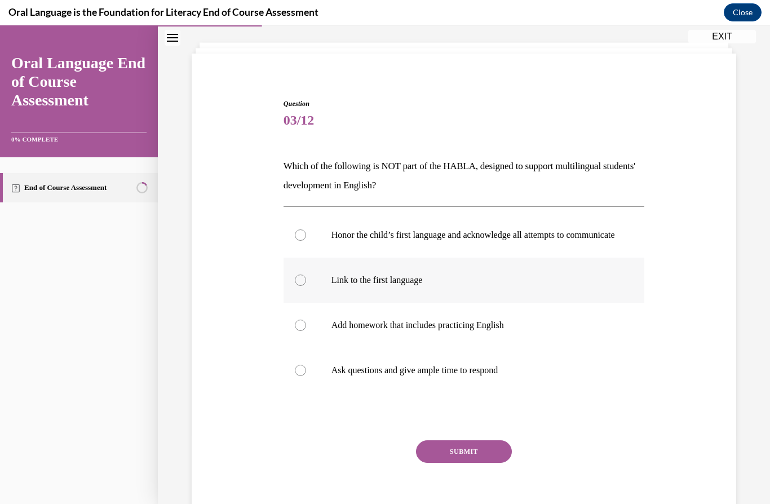
click at [505, 286] on p "Link to the first language" at bounding box center [473, 279] width 285 height 11
click at [306, 286] on input "Link to the first language" at bounding box center [300, 279] width 11 height 11
radio input "true"
click at [396, 277] on label "Link to the first language" at bounding box center [463, 279] width 361 height 45
click at [306, 277] on input "Link to the first language" at bounding box center [300, 279] width 11 height 11
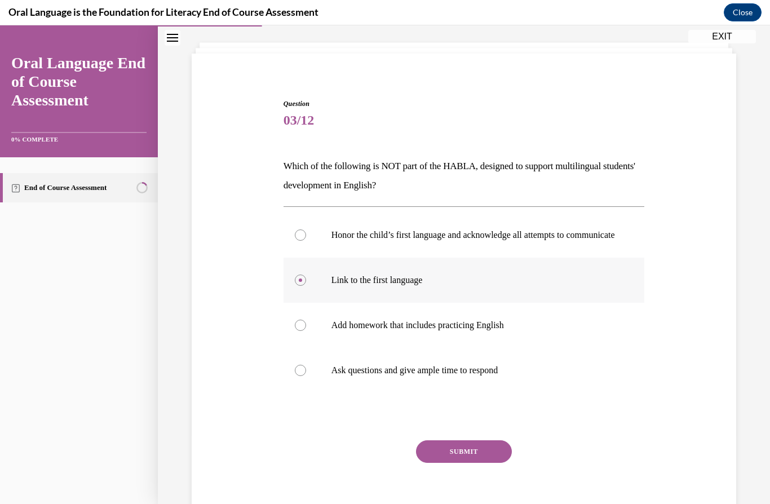
click at [303, 277] on label "Link to the first language" at bounding box center [463, 279] width 361 height 45
click at [303, 277] on input "Link to the first language" at bounding box center [300, 279] width 11 height 11
click at [300, 331] on input "Add homework that includes practicing English" at bounding box center [300, 324] width 11 height 11
radio input "true"
click at [457, 393] on label "Ask questions and give ample time to respond" at bounding box center [463, 370] width 361 height 45
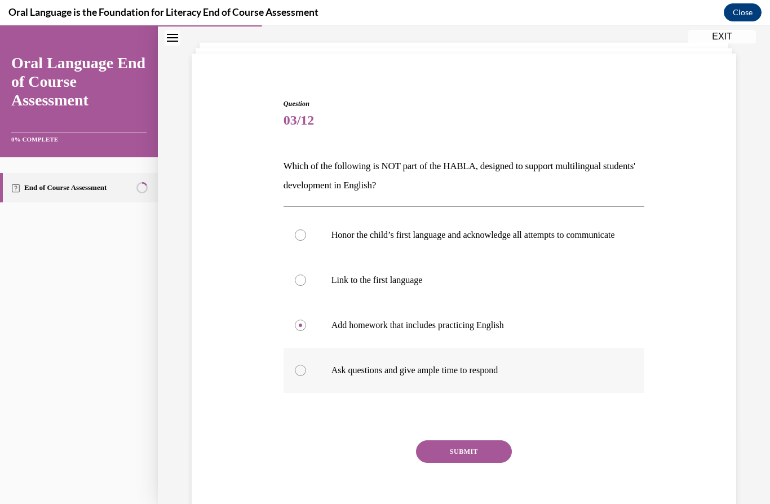
click at [306, 376] on input "Ask questions and give ample time to respond" at bounding box center [300, 370] width 11 height 11
radio input "true"
click at [300, 331] on input "Add homework that includes practicing English" at bounding box center [300, 324] width 11 height 11
radio input "true"
click at [458, 398] on div "Honor the child’s first language and acknowledge all attempts to communicate  L…" at bounding box center [463, 302] width 361 height 192
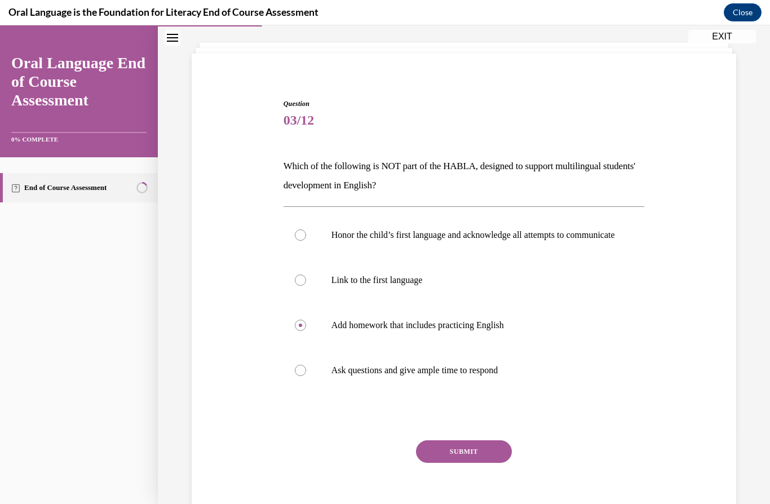
click at [466, 503] on div "SUBMIT NEXT" at bounding box center [463, 486] width 361 height 92
click at [468, 503] on div "SUBMIT NEXT" at bounding box center [463, 486] width 361 height 92
click at [469, 393] on label "Ask questions and give ample time to respond" at bounding box center [463, 370] width 361 height 45
click at [306, 376] on input "Ask questions and give ample time to respond" at bounding box center [300, 370] width 11 height 11
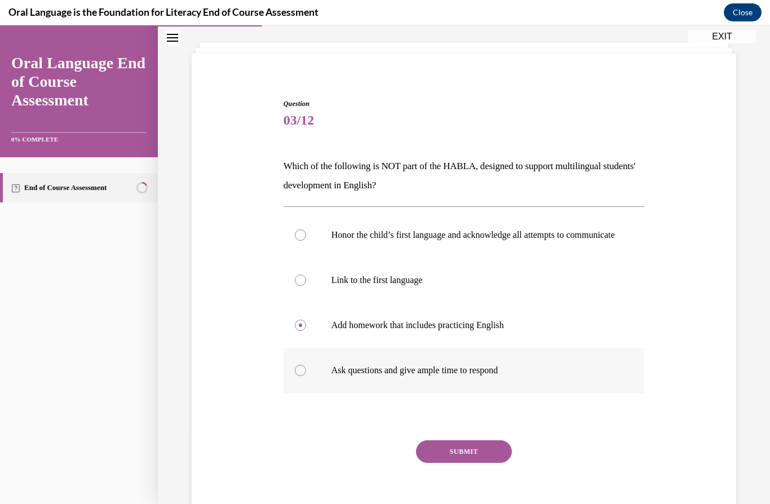
radio input "true"
click at [510, 257] on label "Honor the child’s first language and acknowledge all attempts to communicate" at bounding box center [463, 234] width 361 height 45
click at [306, 241] on input "Honor the child’s first language and acknowledge all attempts to communicate" at bounding box center [300, 234] width 11 height 11
radio input "true"
click at [526, 274] on label "Link to the first language" at bounding box center [463, 279] width 361 height 45
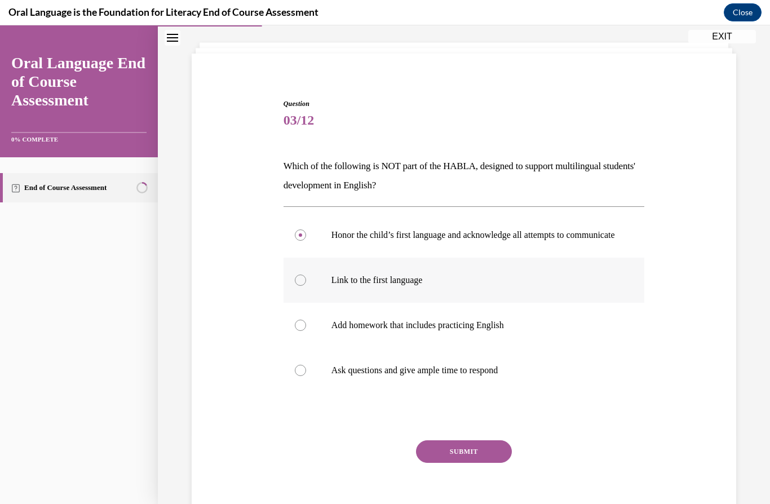
click at [306, 274] on input "Link to the first language" at bounding box center [300, 279] width 11 height 11
radio input "true"
click at [527, 286] on p "Link to the first language" at bounding box center [473, 279] width 285 height 11
click at [306, 286] on input "Link to the first language" at bounding box center [300, 279] width 11 height 11
click at [533, 348] on label "Add homework that includes practicing English" at bounding box center [463, 325] width 361 height 45
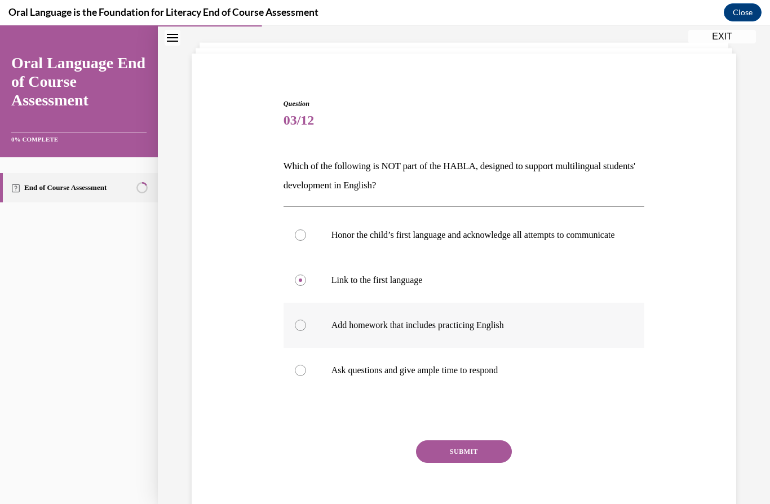
click at [306, 331] on input "Add homework that includes practicing English" at bounding box center [300, 324] width 11 height 11
radio input "true"
click at [541, 370] on label "Ask questions and give ample time to respond" at bounding box center [463, 370] width 361 height 45
click at [306, 370] on input "Ask questions and give ample time to respond" at bounding box center [300, 370] width 11 height 11
radio input "true"
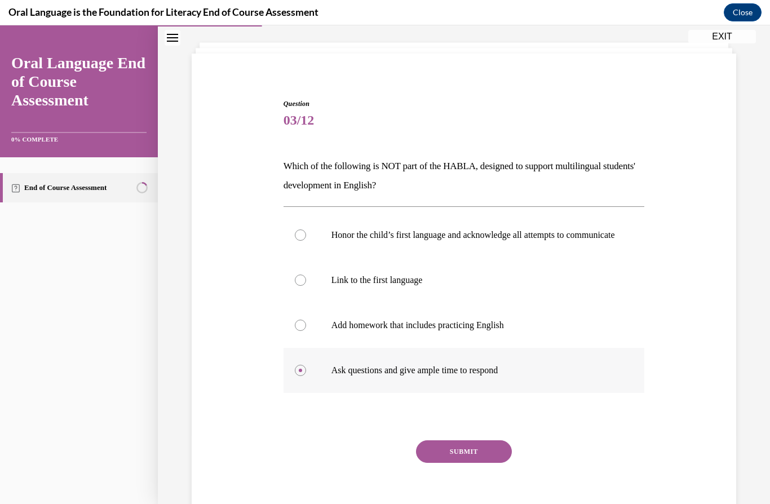
click at [539, 365] on label "Ask questions and give ample time to respond" at bounding box center [463, 370] width 361 height 45
click at [306, 365] on input "Ask questions and give ample time to respond" at bounding box center [300, 370] width 11 height 11
click at [531, 331] on p "Add homework that includes practicing English" at bounding box center [473, 324] width 285 height 11
click at [306, 331] on input "Add homework that includes practicing English" at bounding box center [300, 324] width 11 height 11
radio input "true"
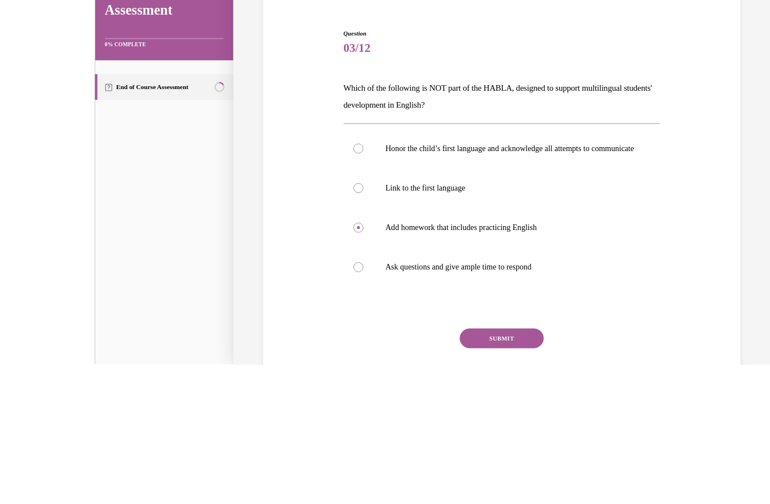
scroll to position [1154, 0]
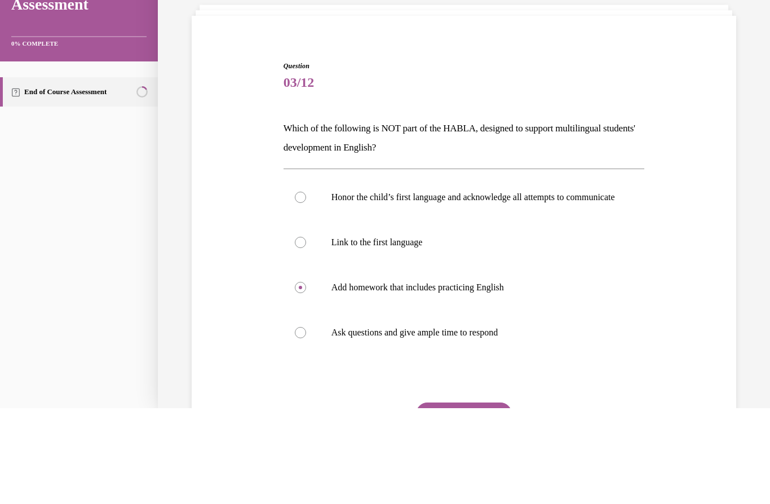
scroll to position [58, 0]
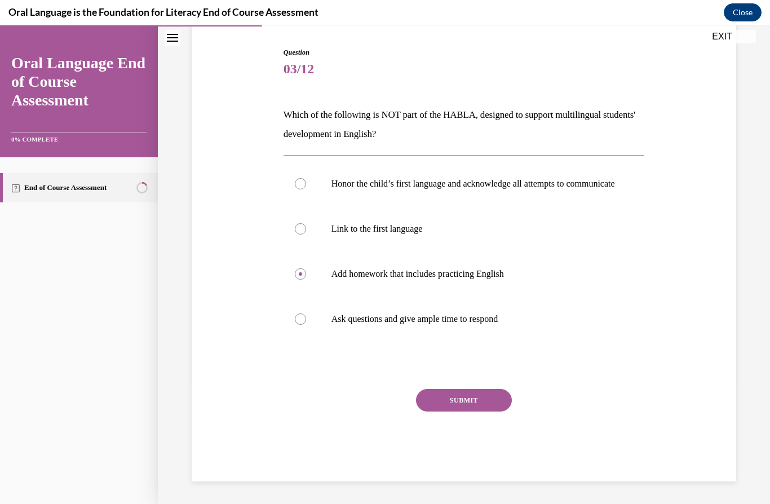
scroll to position [0, 0]
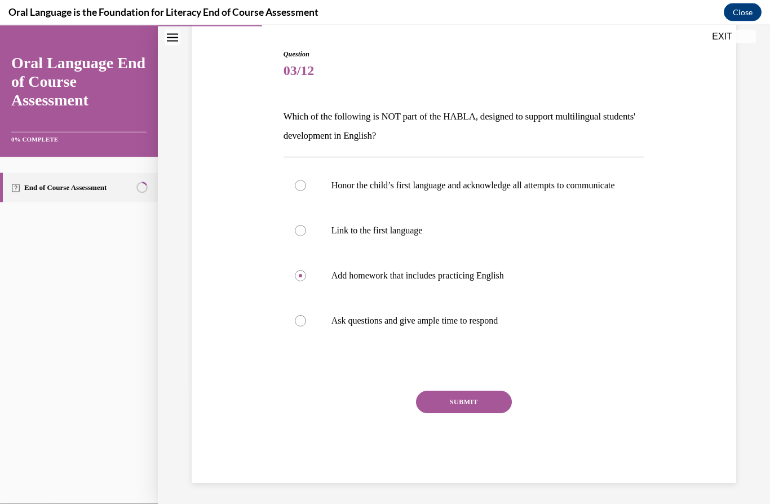
click at [462, 413] on button "SUBMIT" at bounding box center [464, 401] width 96 height 23
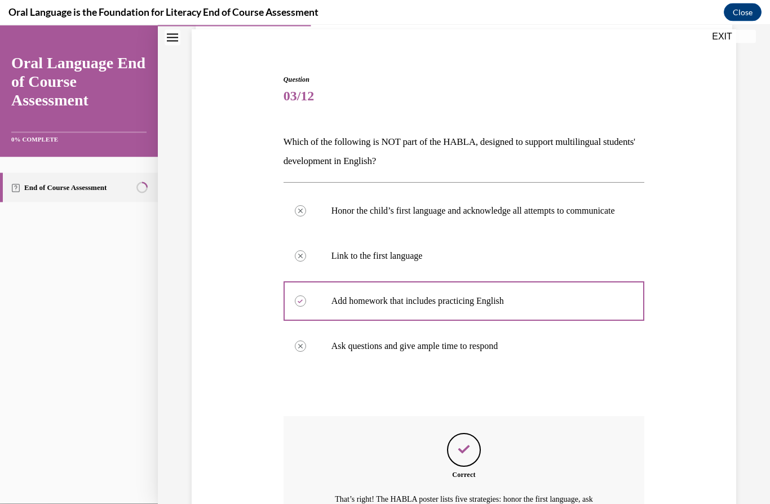
click at [462, 421] on div "Question 03/12 Which of the following is NOT part of the HABLA, designed to sup…" at bounding box center [463, 350] width 361 height 552
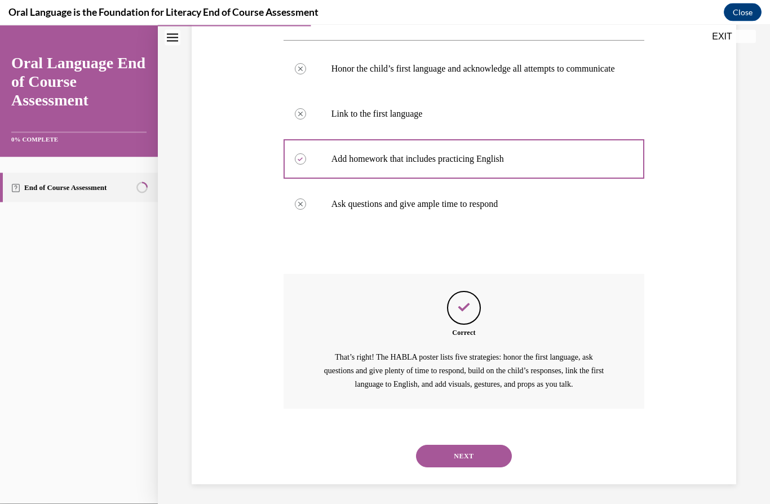
click at [464, 452] on button "NEXT" at bounding box center [464, 456] width 96 height 23
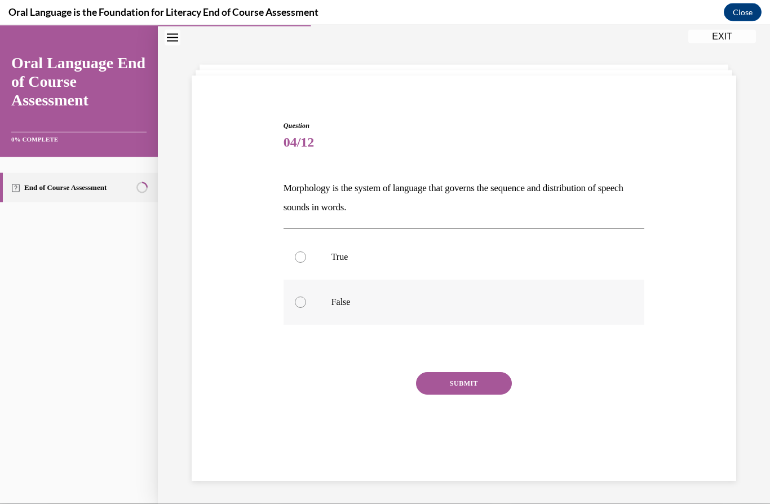
click at [411, 316] on label "False" at bounding box center [463, 301] width 361 height 45
click at [306, 308] on input "False" at bounding box center [300, 301] width 11 height 11
radio input "true"
click at [466, 392] on button "SUBMIT" at bounding box center [464, 383] width 96 height 23
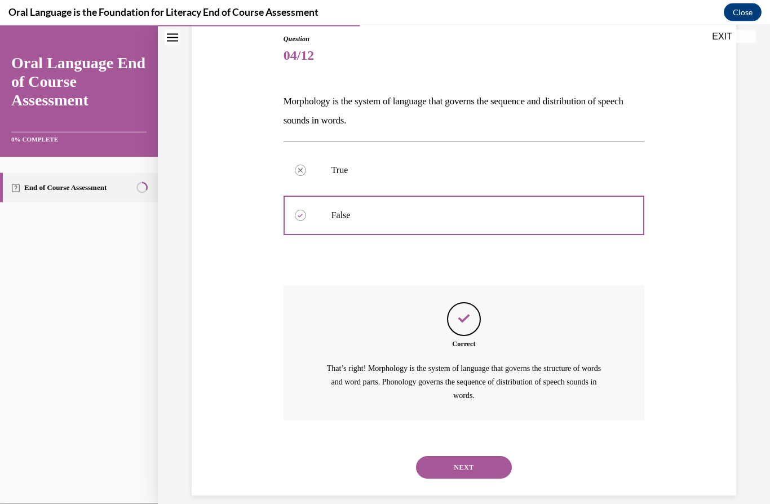
click at [461, 456] on button "NEXT" at bounding box center [464, 467] width 96 height 23
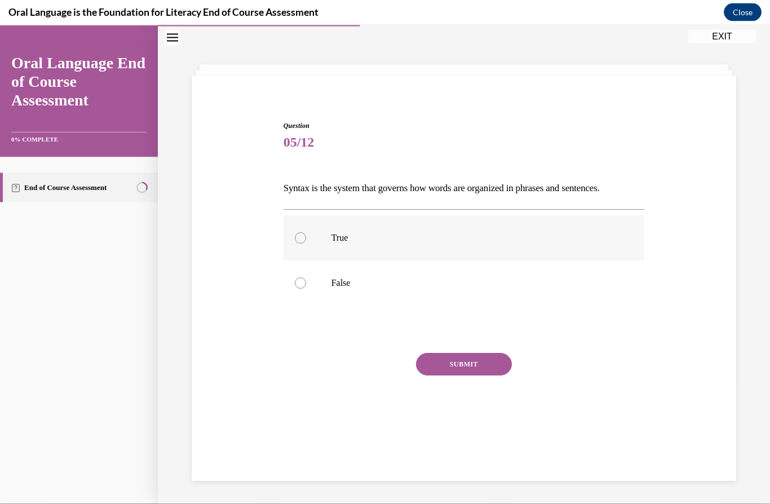
click at [384, 251] on label "True" at bounding box center [463, 237] width 361 height 45
click at [306, 243] on input "True" at bounding box center [300, 237] width 11 height 11
radio input "true"
click at [469, 373] on button "SUBMIT" at bounding box center [464, 364] width 96 height 23
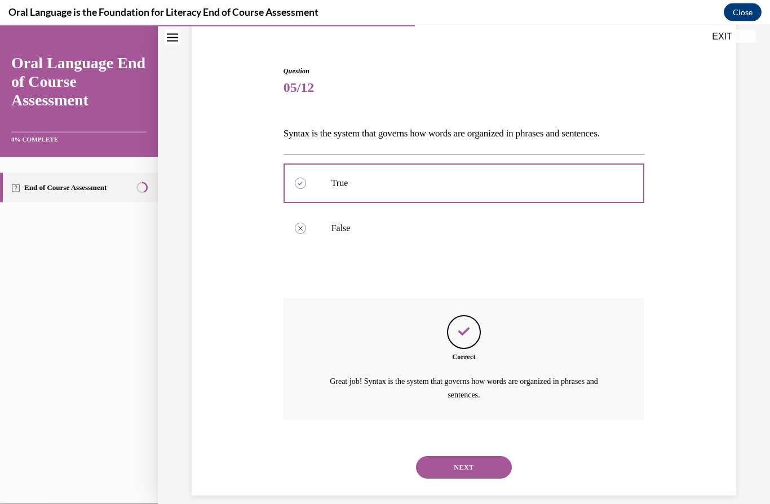
click at [457, 456] on button "NEXT" at bounding box center [464, 467] width 96 height 23
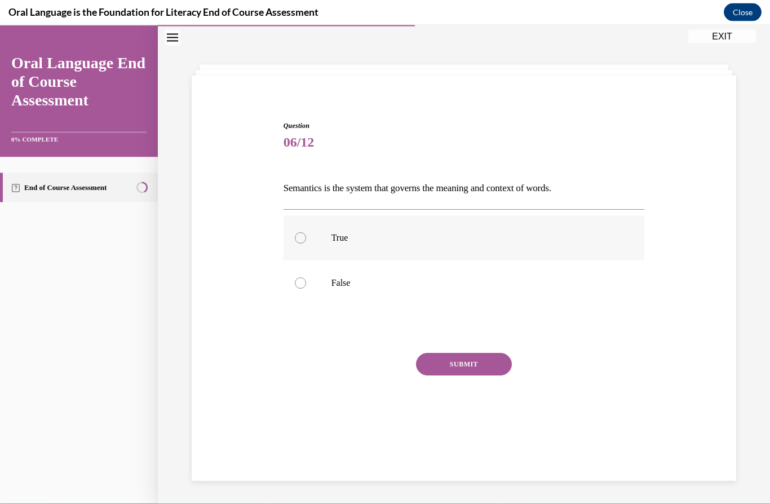
click at [386, 238] on p "True" at bounding box center [473, 237] width 285 height 11
click at [306, 238] on input "True" at bounding box center [300, 237] width 11 height 11
radio input "true"
click at [456, 362] on button "SUBMIT" at bounding box center [464, 364] width 96 height 23
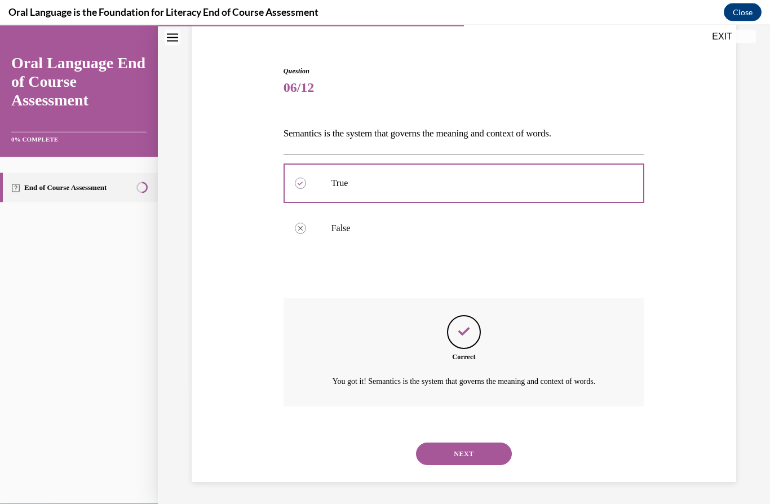
click at [439, 463] on button "NEXT" at bounding box center [464, 453] width 96 height 23
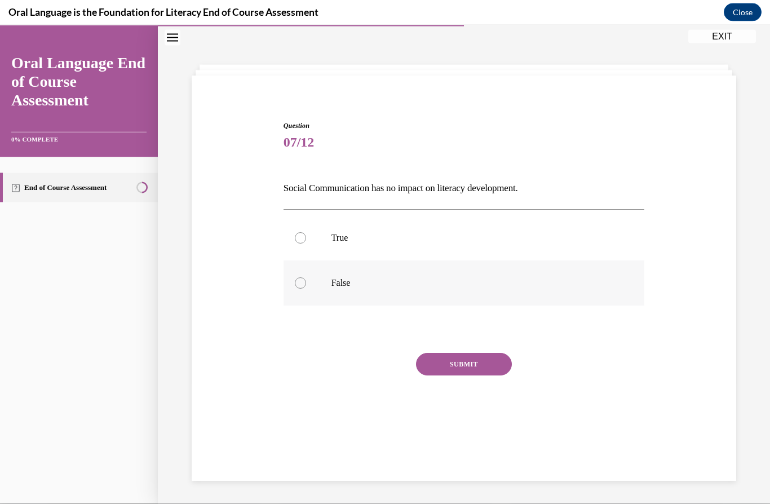
click at [352, 277] on label "False" at bounding box center [463, 282] width 361 height 45
click at [306, 277] on input "False" at bounding box center [300, 282] width 11 height 11
radio input "true"
click at [481, 365] on button "SUBMIT" at bounding box center [464, 364] width 96 height 23
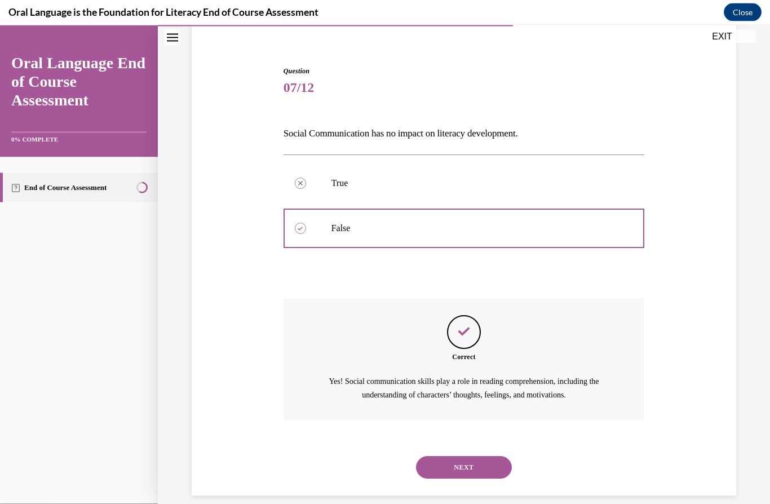
click at [462, 456] on button "NEXT" at bounding box center [464, 467] width 96 height 23
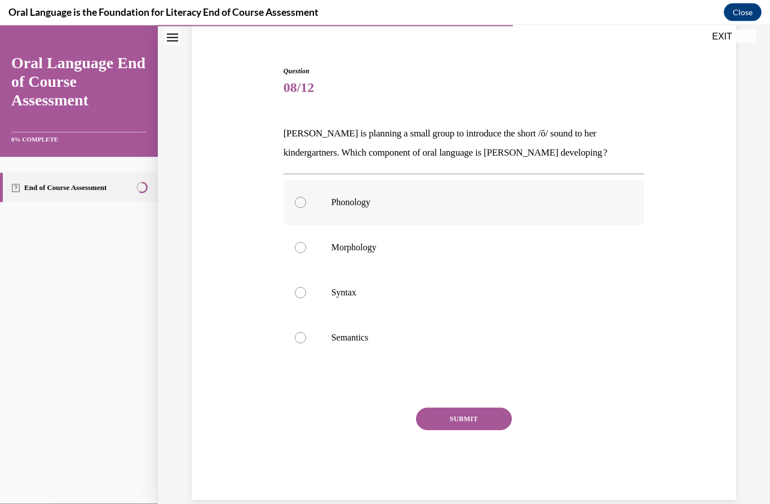
click at [327, 207] on label "Phonology" at bounding box center [463, 202] width 361 height 45
click at [306, 207] on input "Phonology" at bounding box center [300, 202] width 11 height 11
radio input "true"
click at [459, 407] on button "SUBMIT" at bounding box center [464, 418] width 96 height 23
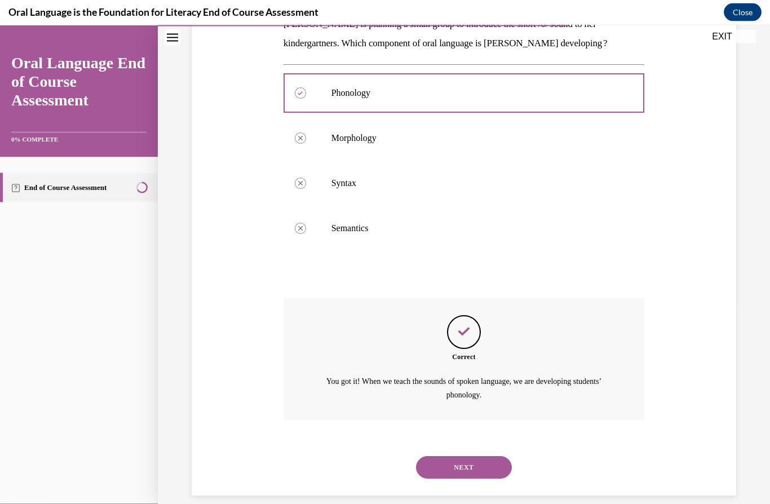
click at [466, 456] on button "NEXT" at bounding box center [464, 467] width 96 height 23
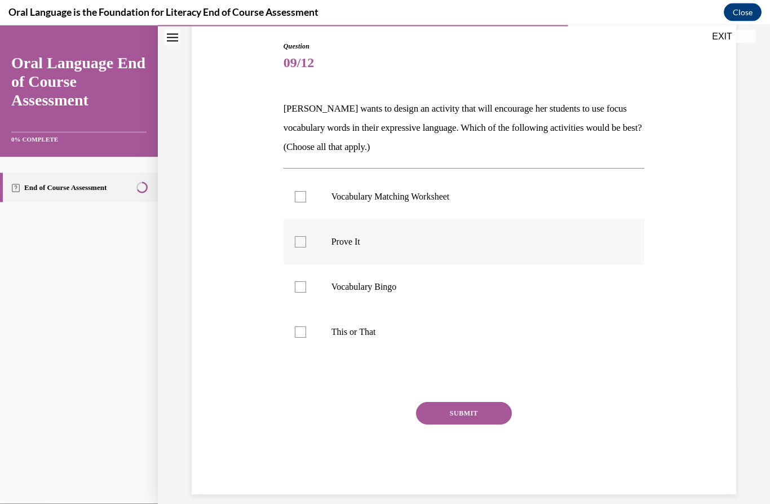
click at [369, 251] on label "Prove It" at bounding box center [463, 241] width 361 height 45
click at [306, 247] on input "Prove It" at bounding box center [300, 241] width 11 height 11
checkbox input "true"
click at [363, 317] on label "This or That" at bounding box center [463, 331] width 361 height 45
click at [306, 326] on input "This or That" at bounding box center [300, 331] width 11 height 11
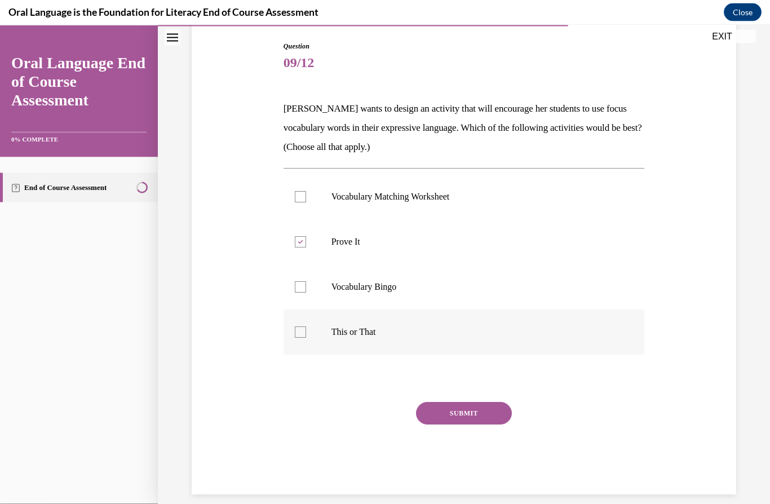
checkbox input "true"
click at [464, 405] on button "SUBMIT" at bounding box center [464, 413] width 96 height 23
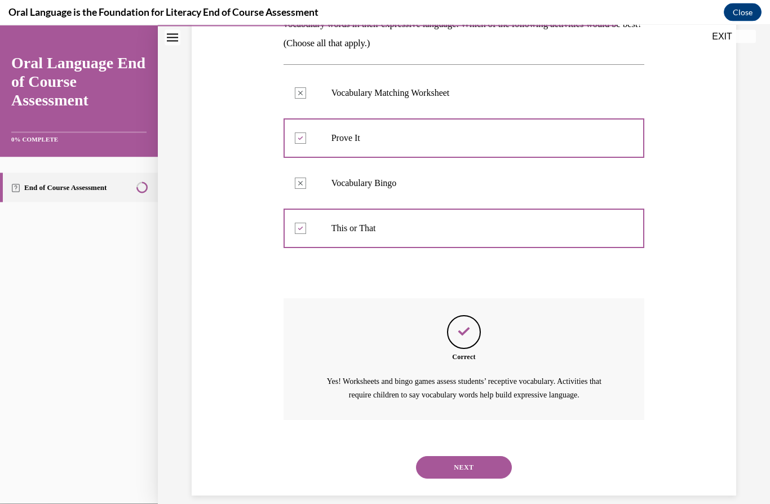
click at [464, 456] on button "NEXT" at bounding box center [464, 467] width 96 height 23
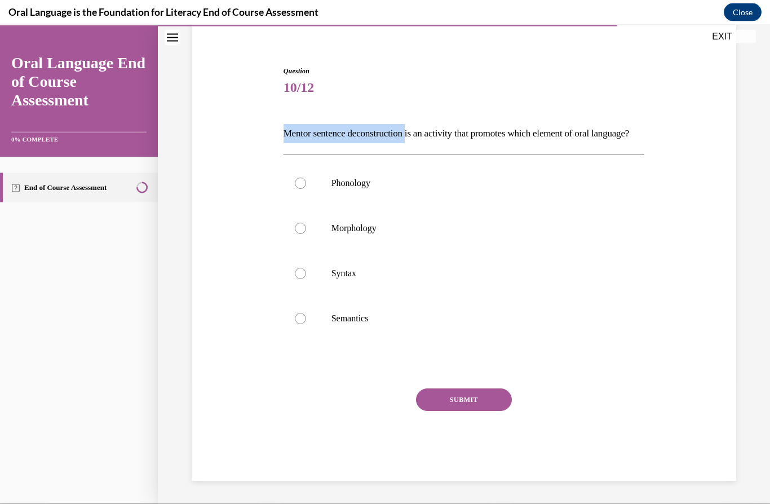
drag, startPoint x: 283, startPoint y: 128, endPoint x: 420, endPoint y: 131, distance: 136.4
click at [420, 131] on p "Mentor sentence deconstruction is an activity that promotes which element of or…" at bounding box center [463, 133] width 361 height 19
copy p "Mentor sentence deconstruction"
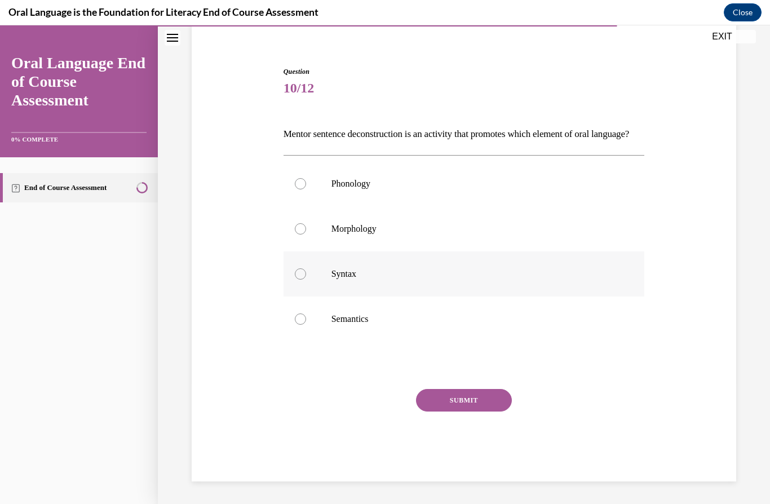
click at [309, 285] on label "Syntax" at bounding box center [463, 273] width 361 height 45
click at [306, 279] on input "Syntax" at bounding box center [300, 273] width 11 height 11
radio input "true"
click at [307, 341] on label "Semantics" at bounding box center [463, 318] width 361 height 45
click at [306, 325] on input "Semantics" at bounding box center [300, 318] width 11 height 11
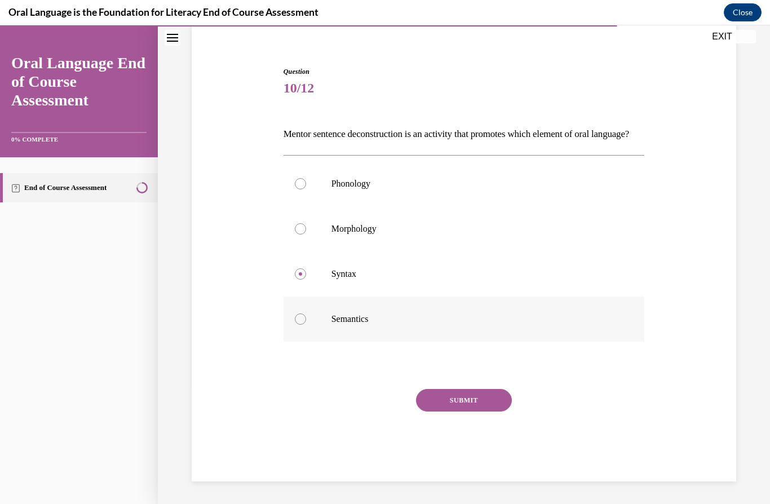
radio input "true"
click at [310, 279] on label "Syntax" at bounding box center [463, 273] width 361 height 45
click at [306, 279] on input "Syntax" at bounding box center [300, 273] width 11 height 11
radio input "true"
click at [474, 408] on button "SUBMIT" at bounding box center [464, 400] width 96 height 23
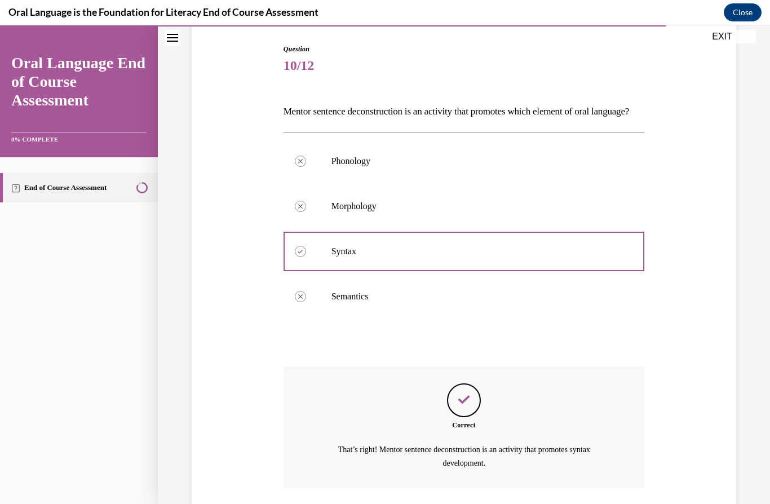
scroll to position [199, 0]
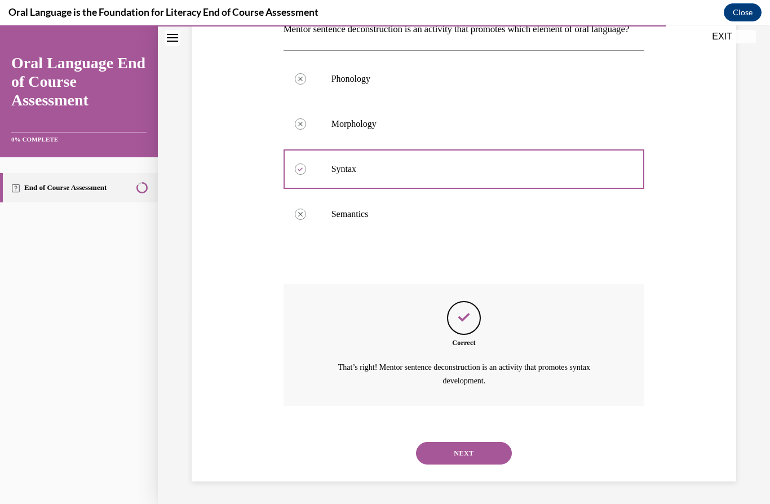
click at [468, 437] on div "NEXT" at bounding box center [463, 452] width 361 height 45
click at [464, 455] on button "NEXT" at bounding box center [464, 453] width 96 height 23
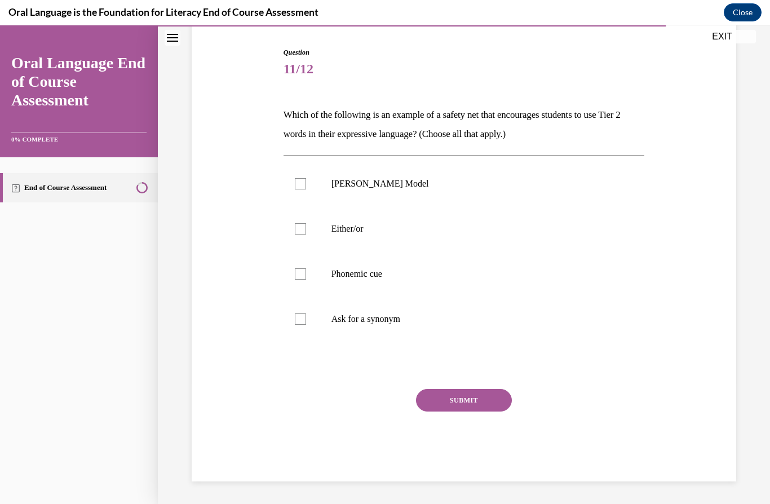
scroll to position [96, 0]
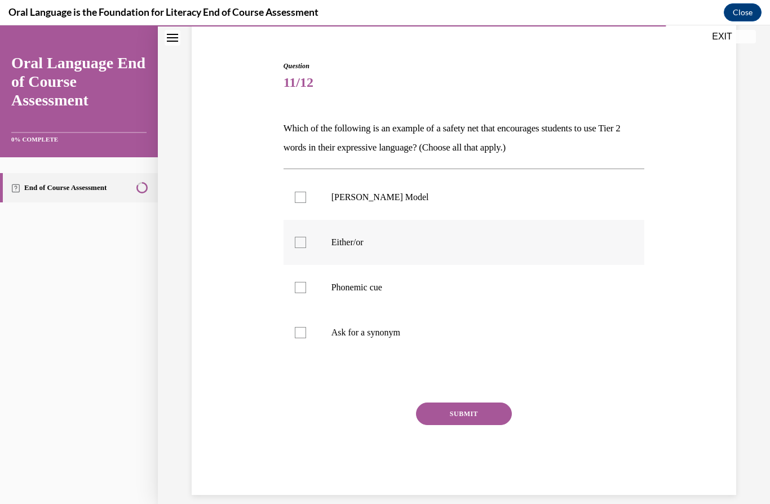
click at [419, 235] on label "Either/or" at bounding box center [463, 242] width 361 height 45
click at [306, 237] on input "Either/or" at bounding box center [300, 242] width 11 height 11
checkbox input "true"
click at [478, 412] on button "SUBMIT" at bounding box center [464, 413] width 96 height 23
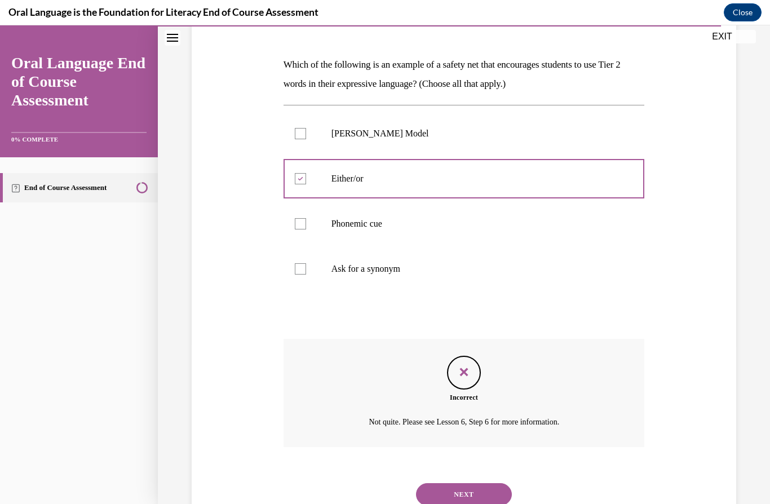
scroll to position [186, 0]
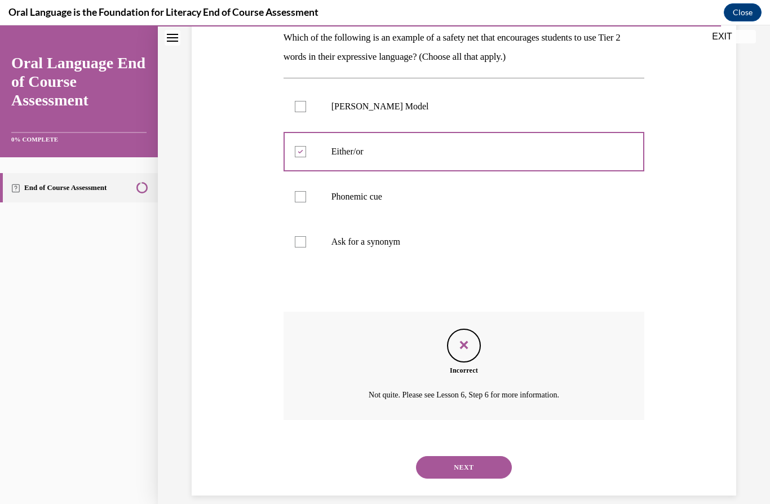
click at [442, 456] on button "NEXT" at bounding box center [464, 467] width 96 height 23
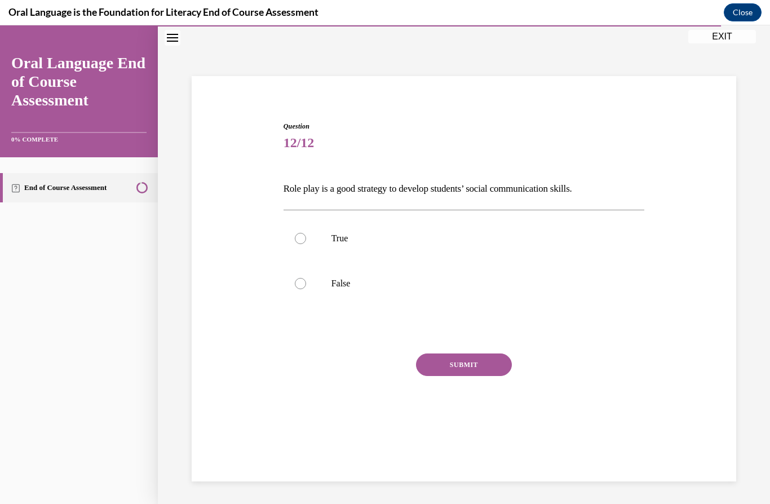
scroll to position [35, 0]
click at [427, 251] on label "True" at bounding box center [463, 238] width 361 height 45
click at [306, 244] on input "True" at bounding box center [300, 238] width 11 height 11
radio input "true"
click at [457, 363] on button "SUBMIT" at bounding box center [464, 364] width 96 height 23
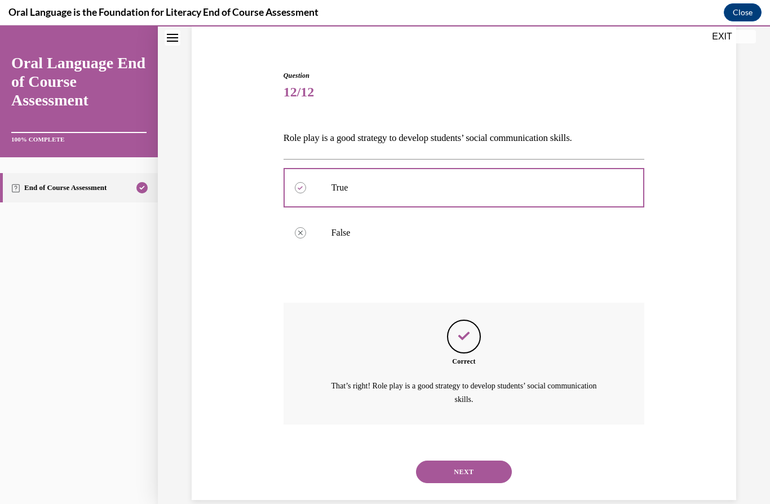
scroll to position [90, 0]
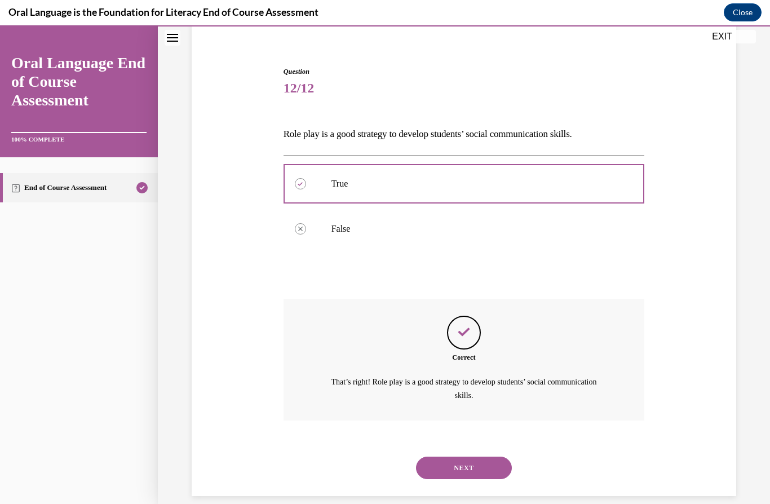
click at [466, 456] on button "NEXT" at bounding box center [464, 467] width 96 height 23
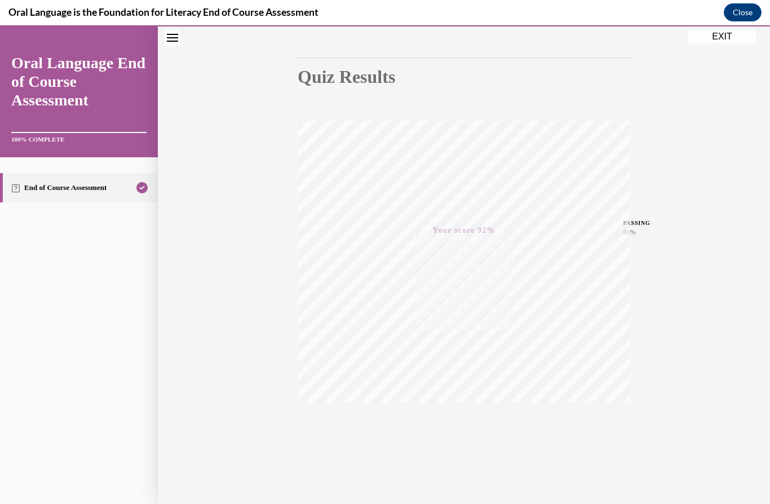
scroll to position [113, 0]
click at [740, 18] on button "Close" at bounding box center [742, 12] width 38 height 18
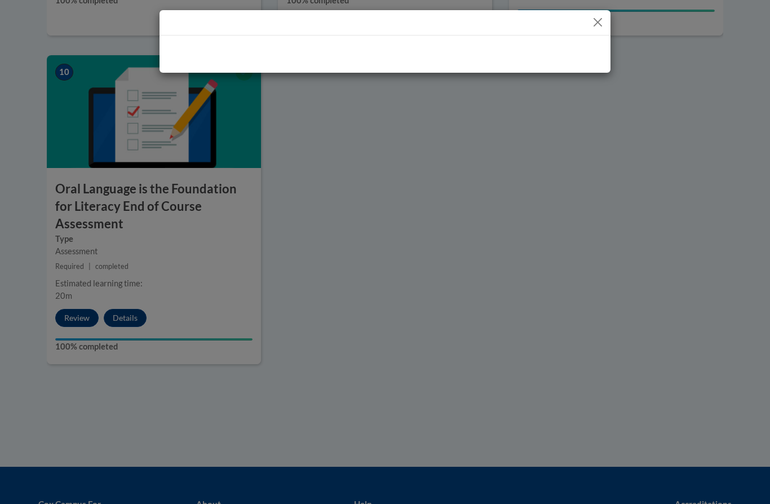
scroll to position [1174, 0]
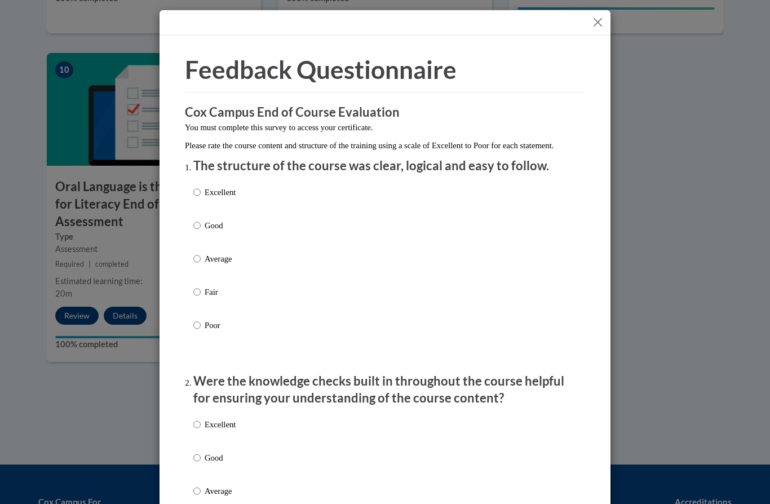
click at [198, 193] on input "Excellent" at bounding box center [196, 192] width 7 height 12
radio input "true"
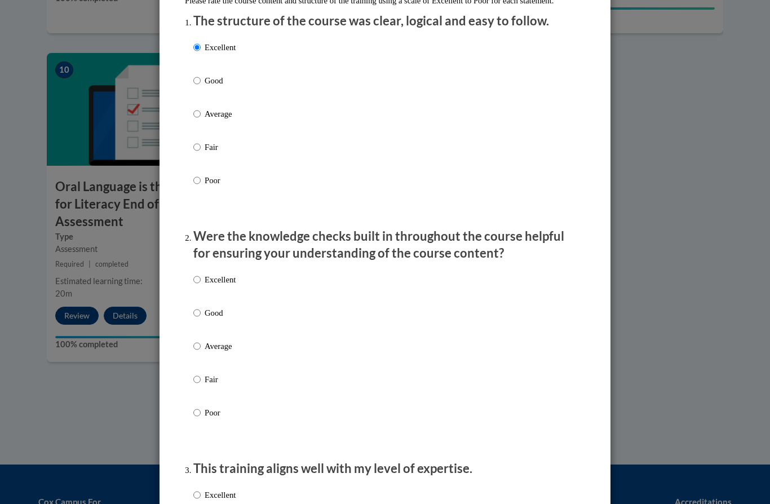
scroll to position [145, 0]
click at [205, 283] on label "Excellent" at bounding box center [214, 288] width 42 height 30
click at [201, 283] on input "Excellent" at bounding box center [196, 279] width 7 height 12
radio input "true"
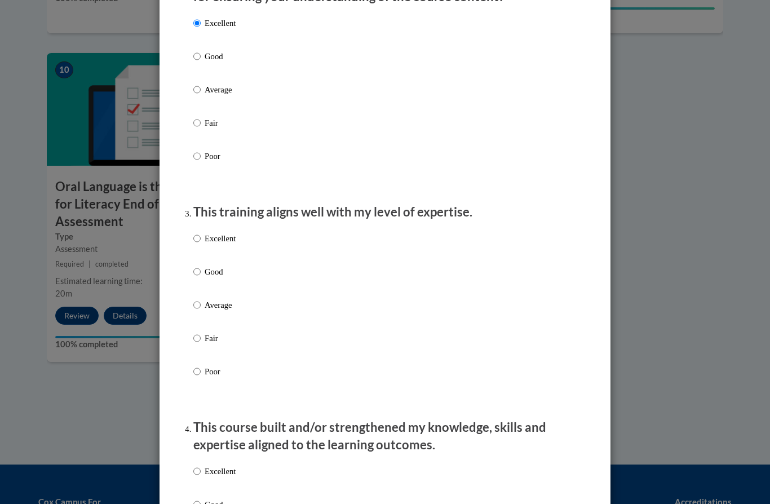
scroll to position [436, 0]
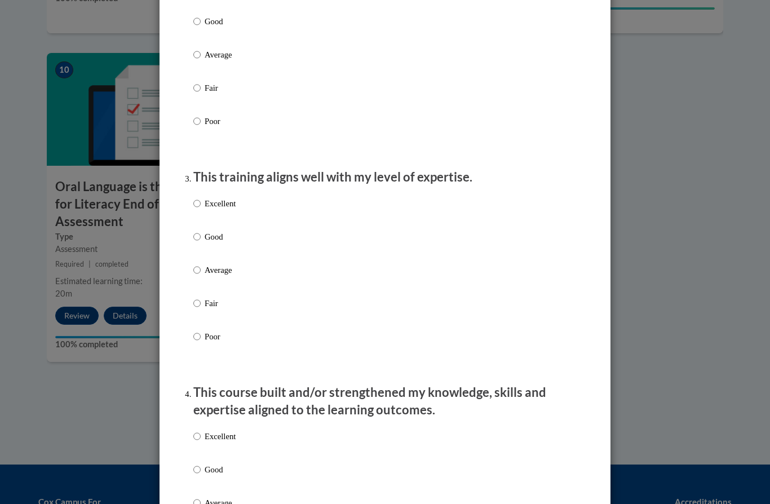
click at [277, 215] on div "Excellent Good Average Fair Poor" at bounding box center [384, 284] width 383 height 184
click at [253, 197] on div "Excellent Good Average Fair Poor" at bounding box center [384, 284] width 383 height 184
click at [198, 199] on input "Excellent" at bounding box center [196, 203] width 7 height 12
radio input "true"
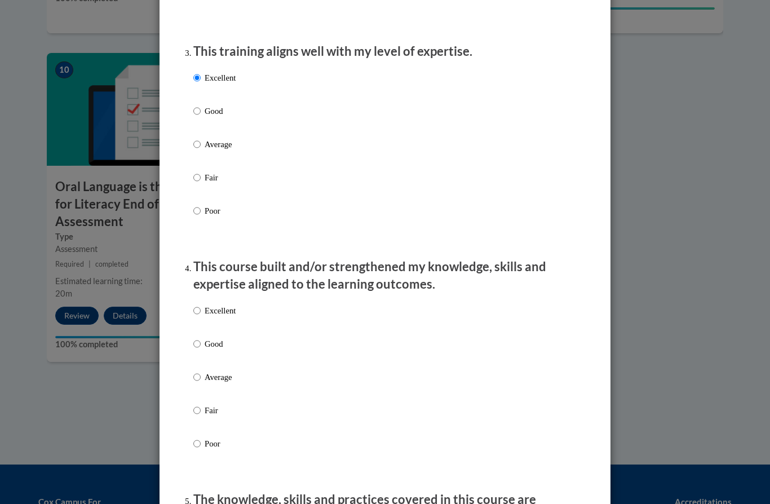
scroll to position [565, 0]
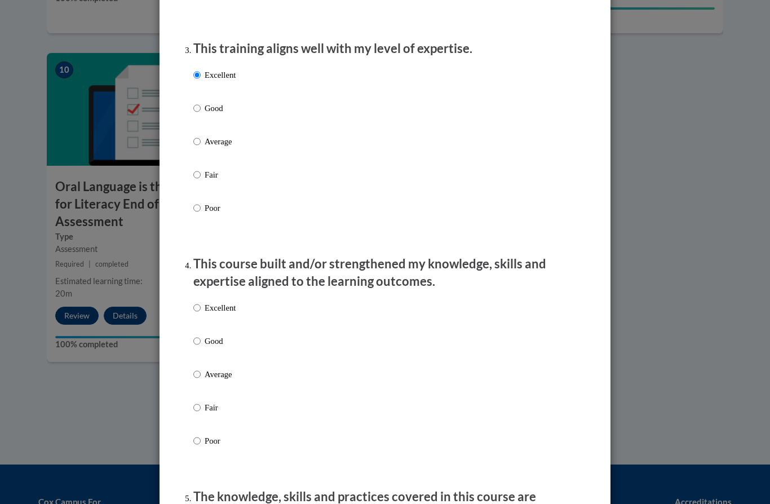
click at [198, 301] on input "Excellent" at bounding box center [196, 307] width 7 height 12
radio input "true"
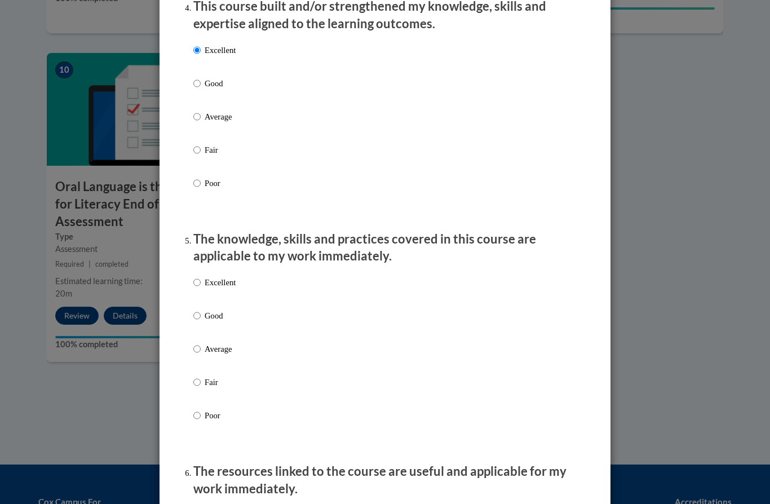
scroll to position [867, 0]
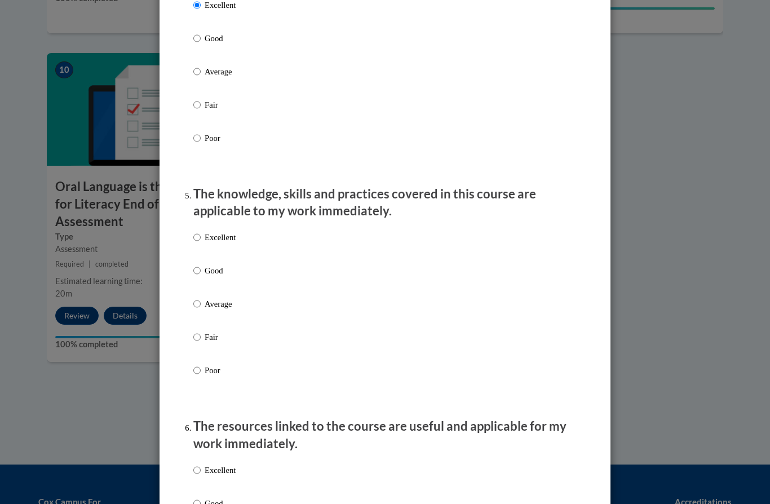
click at [211, 269] on div "Excellent Good Average Fair Poor" at bounding box center [214, 312] width 42 height 175
click at [195, 232] on input "Excellent" at bounding box center [196, 237] width 7 height 12
radio input "true"
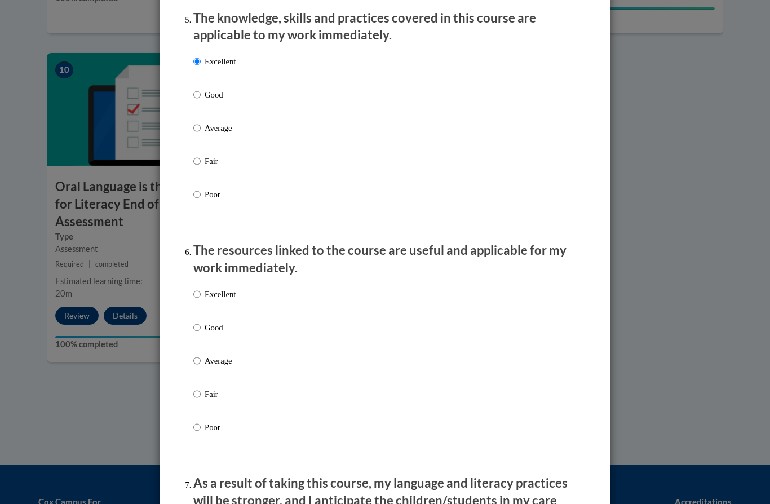
scroll to position [1056, 0]
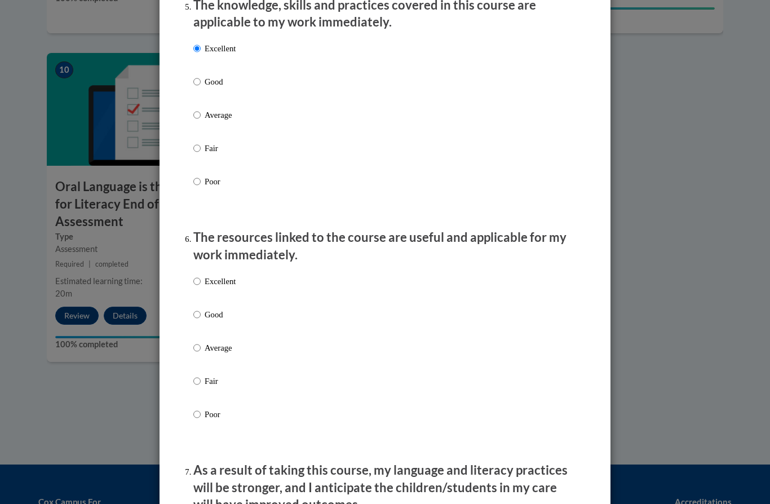
click at [203, 79] on label "Good" at bounding box center [214, 90] width 42 height 30
click at [201, 79] on input "Good" at bounding box center [196, 81] width 7 height 12
radio input "true"
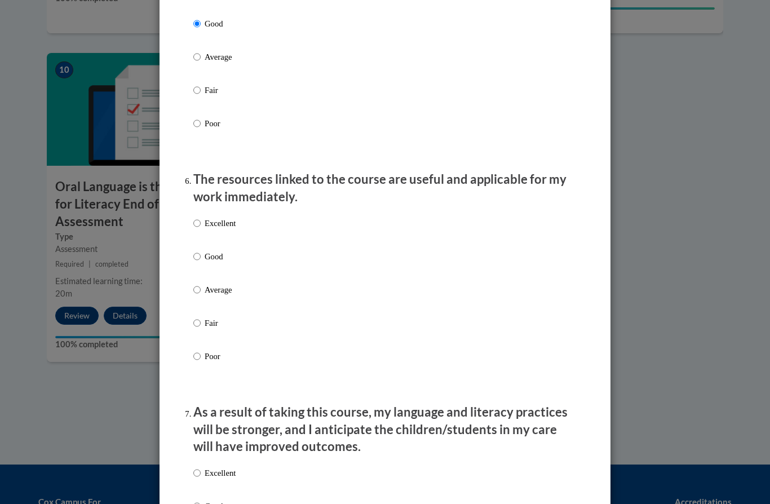
scroll to position [1116, 0]
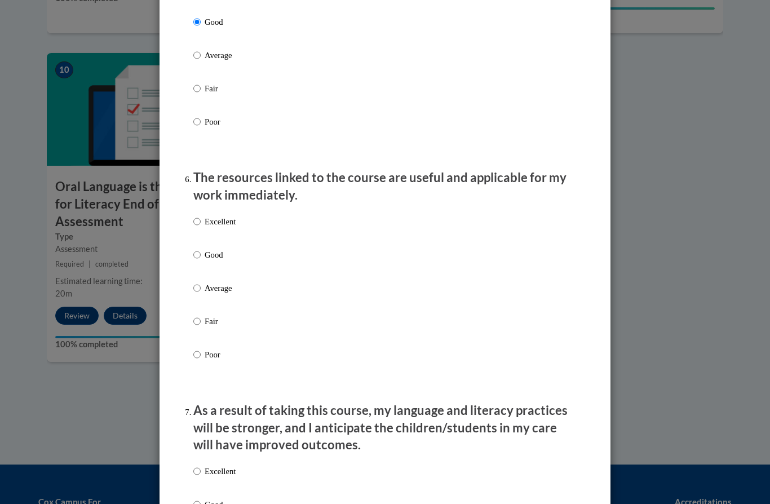
click at [212, 242] on div "Excellent Good Average Fair Poor" at bounding box center [214, 297] width 42 height 175
click at [197, 248] on input "Good" at bounding box center [196, 254] width 7 height 12
radio input "true"
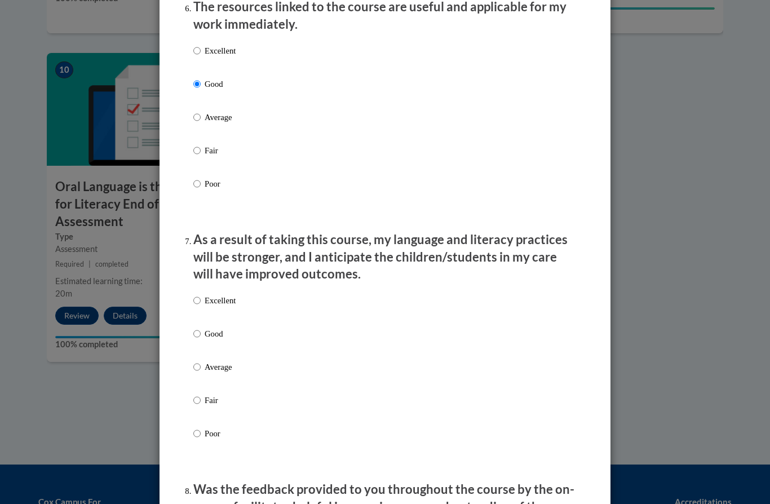
scroll to position [1308, 0]
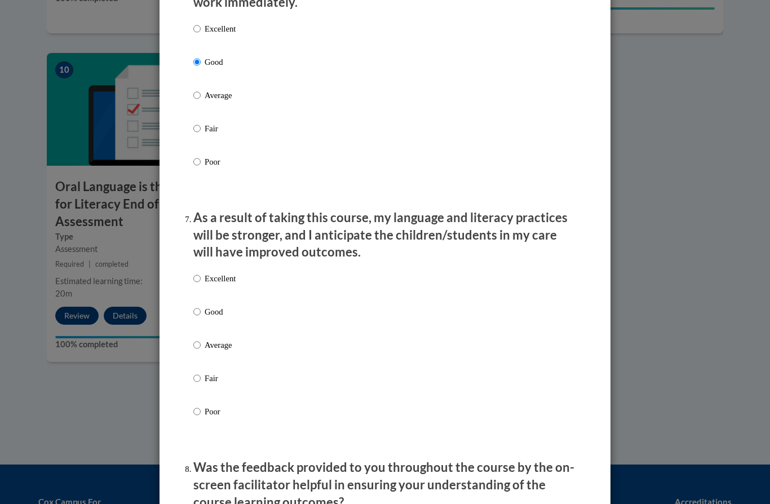
click at [195, 275] on input "Excellent" at bounding box center [196, 278] width 7 height 12
radio input "true"
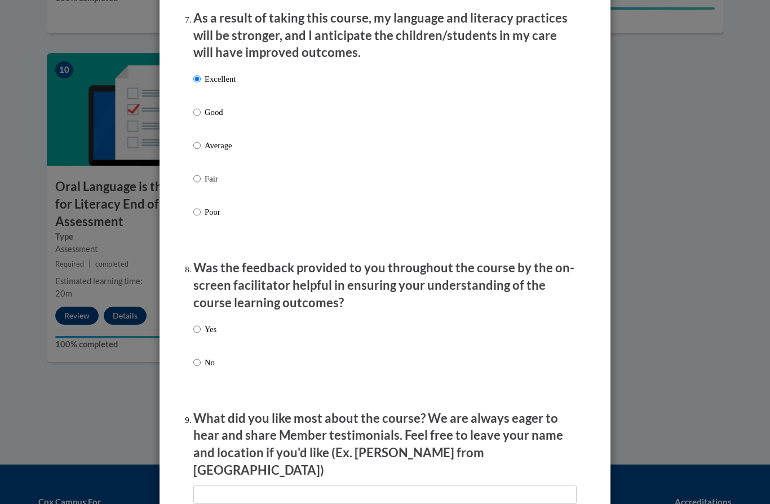
scroll to position [1514, 0]
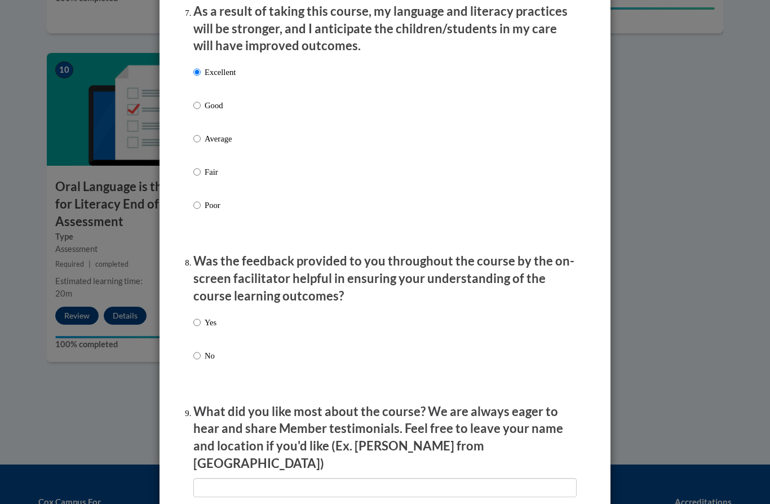
click at [206, 317] on p "Yes" at bounding box center [211, 322] width 12 height 12
click at [201, 317] on input "Yes" at bounding box center [196, 322] width 7 height 12
radio input "true"
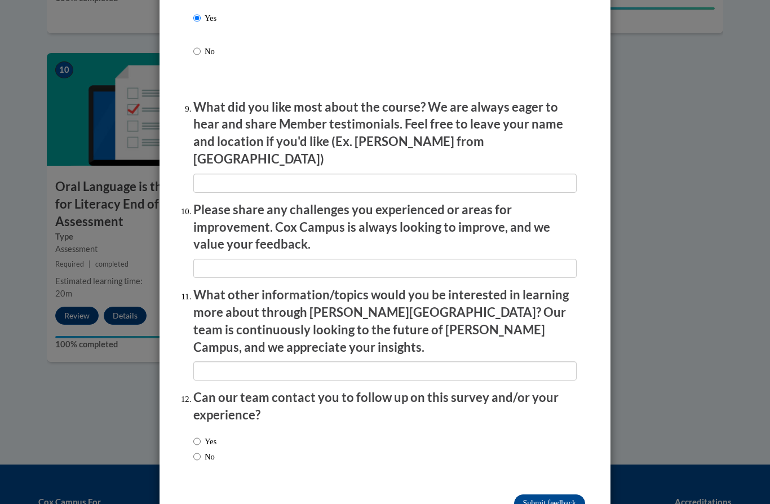
scroll to position [1817, 0]
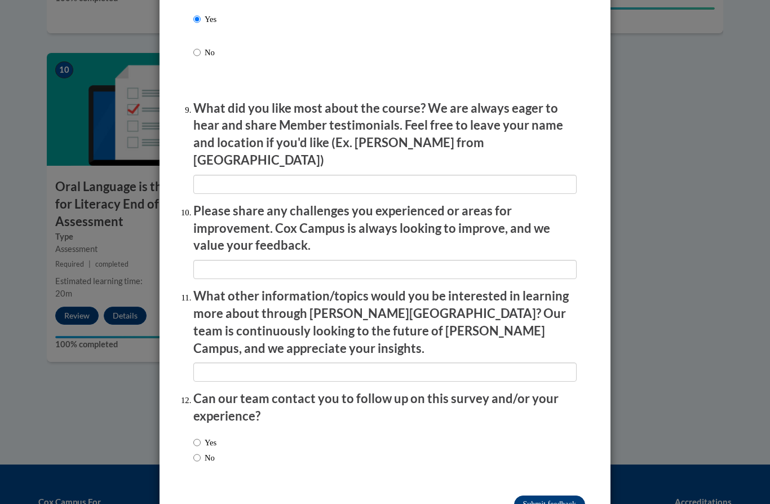
click at [534, 495] on input "Submit feedback" at bounding box center [549, 504] width 71 height 18
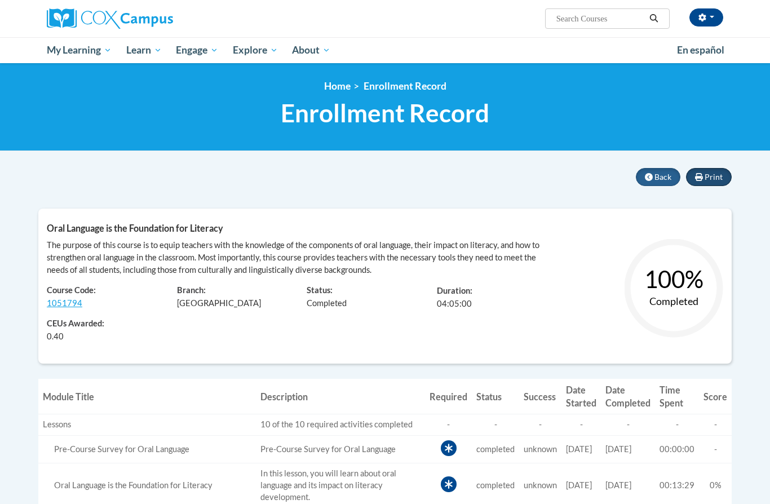
click at [710, 181] on button "Print" at bounding box center [709, 177] width 46 height 18
click at [651, 183] on button "Back" at bounding box center [657, 177] width 45 height 18
